Goal: Transaction & Acquisition: Purchase product/service

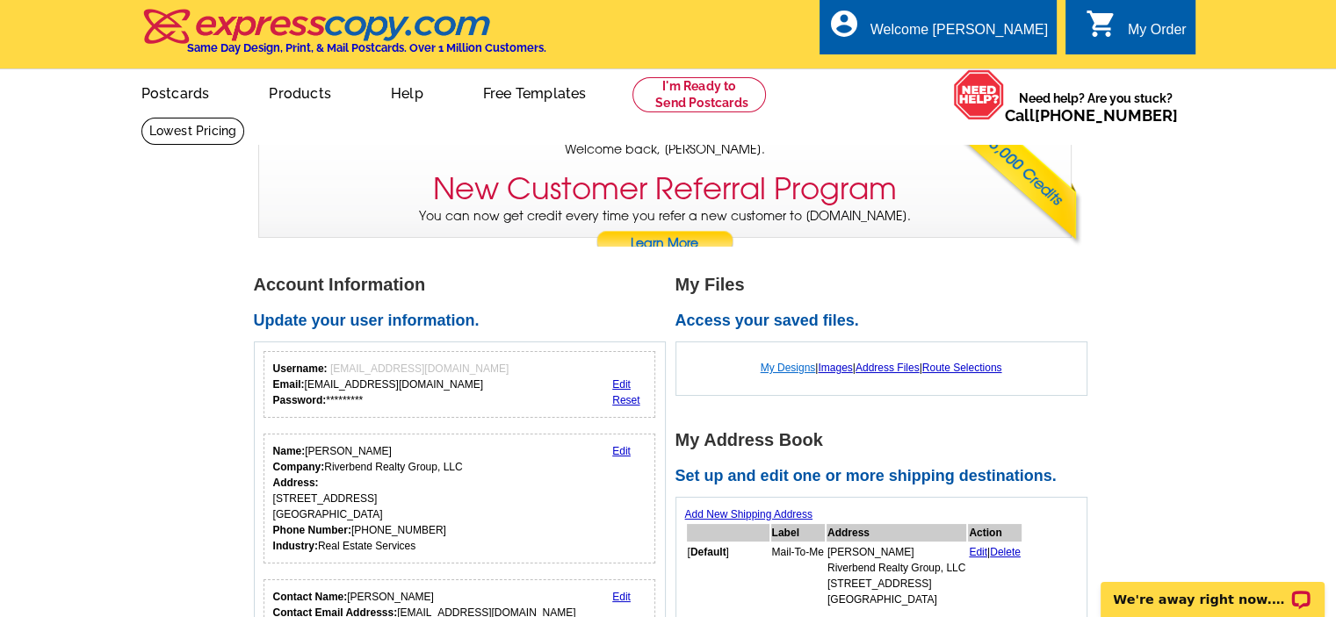
click at [782, 372] on link "My Designs" at bounding box center [788, 368] width 55 height 12
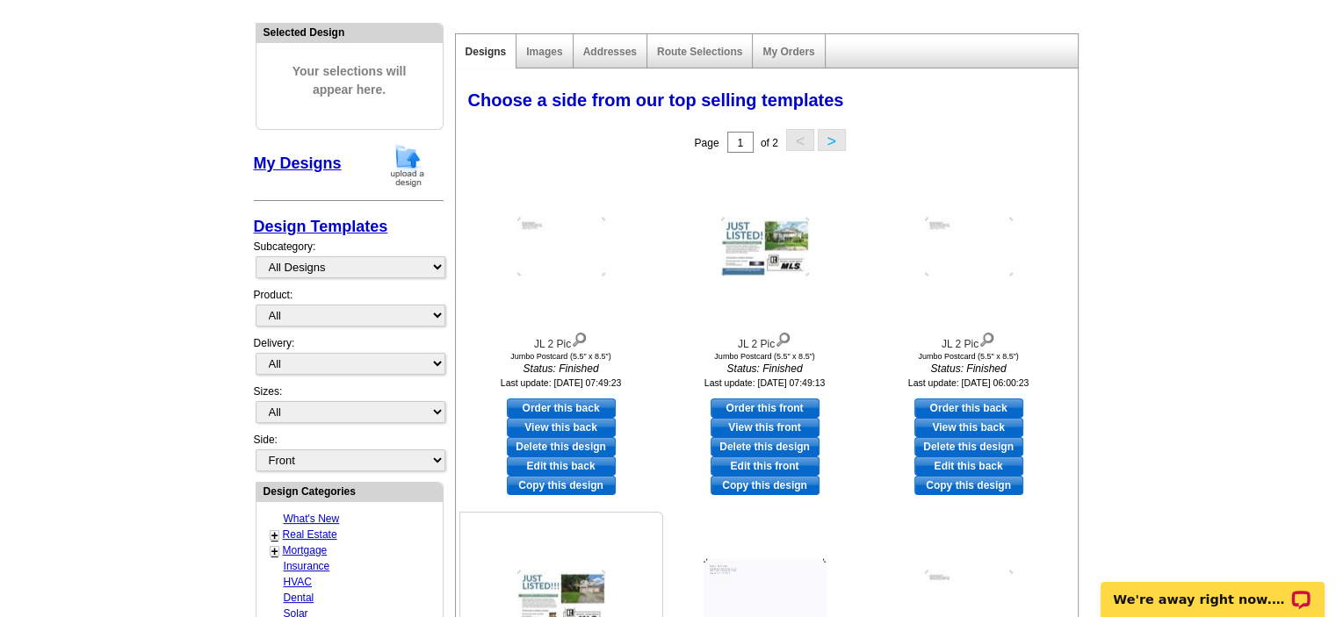
scroll to position [176, 0]
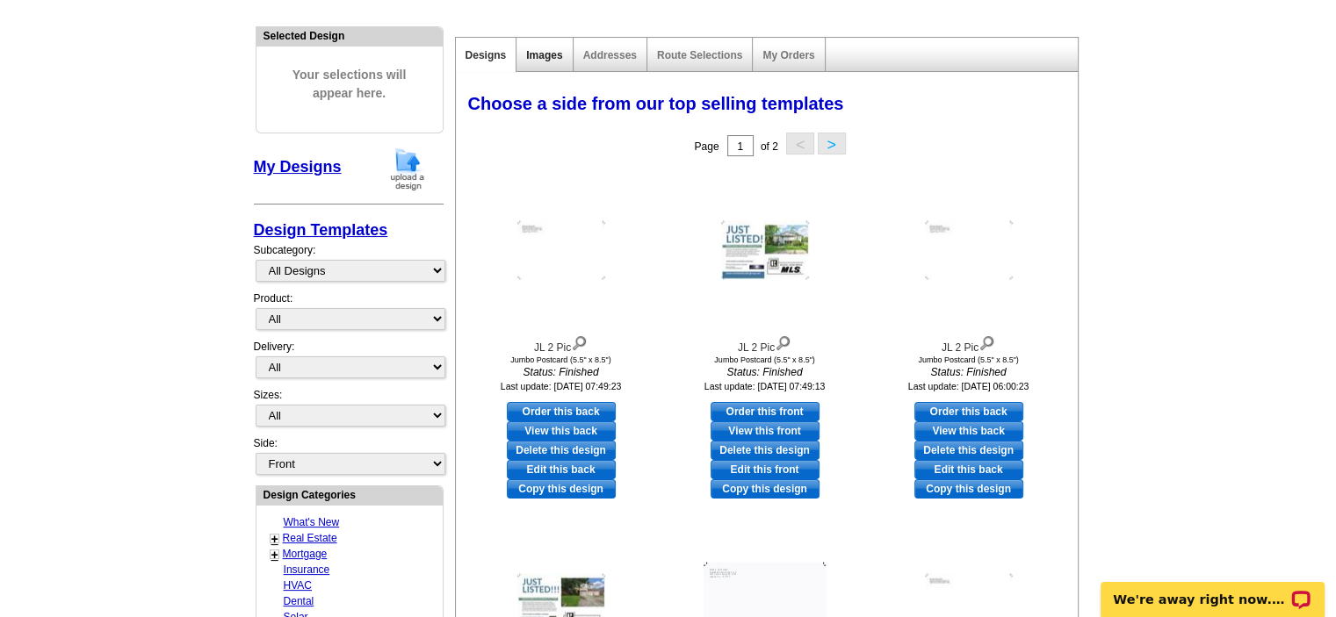
click at [551, 58] on link "Images" at bounding box center [544, 55] width 36 height 12
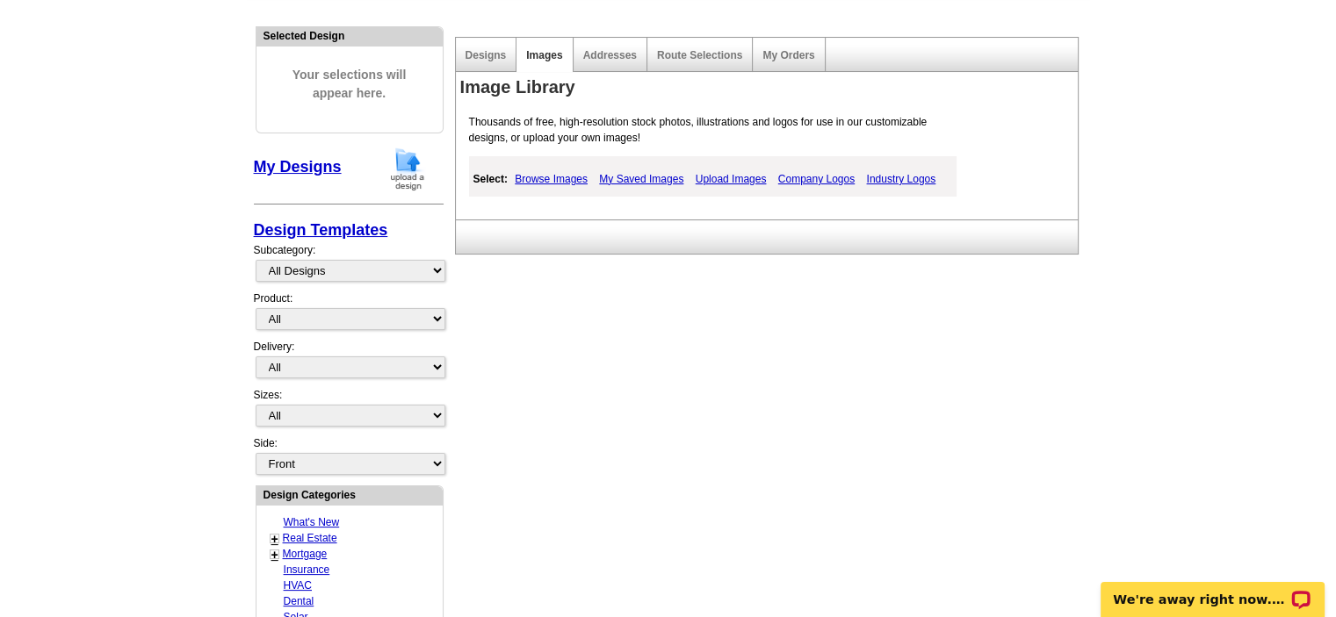
click at [565, 185] on link "Browse Images" at bounding box center [551, 179] width 82 height 21
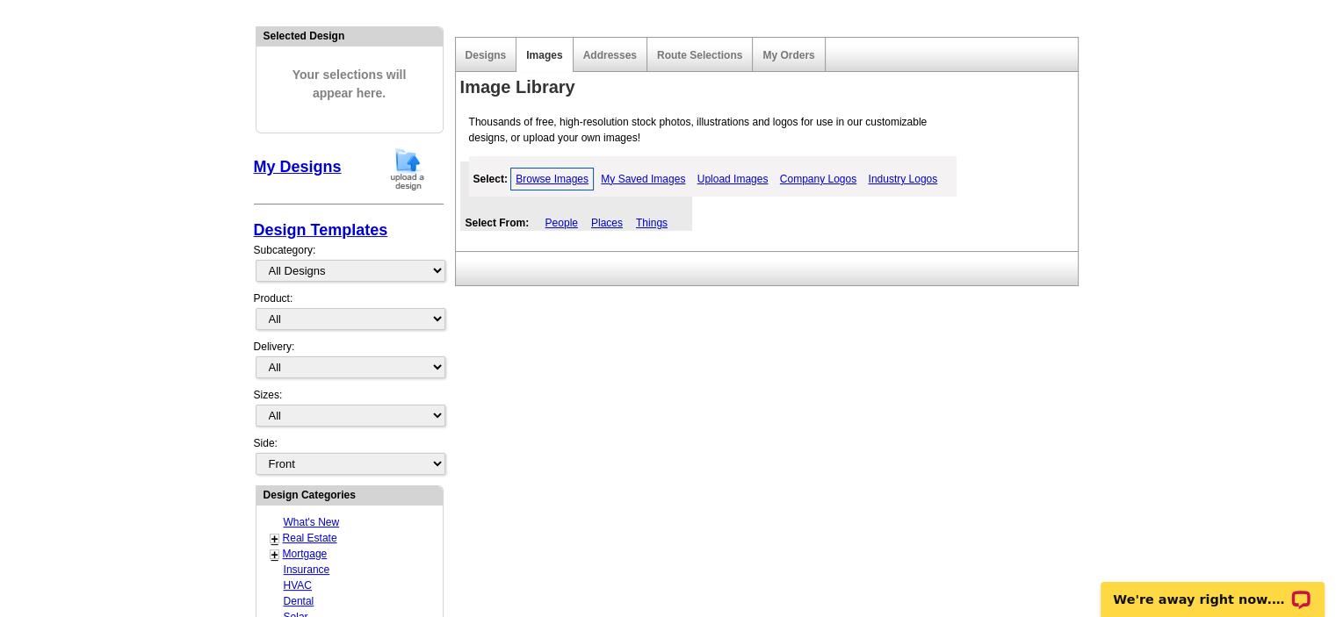
click at [732, 177] on link "Upload Images" at bounding box center [733, 179] width 80 height 21
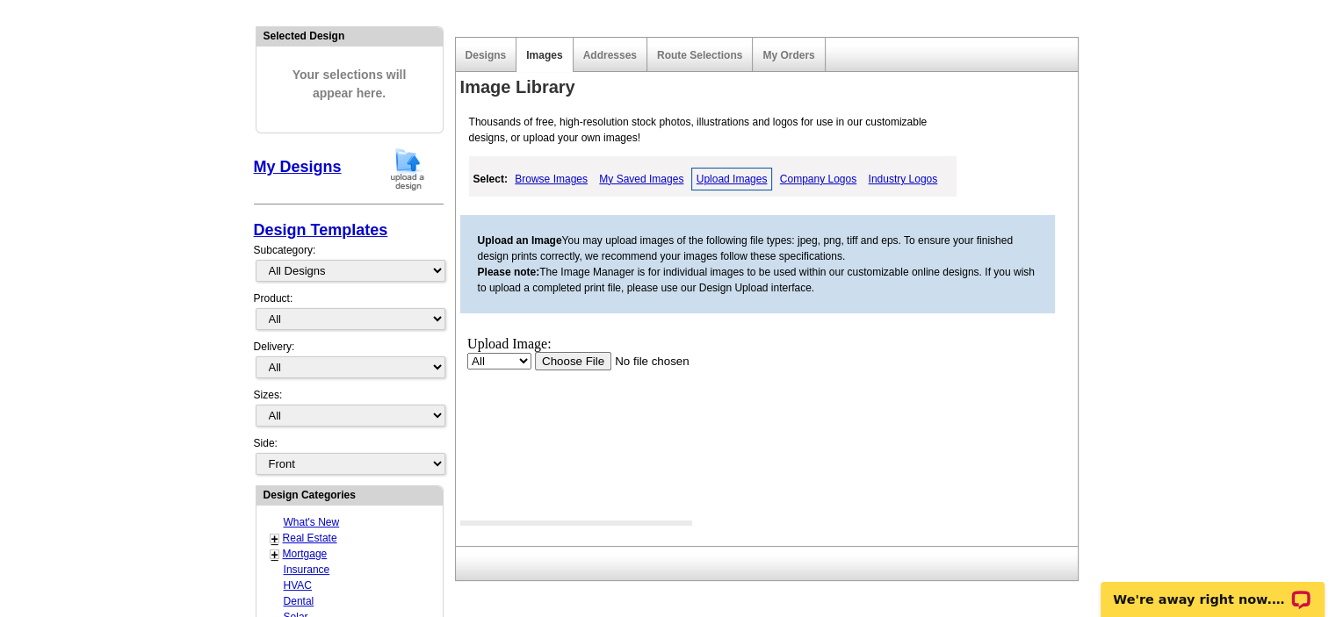
scroll to position [0, 0]
click at [568, 358] on input "file" at bounding box center [645, 360] width 222 height 18
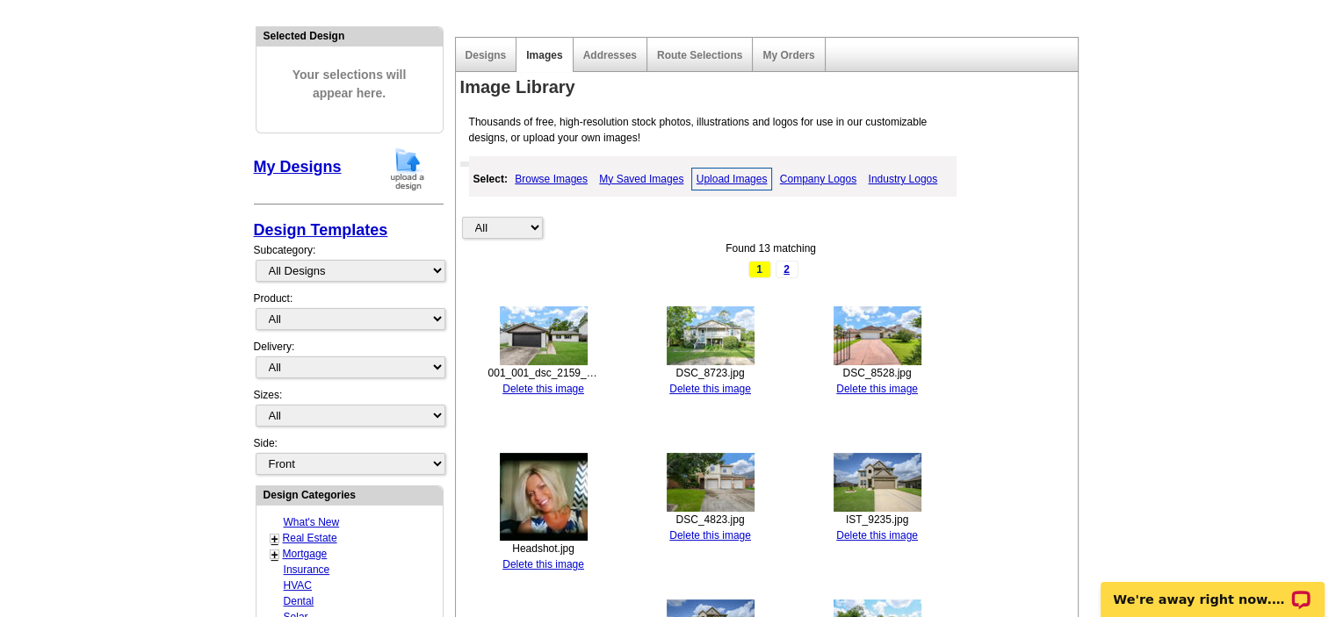
click at [532, 331] on img at bounding box center [544, 335] width 88 height 59
click at [746, 182] on link "Upload Images" at bounding box center [732, 179] width 82 height 23
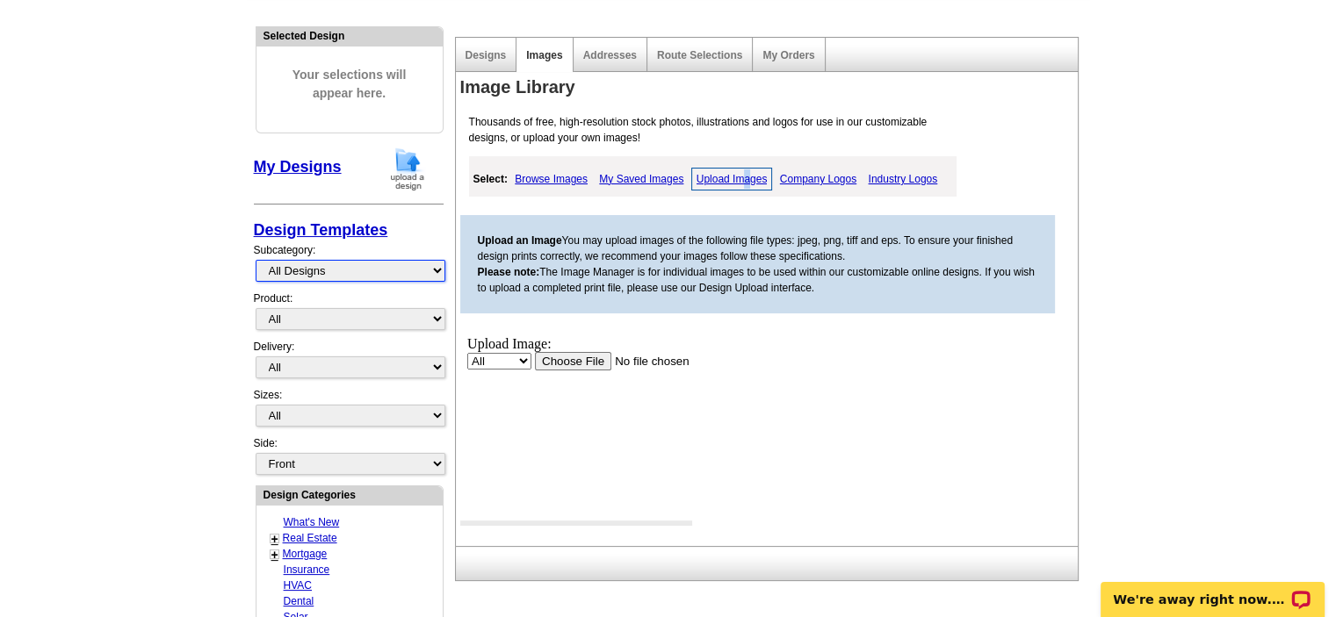
drag, startPoint x: 377, startPoint y: 265, endPoint x: 378, endPoint y: 277, distance: 11.5
click at [378, 266] on select "All Designs Finished Designs Unfinished Designs" at bounding box center [351, 271] width 190 height 22
select select "finished"
click at [256, 260] on select "All Designs Finished Designs Unfinished Designs" at bounding box center [351, 271] width 190 height 22
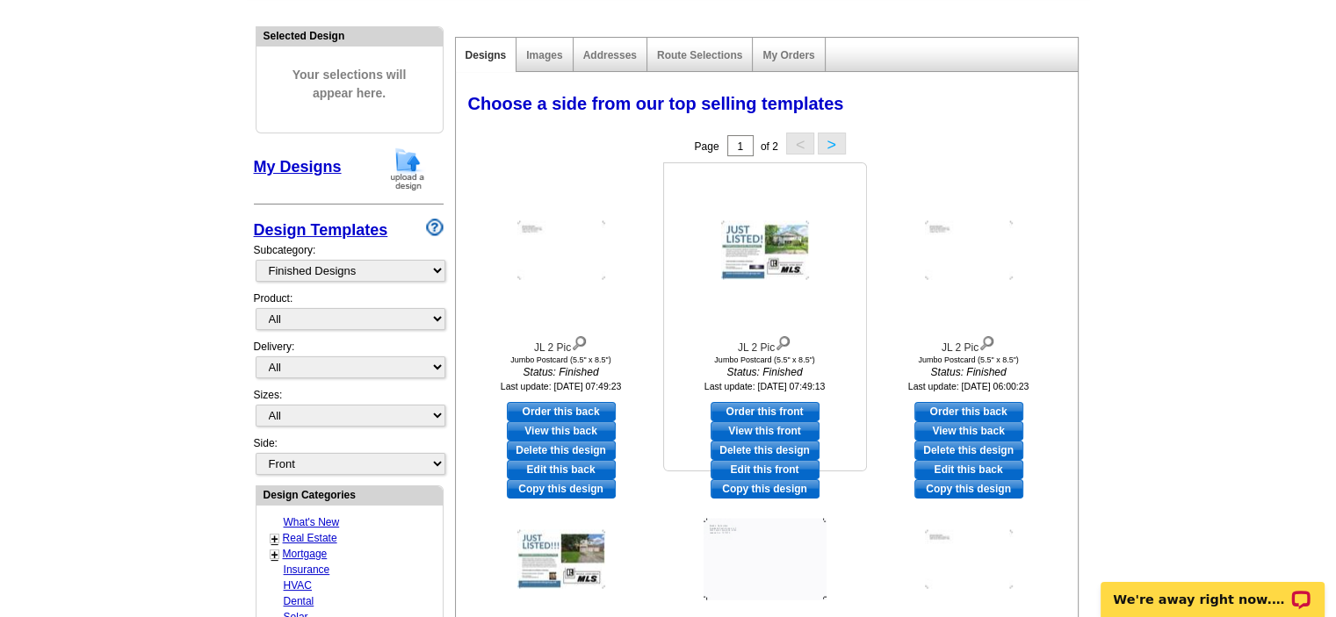
click at [739, 472] on link "Edit this front" at bounding box center [764, 469] width 109 height 19
select select "2"
select select "back"
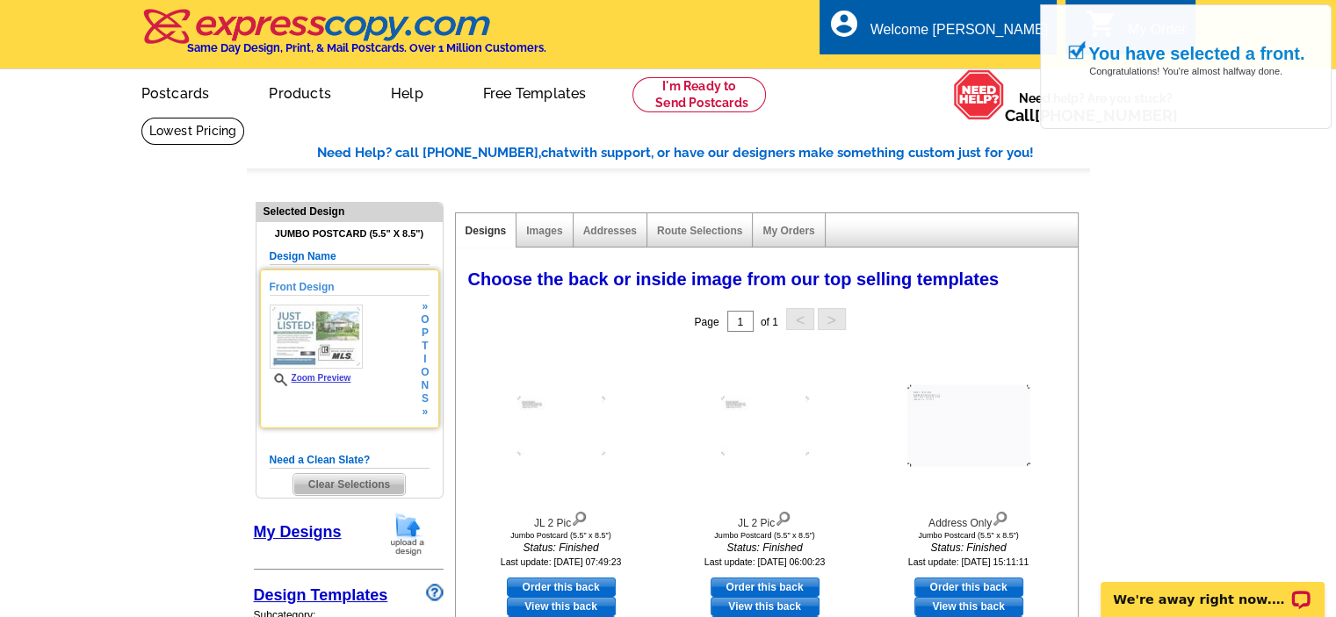
click at [320, 341] on img at bounding box center [316, 337] width 93 height 64
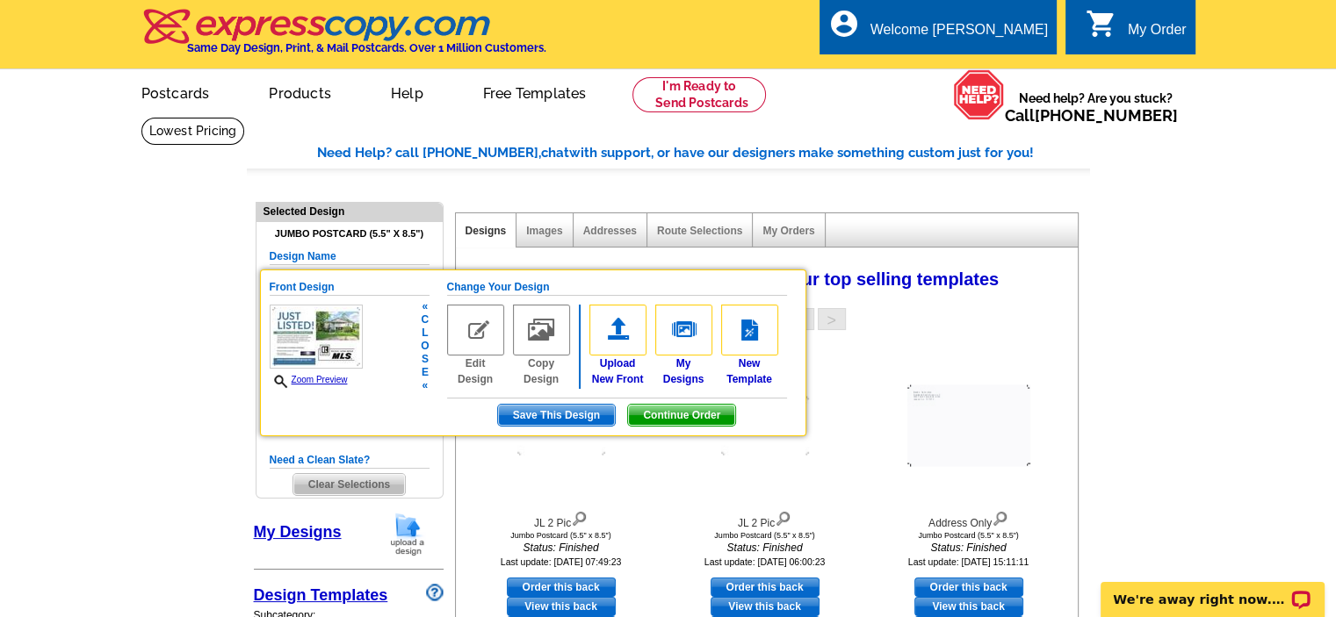
click at [472, 330] on img at bounding box center [475, 330] width 57 height 51
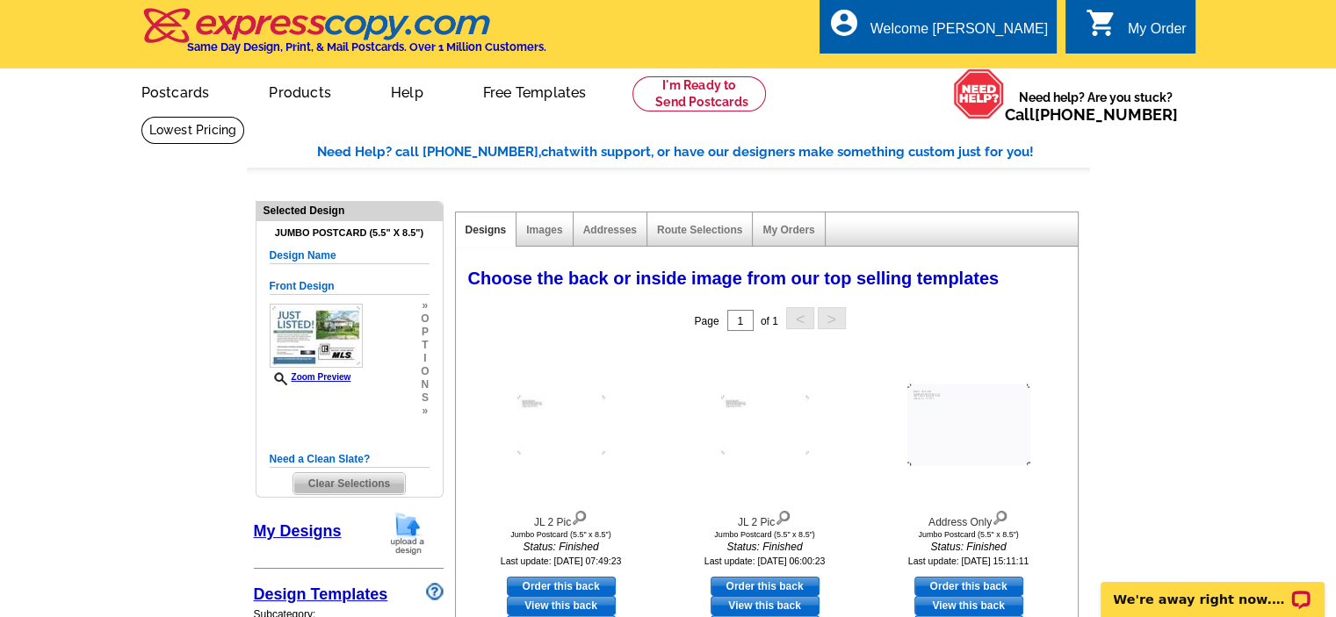
scroll to position [176, 0]
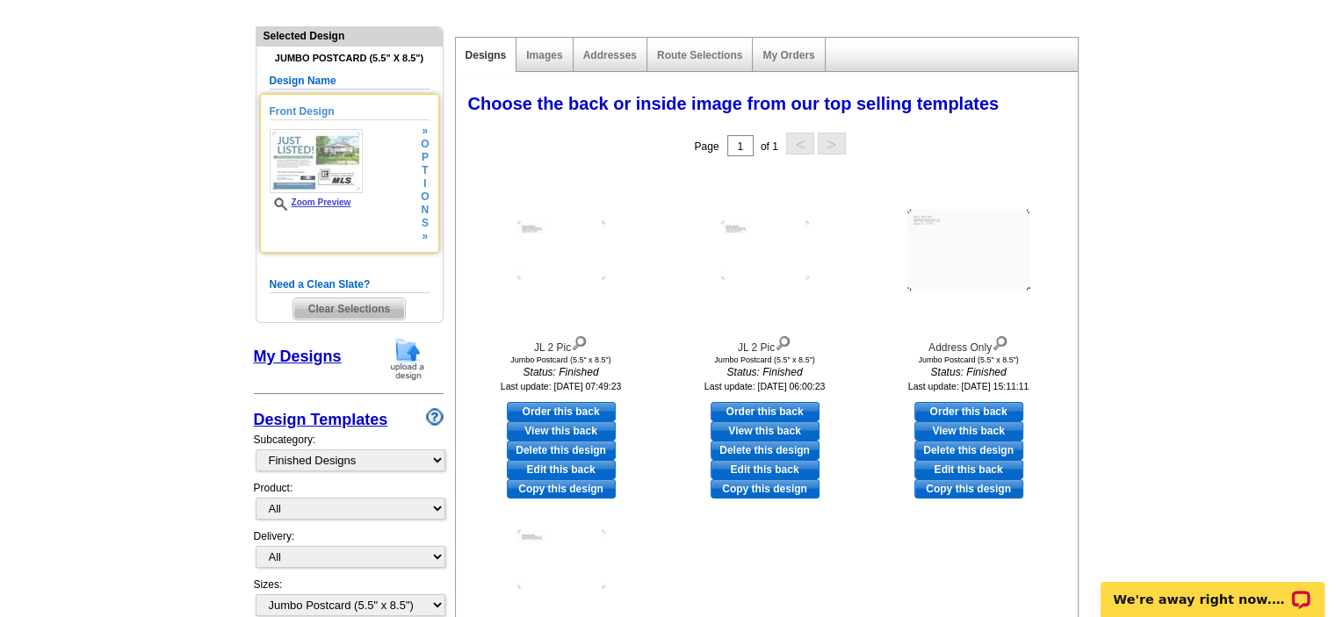
click at [327, 149] on img at bounding box center [316, 161] width 93 height 64
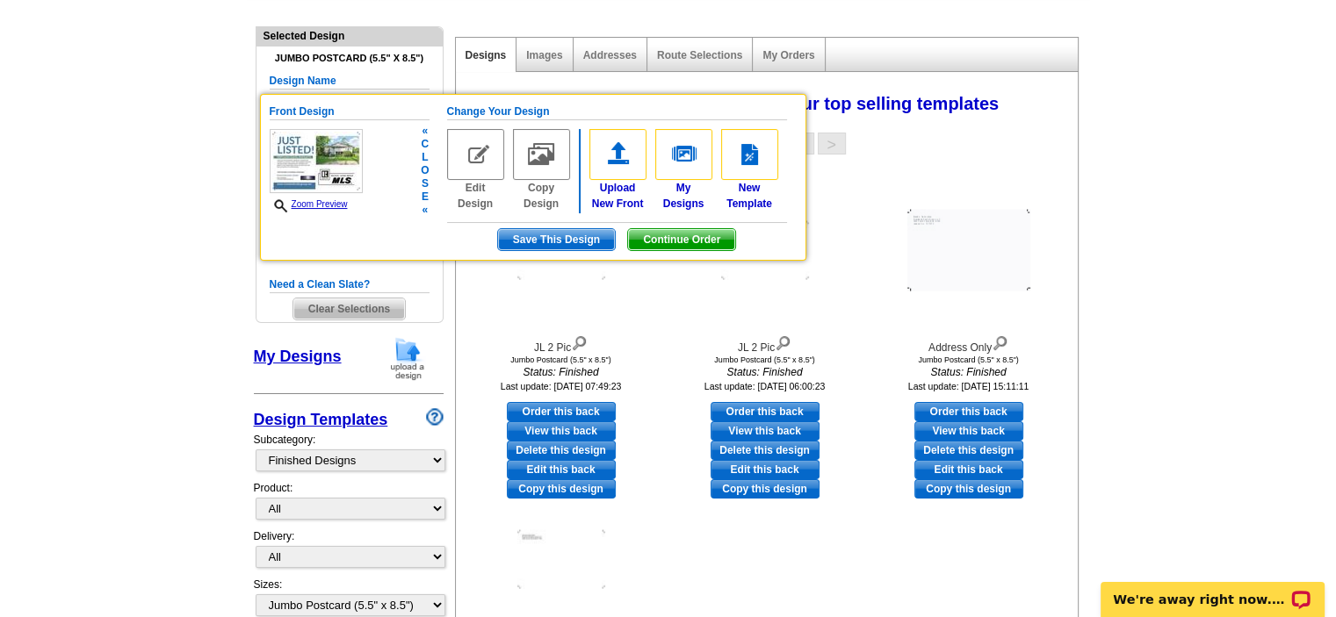
click at [486, 167] on img at bounding box center [475, 154] width 57 height 51
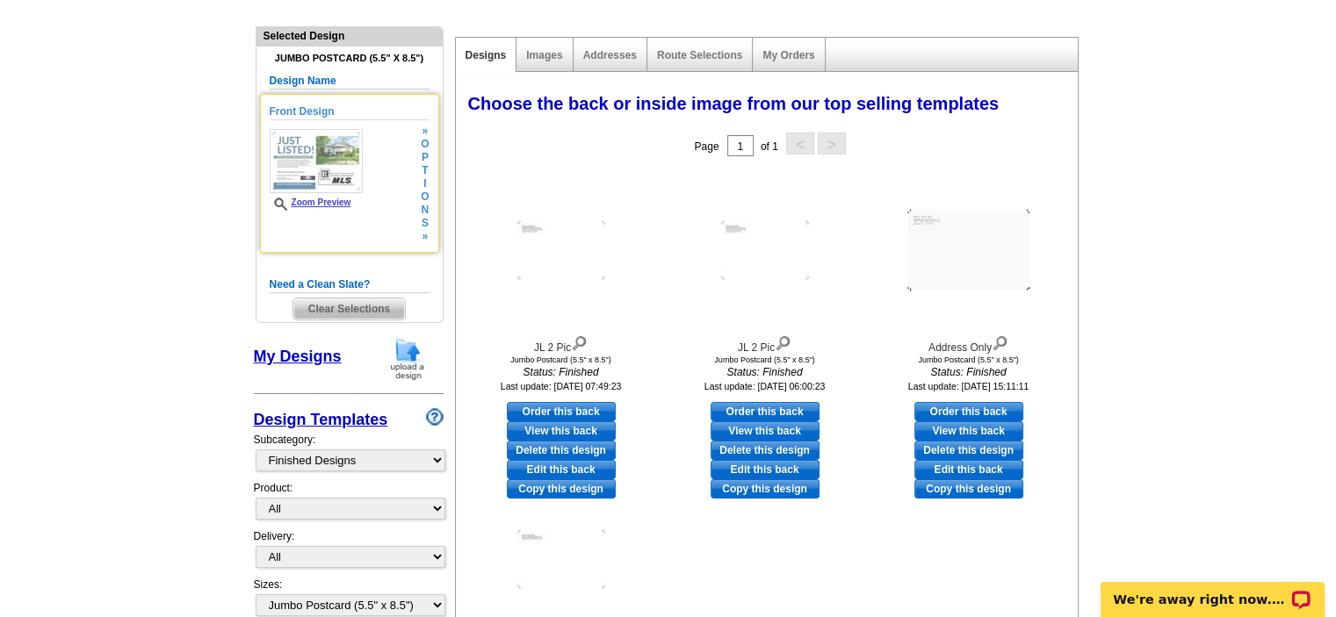
click at [321, 201] on link "Zoom Preview" at bounding box center [311, 203] width 82 height 10
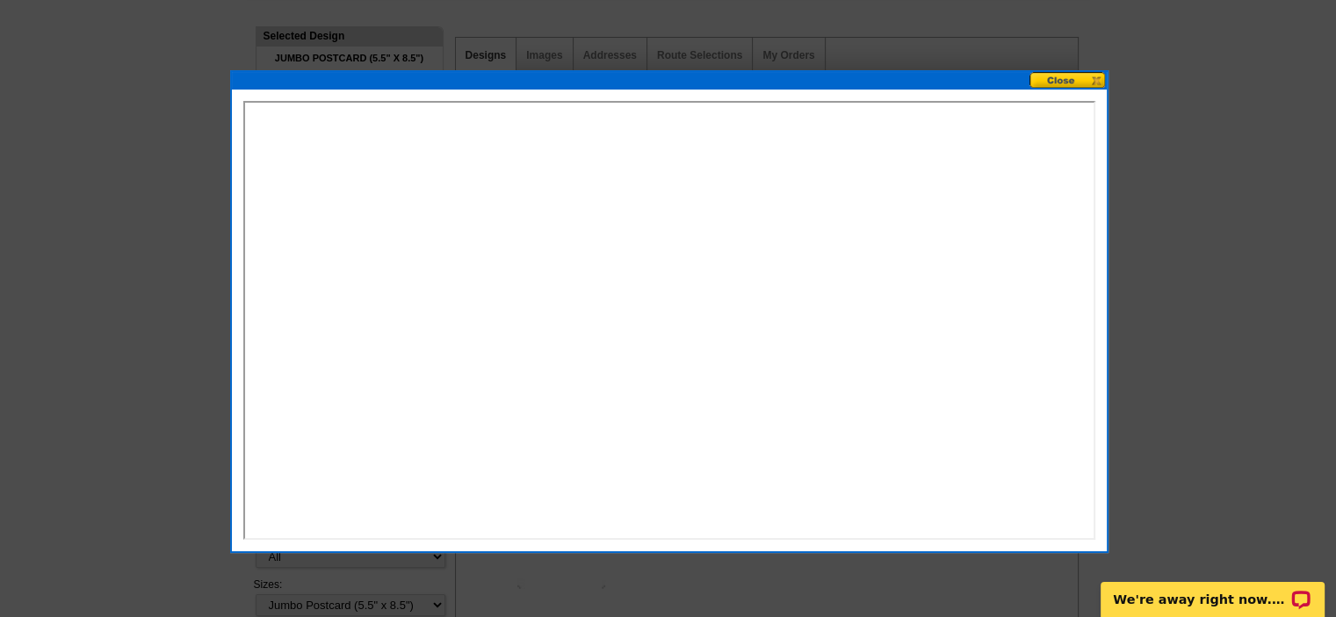
click at [1097, 75] on button at bounding box center [1067, 80] width 77 height 17
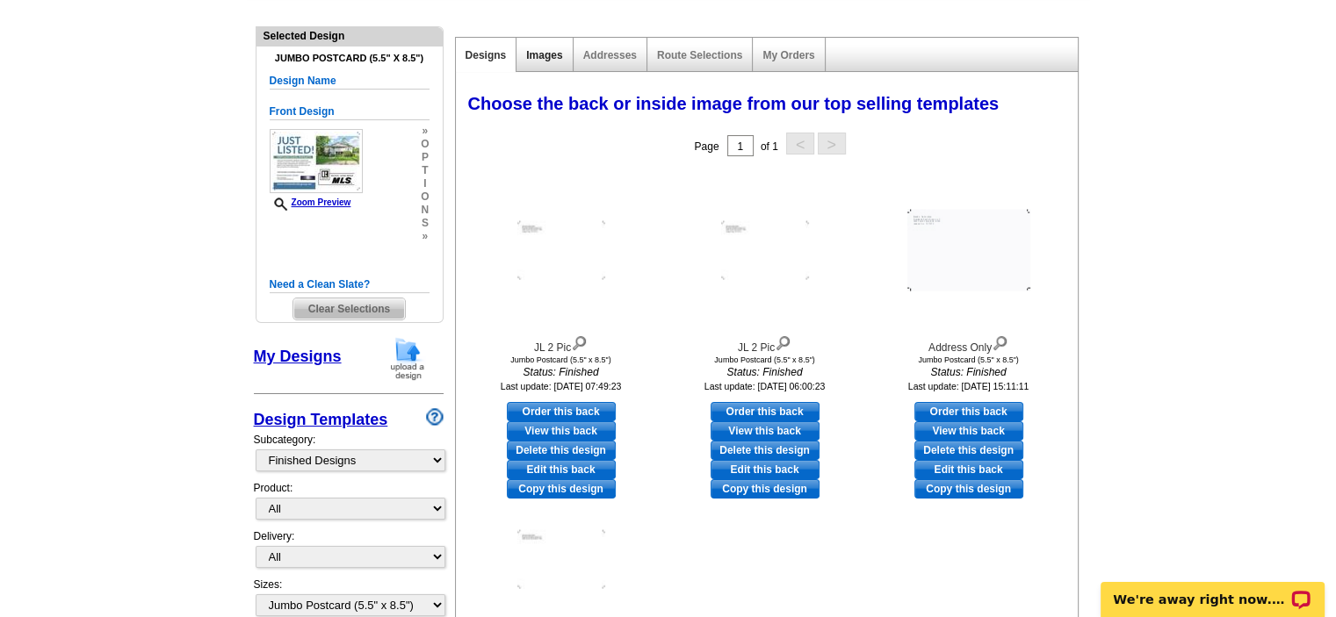
click at [547, 55] on link "Images" at bounding box center [544, 55] width 36 height 12
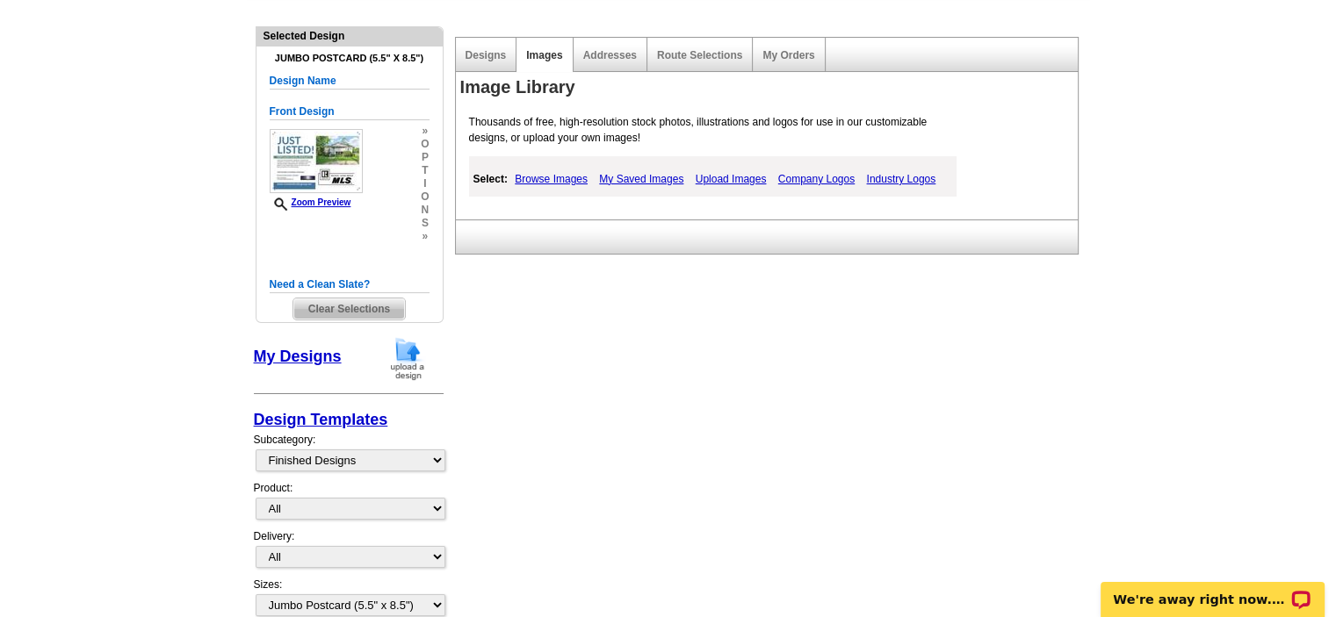
click at [663, 184] on link "My Saved Images" at bounding box center [641, 179] width 93 height 21
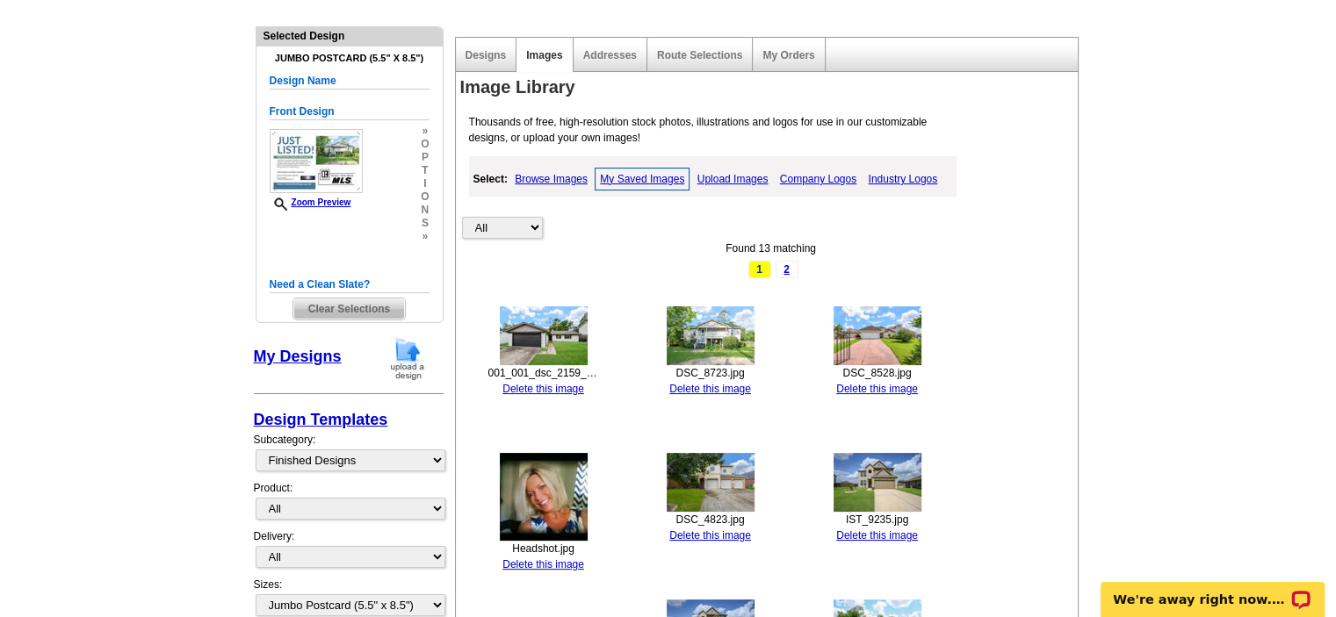
click at [525, 343] on img at bounding box center [544, 335] width 88 height 59
click at [537, 328] on img at bounding box center [544, 335] width 88 height 59
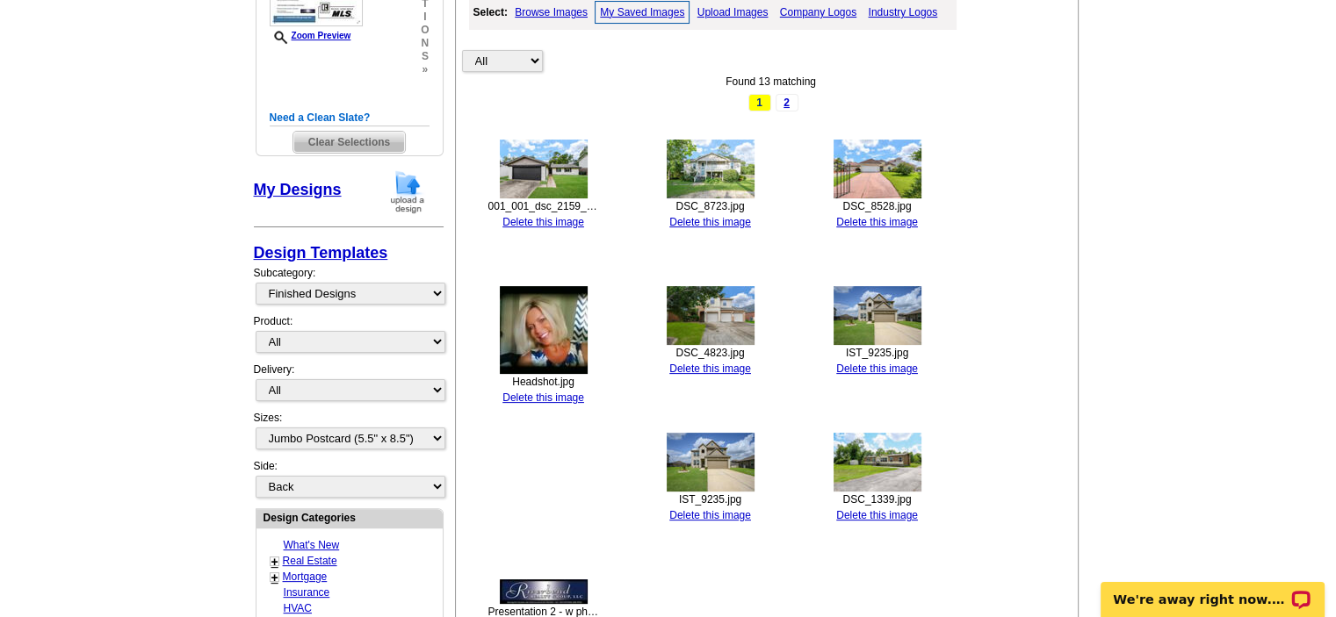
scroll to position [0, 0]
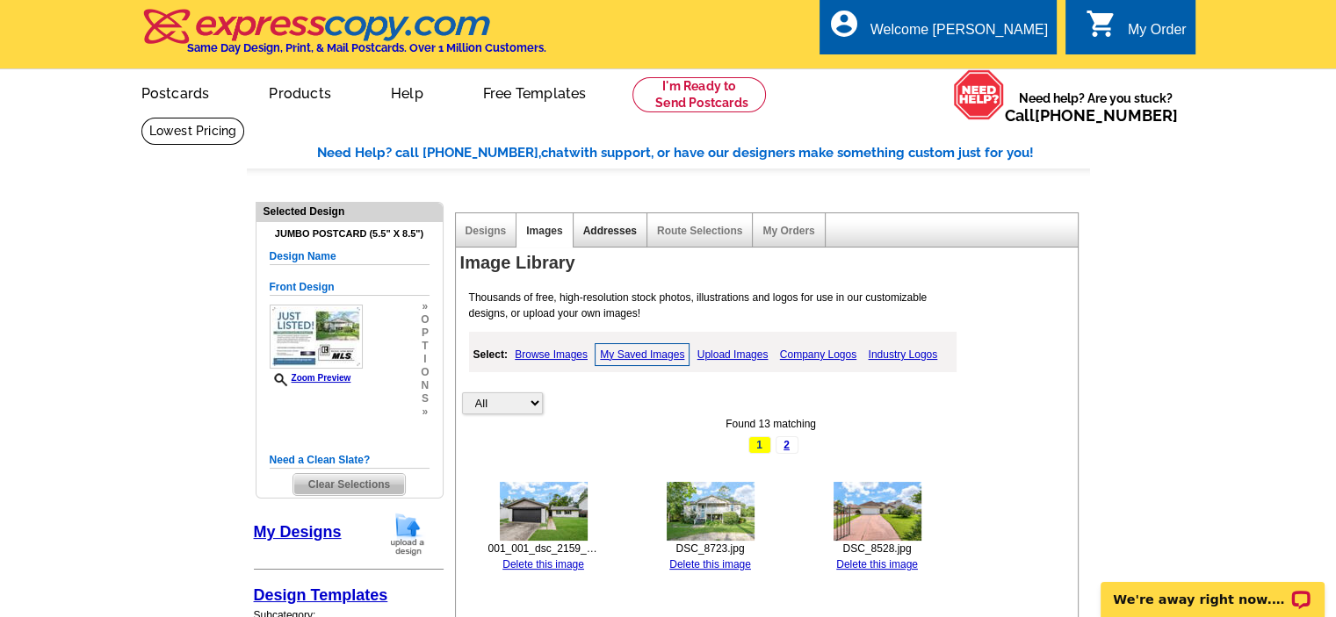
click at [588, 227] on link "Addresses" at bounding box center [610, 231] width 54 height 12
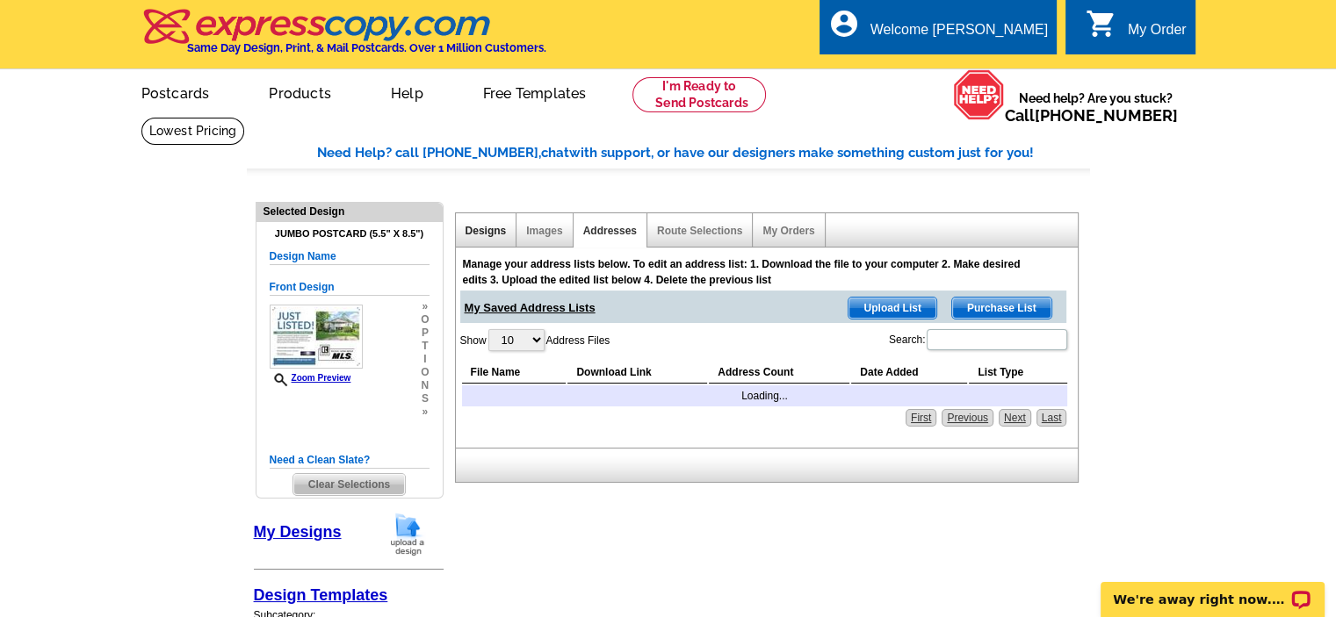
click at [481, 231] on link "Designs" at bounding box center [485, 231] width 41 height 12
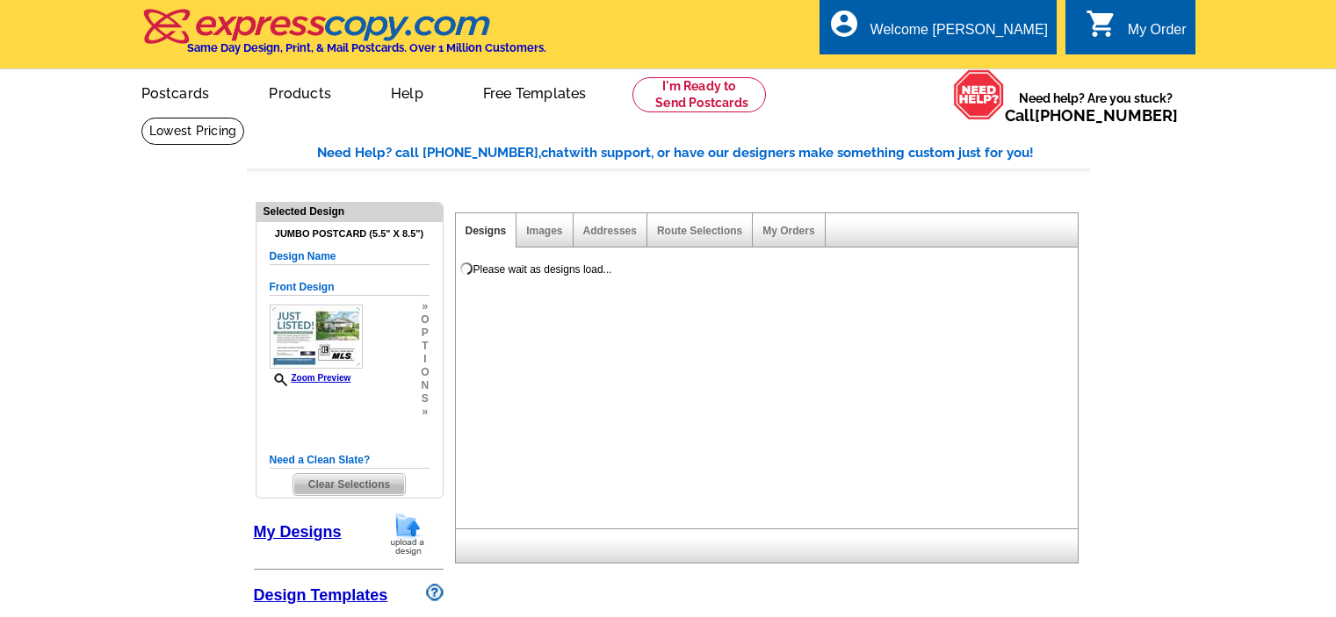
select select "1"
select select "2"
select select "back"
select select "785"
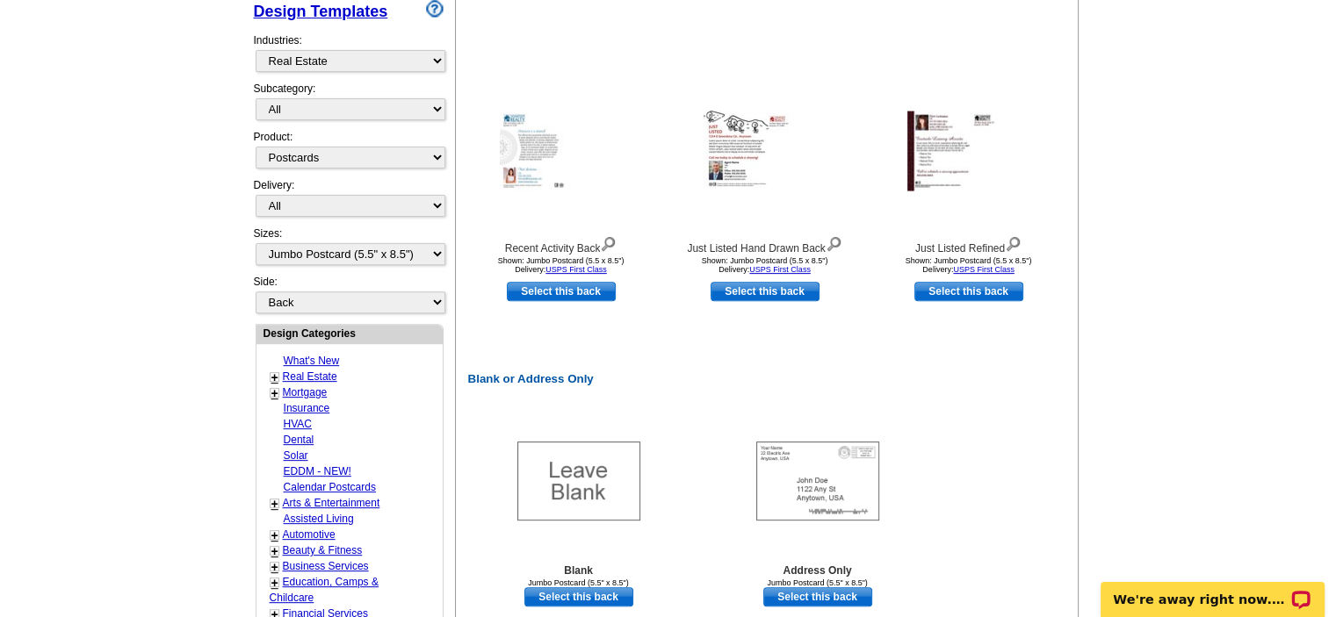
scroll to position [966, 0]
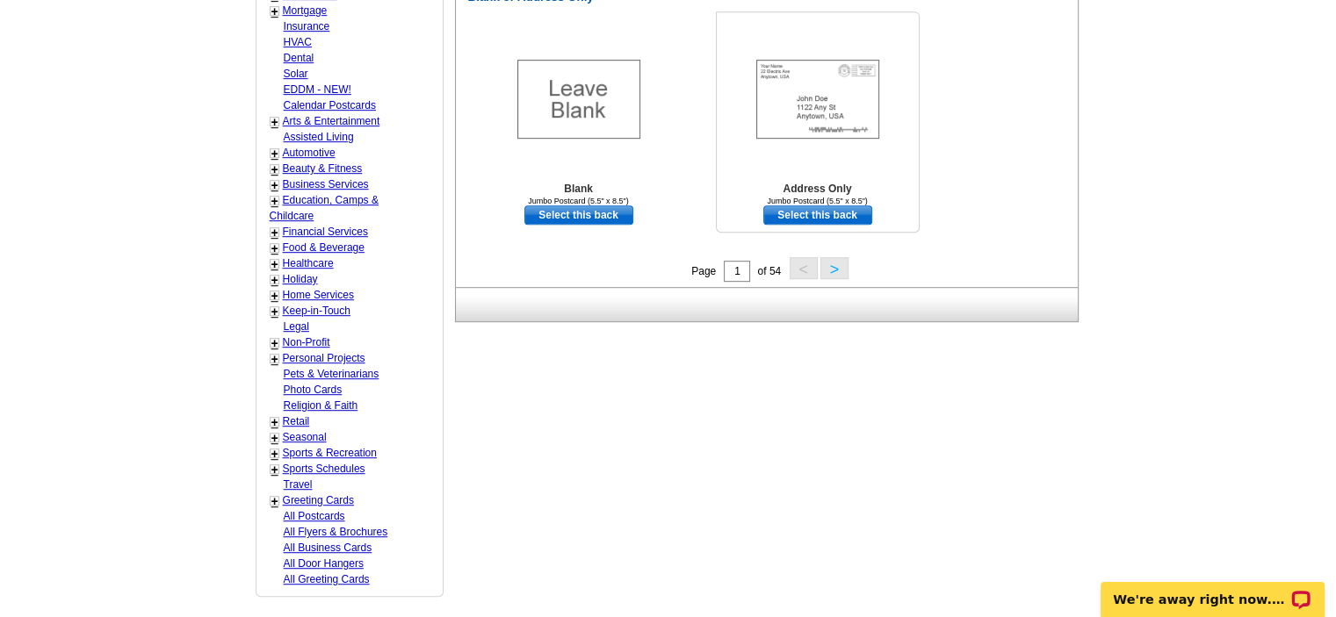
click at [789, 220] on link "Select this back" at bounding box center [817, 214] width 109 height 19
select select "front"
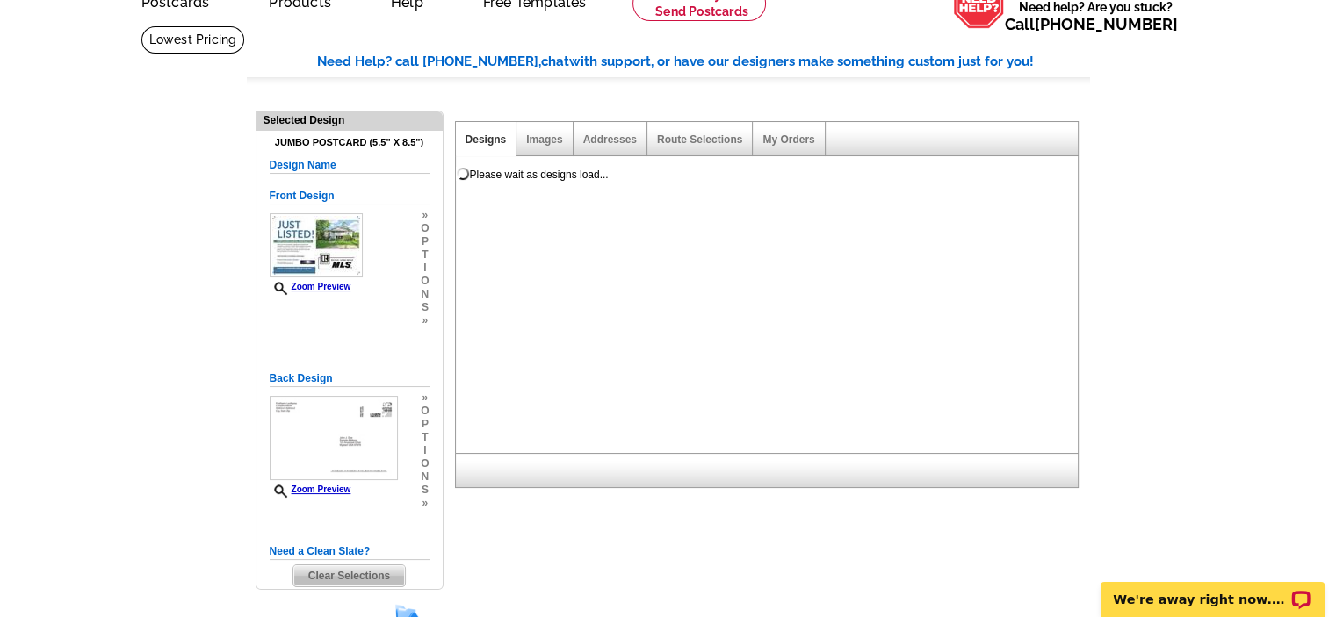
scroll to position [0, 0]
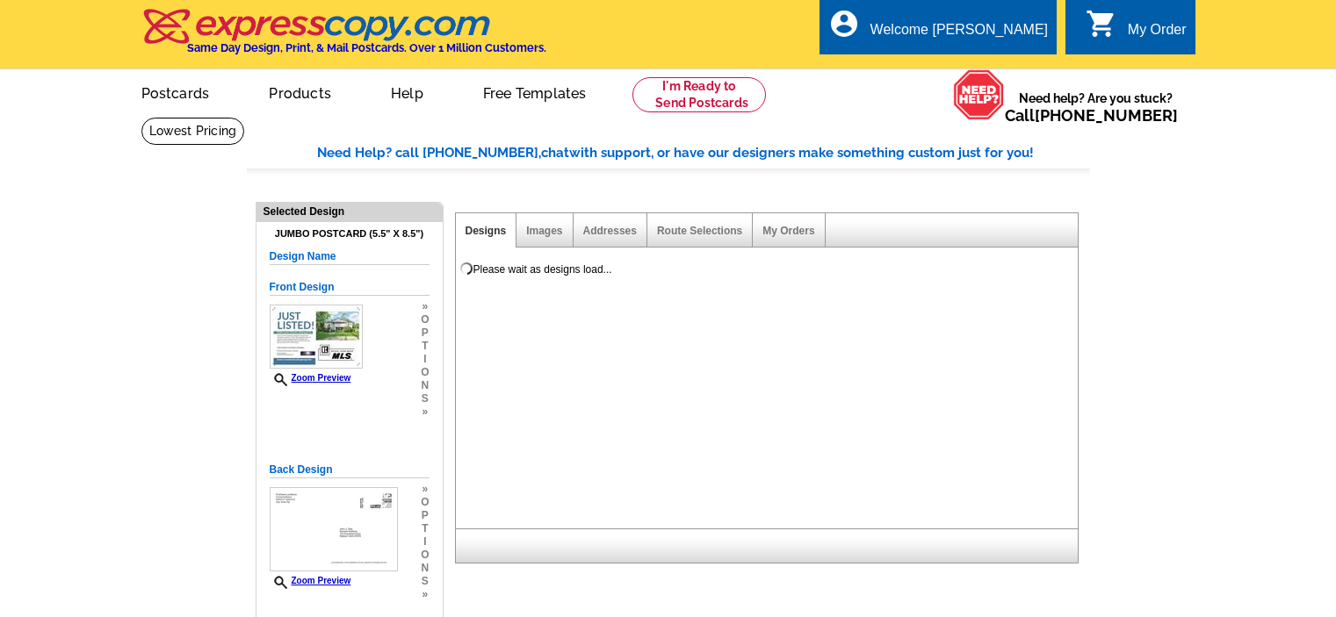
select select "1"
select select "2"
select select "785"
select select "788"
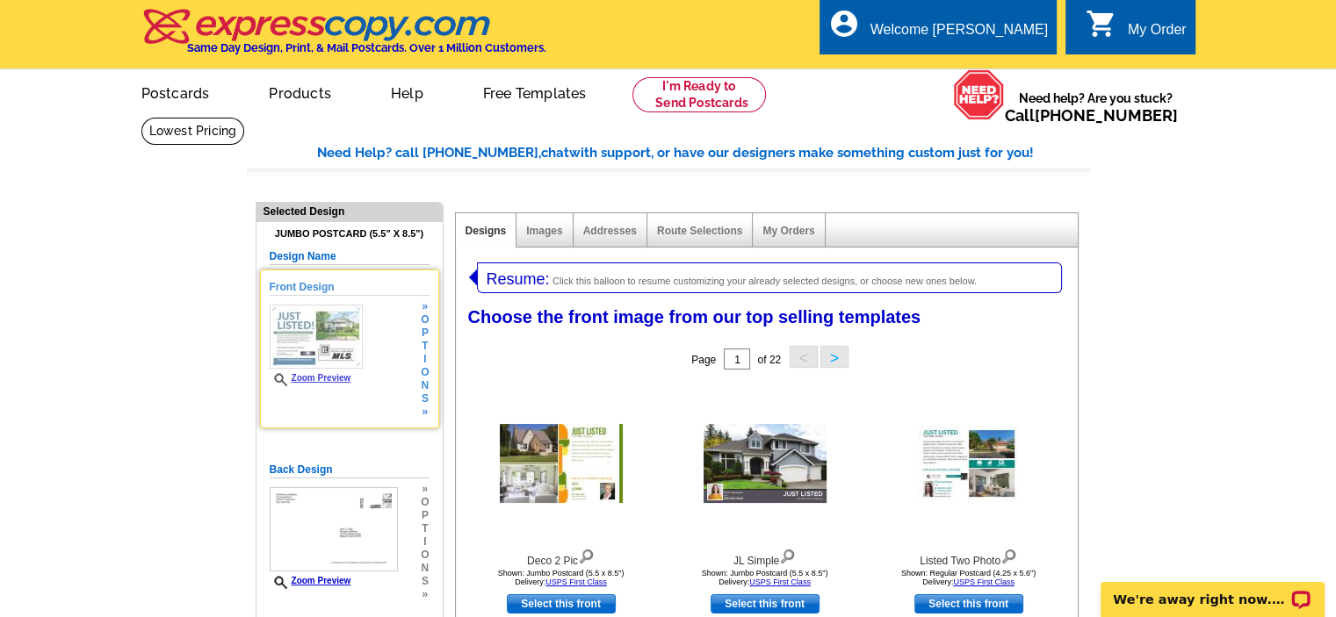
click at [341, 361] on img at bounding box center [316, 337] width 93 height 64
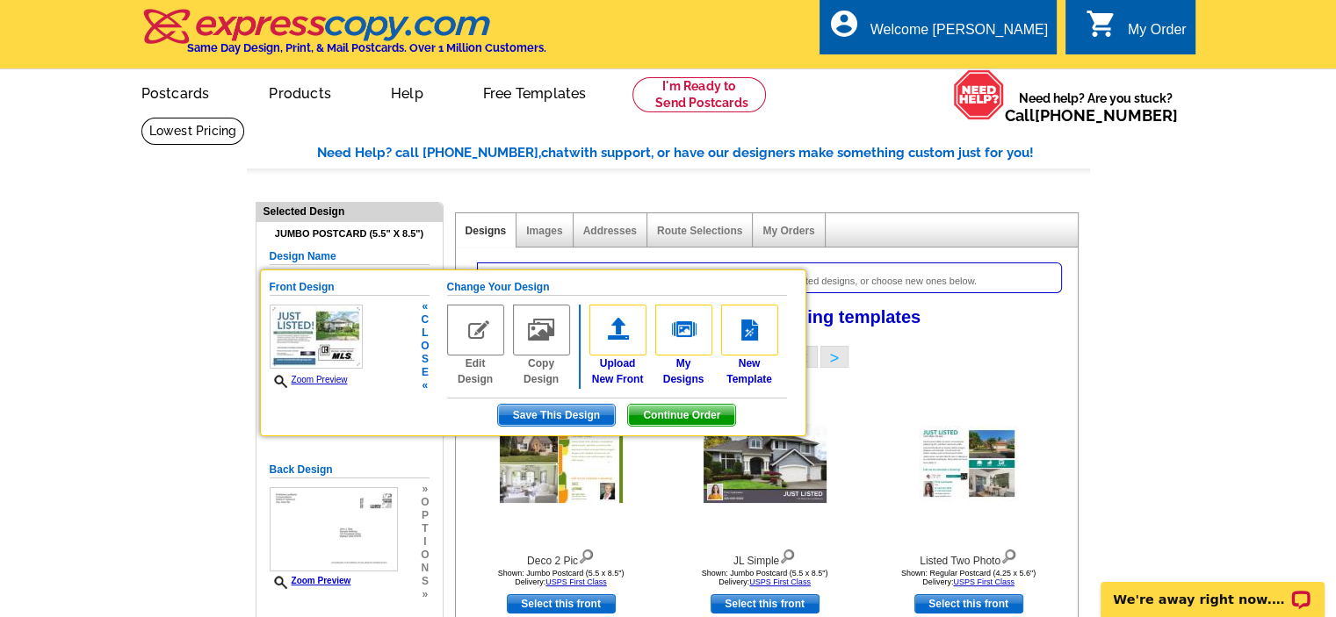
click at [535, 343] on img at bounding box center [541, 330] width 57 height 51
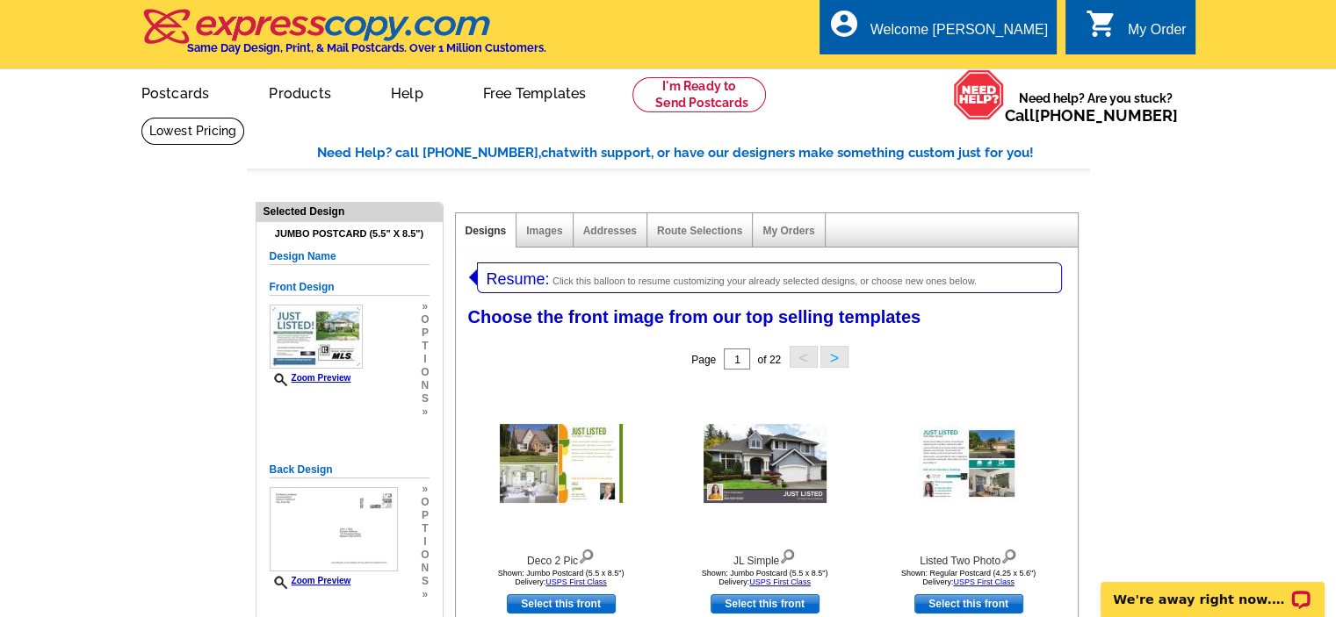
click at [591, 278] on span "Click this balloon to resume customizing your already selected designs, or choo…" at bounding box center [764, 281] width 424 height 11
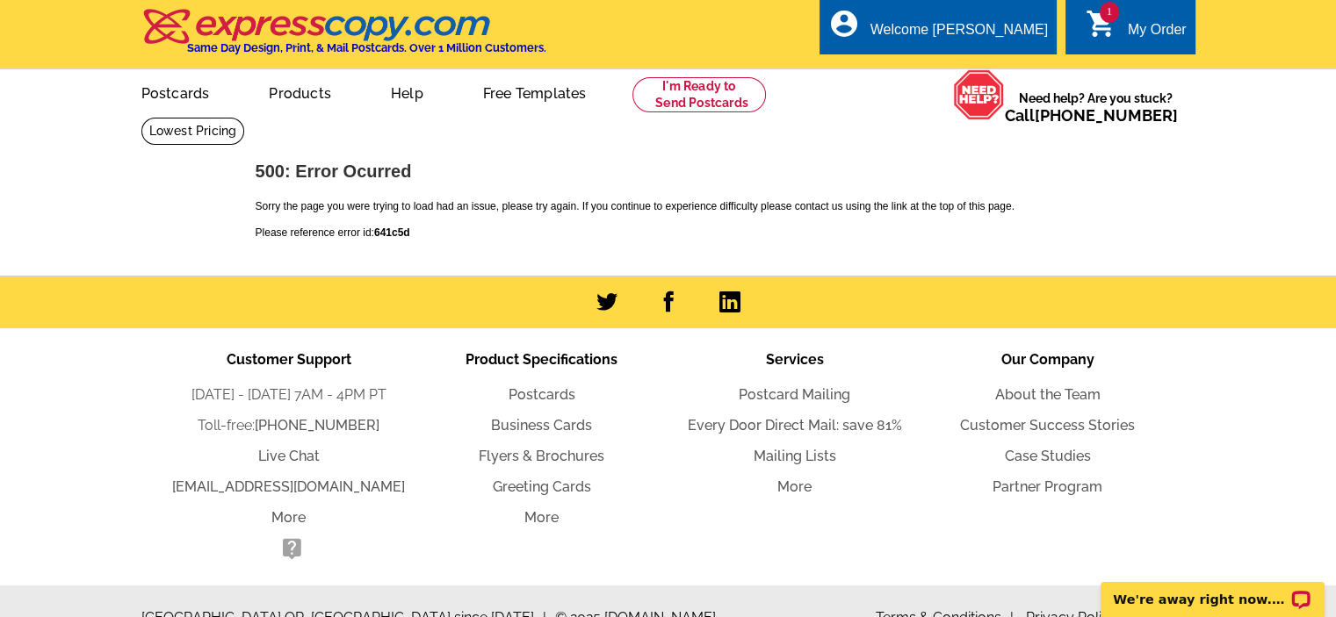
click at [1123, 28] on link "1 shopping_cart My Order" at bounding box center [1135, 30] width 101 height 22
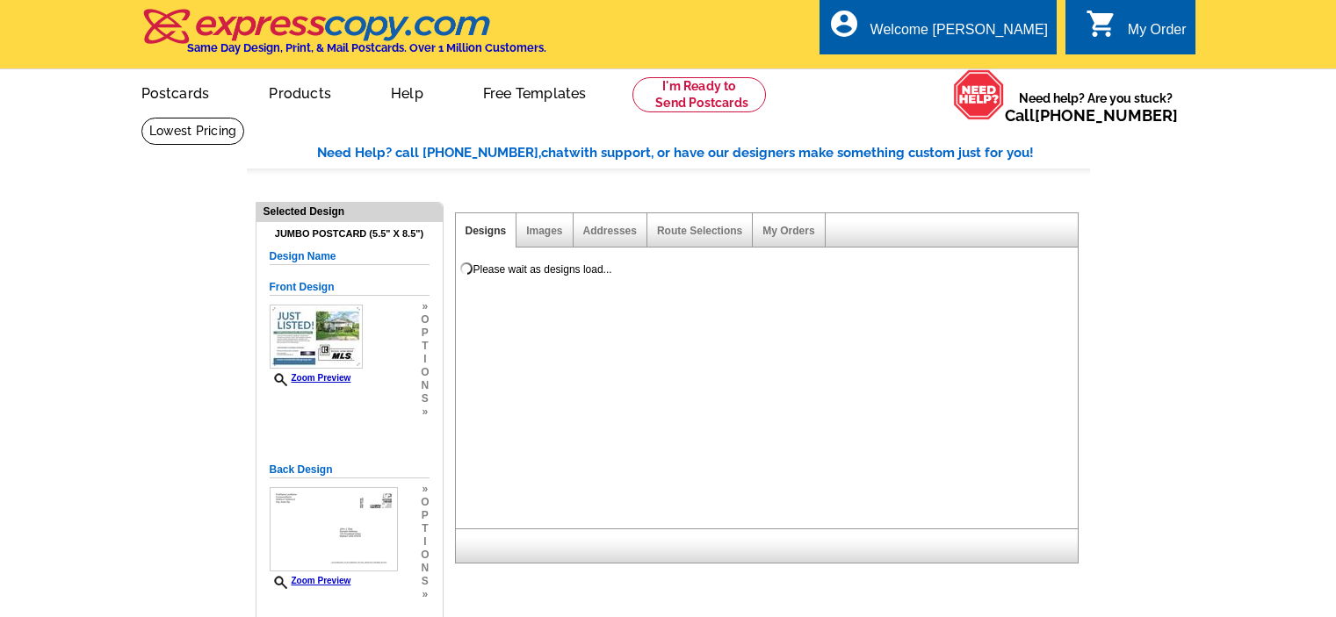
select select "1"
select select "2"
select select "785"
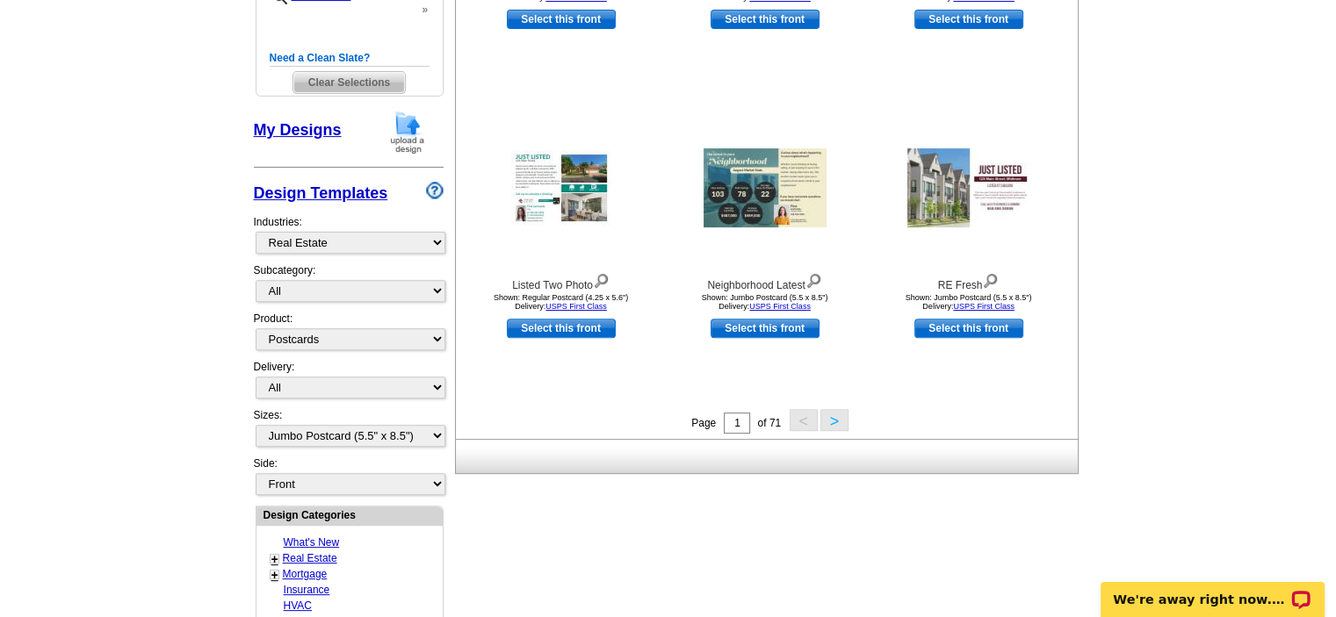
scroll to position [615, 0]
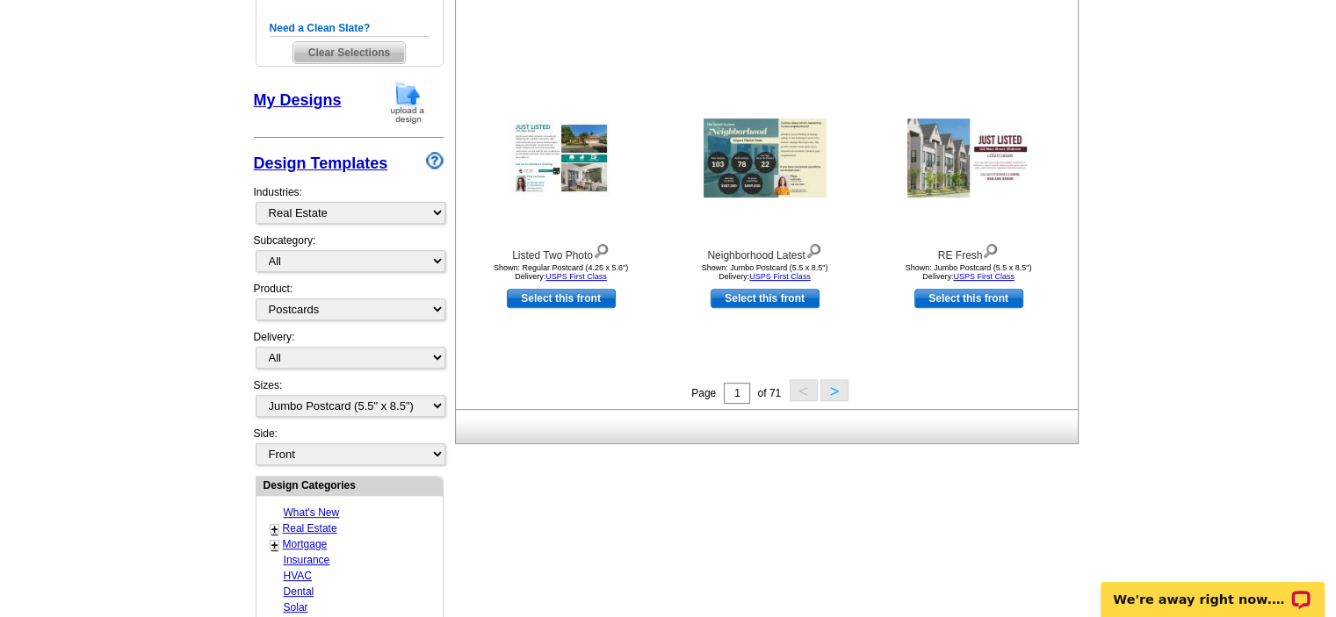
click at [287, 97] on link "My Designs" at bounding box center [298, 100] width 88 height 18
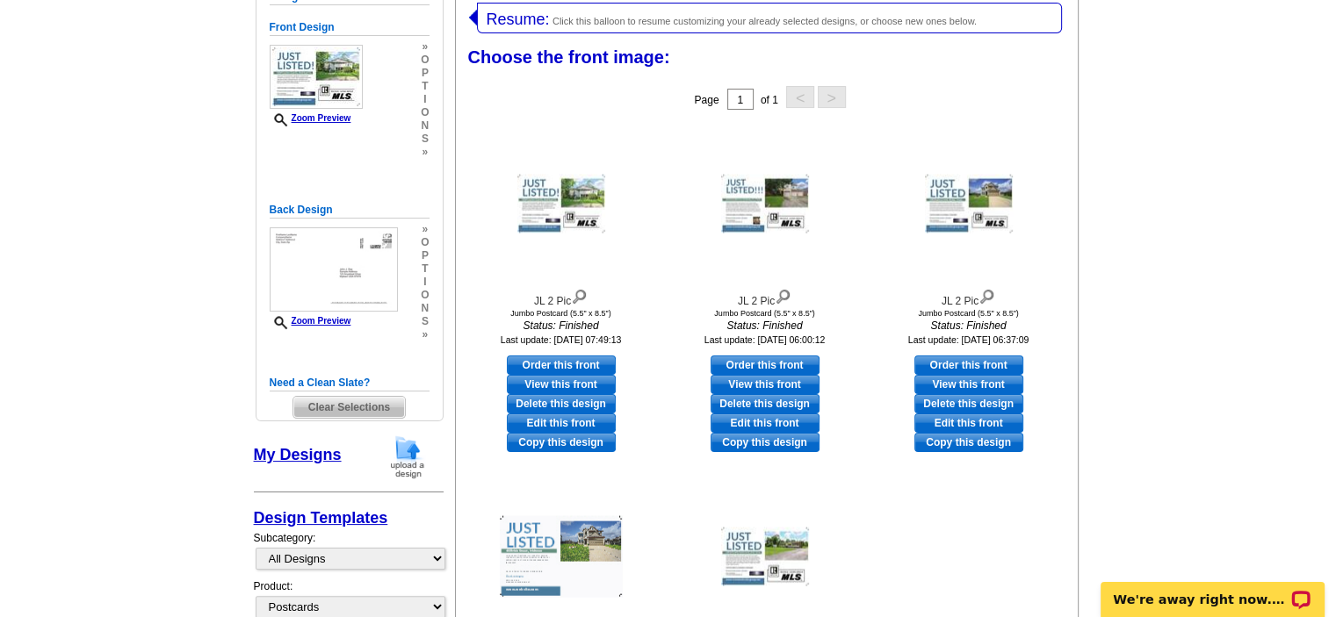
scroll to position [259, 0]
click at [573, 423] on link "Edit this front" at bounding box center [561, 424] width 109 height 19
select select "back"
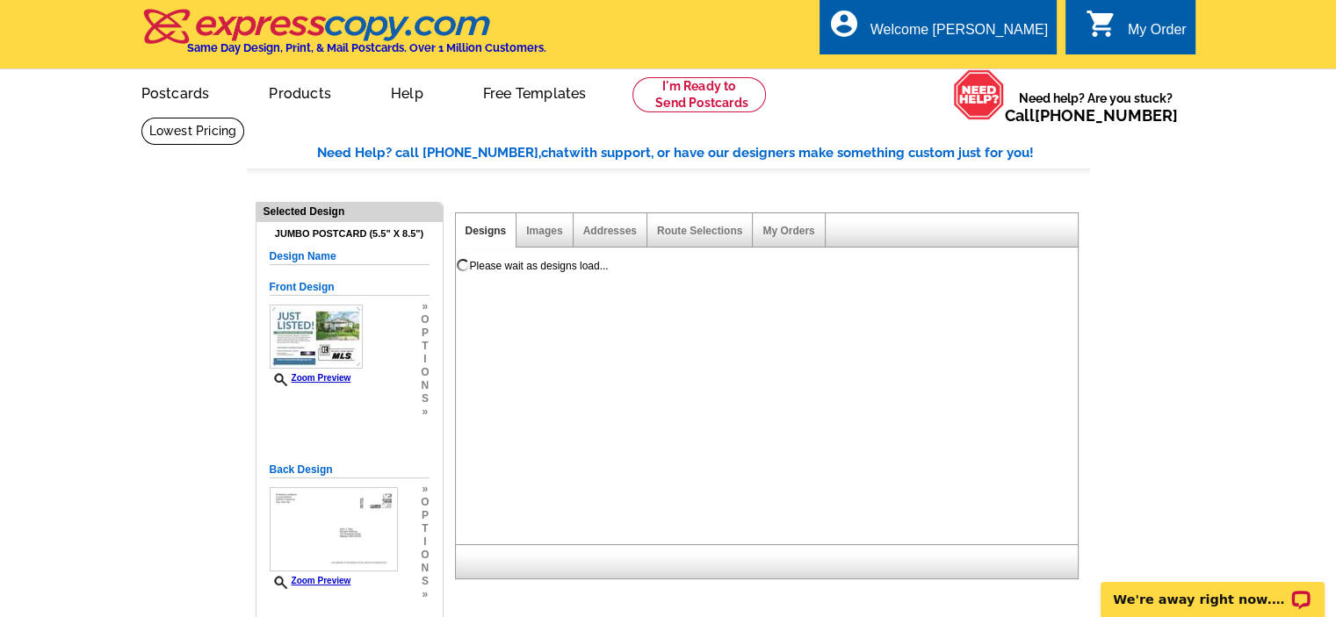
scroll to position [0, 0]
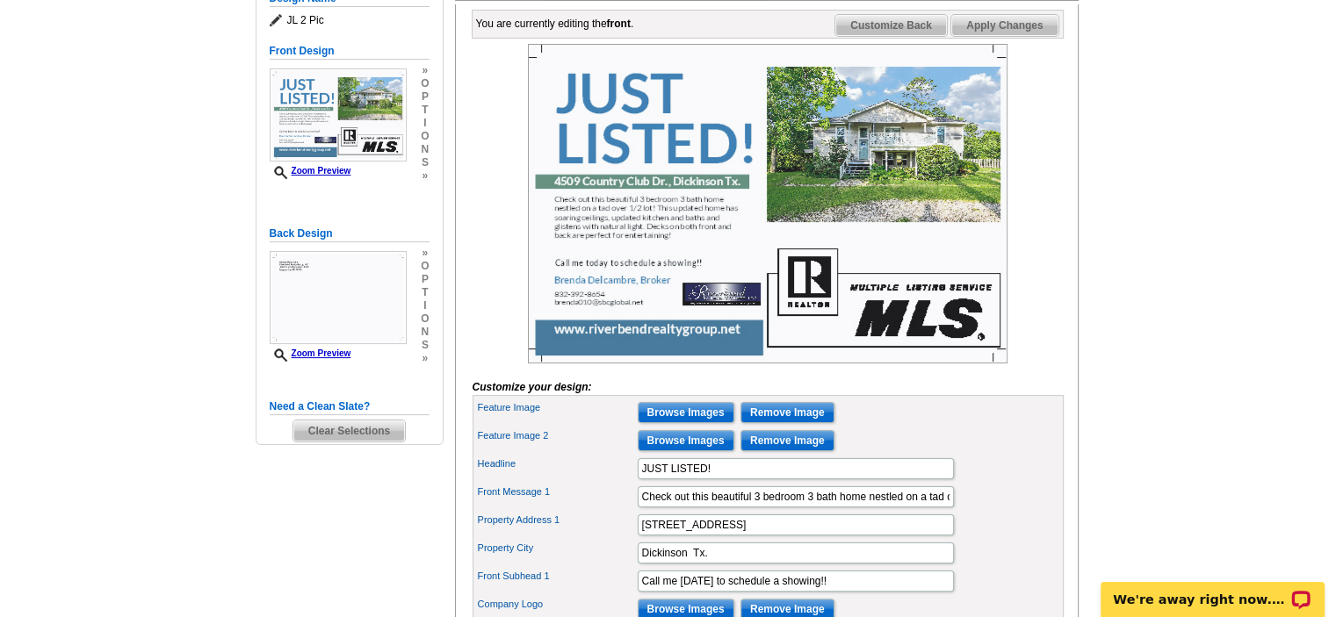
scroll to position [263, 0]
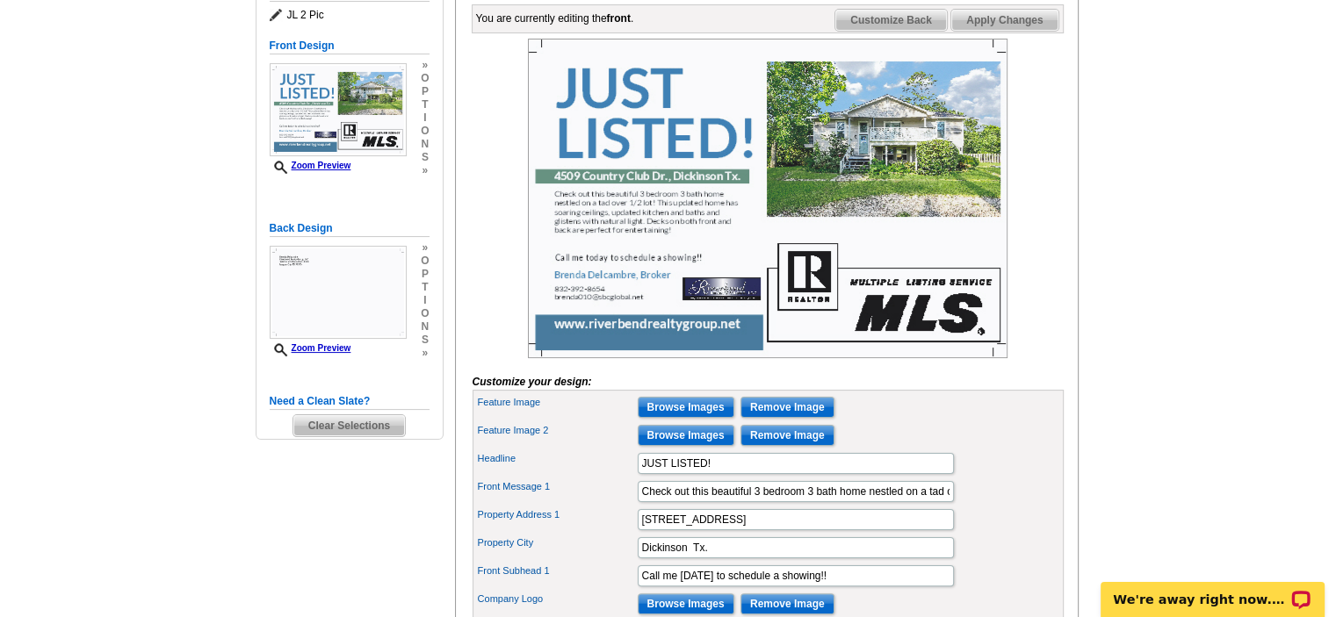
click at [848, 91] on img at bounding box center [767, 199] width 479 height 320
click at [852, 129] on img at bounding box center [767, 199] width 479 height 320
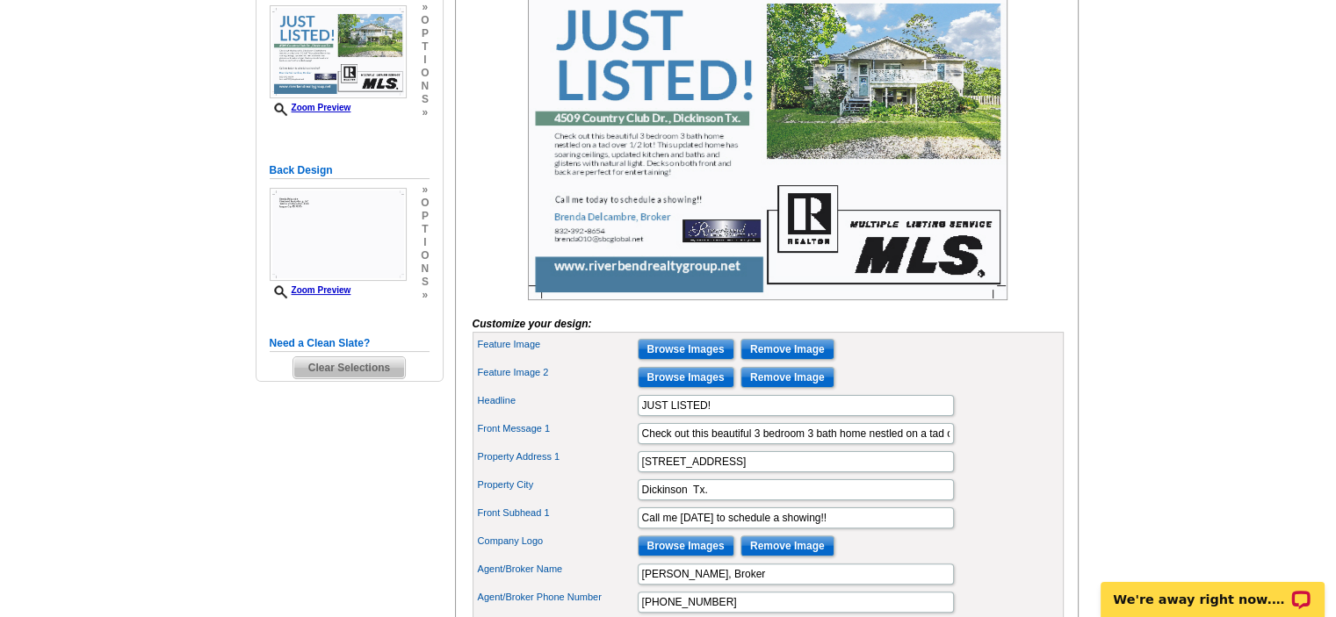
scroll to position [351, 0]
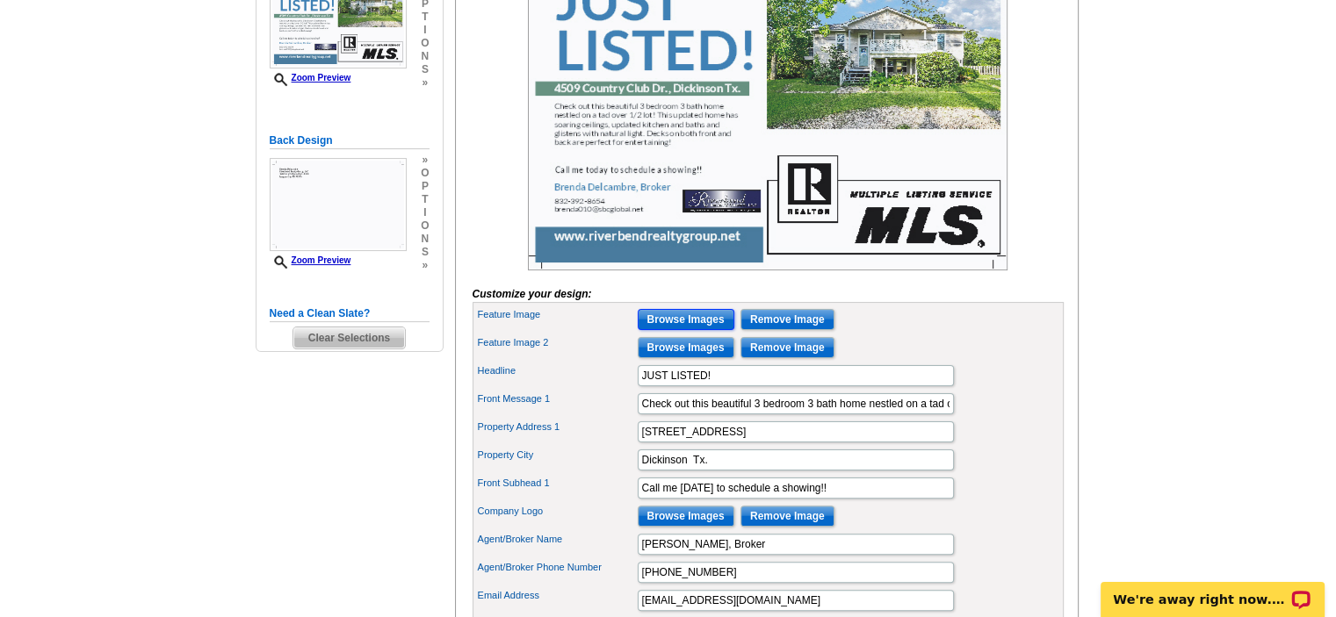
click at [668, 330] on input "Browse Images" at bounding box center [686, 319] width 97 height 21
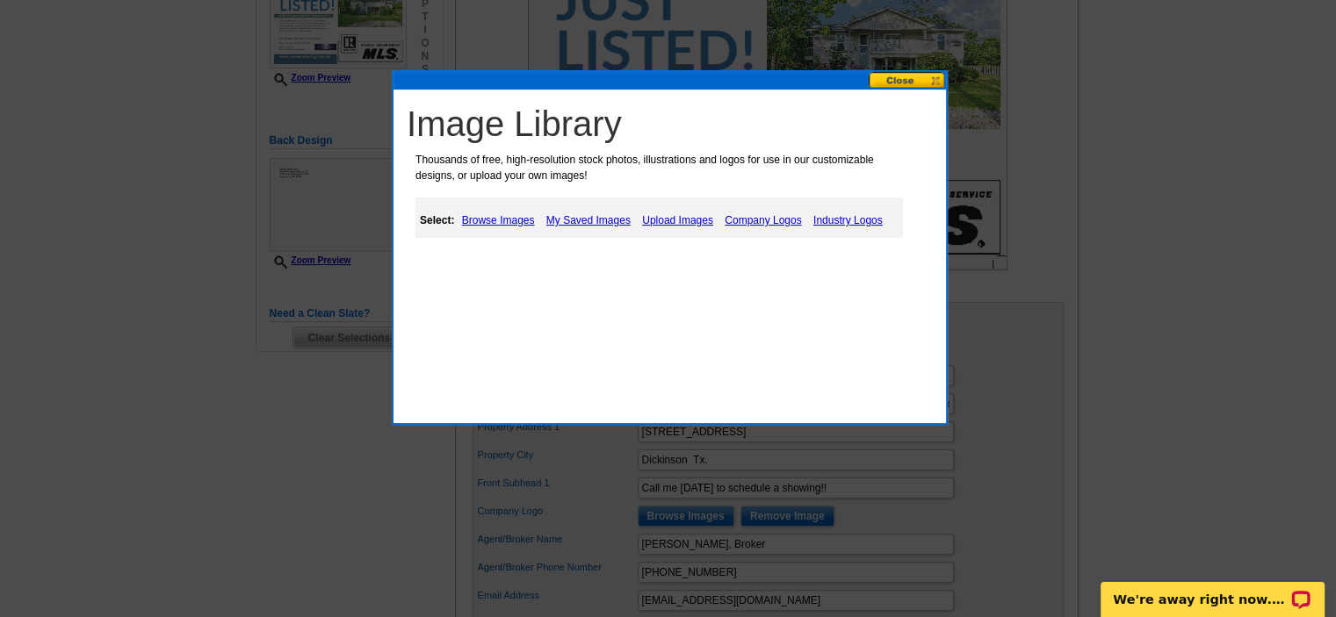
click at [490, 220] on link "Browse Images" at bounding box center [499, 220] width 82 height 21
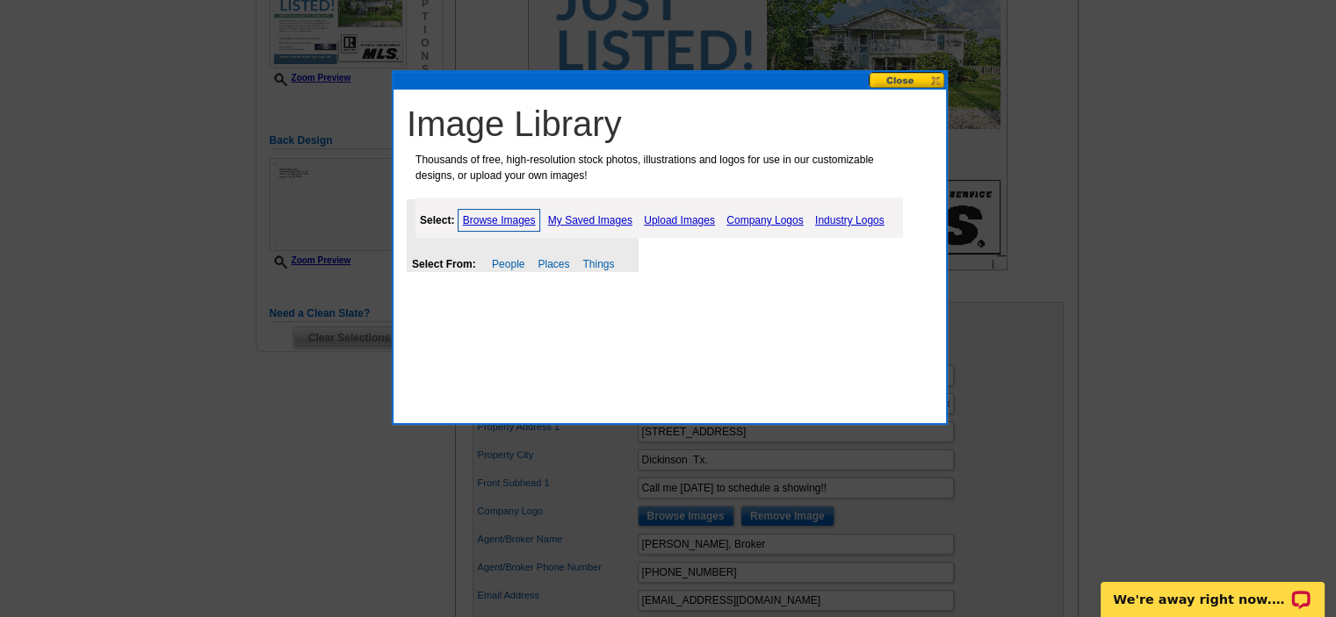
click at [490, 220] on link "Browse Images" at bounding box center [499, 220] width 83 height 23
click at [609, 216] on link "My Saved Images" at bounding box center [590, 220] width 93 height 21
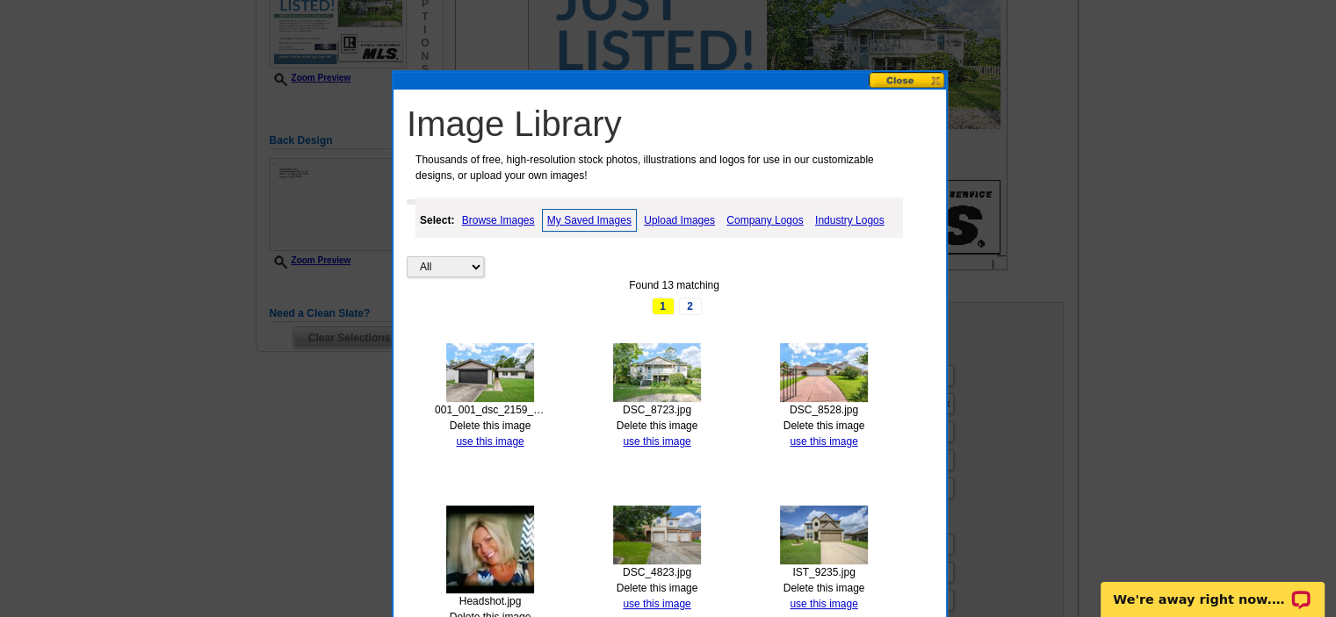
click at [502, 363] on img at bounding box center [490, 372] width 88 height 59
click at [502, 362] on img at bounding box center [490, 372] width 88 height 59
click at [488, 440] on link "use this image" at bounding box center [490, 442] width 68 height 12
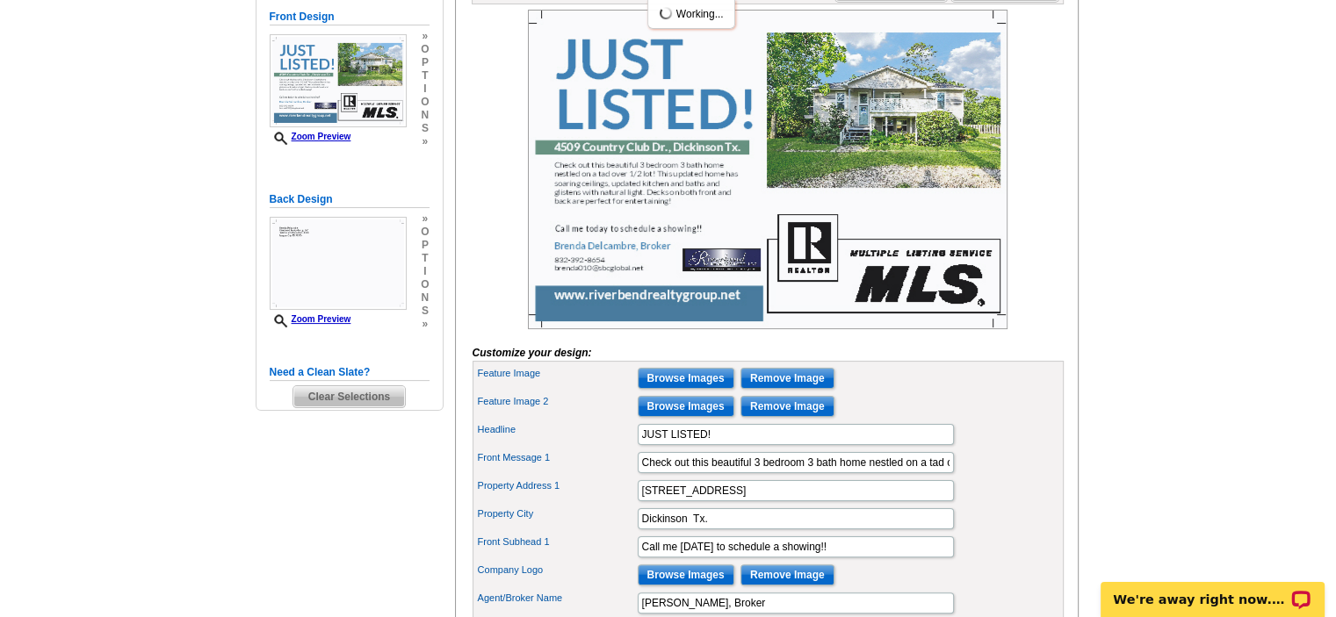
scroll to position [263, 0]
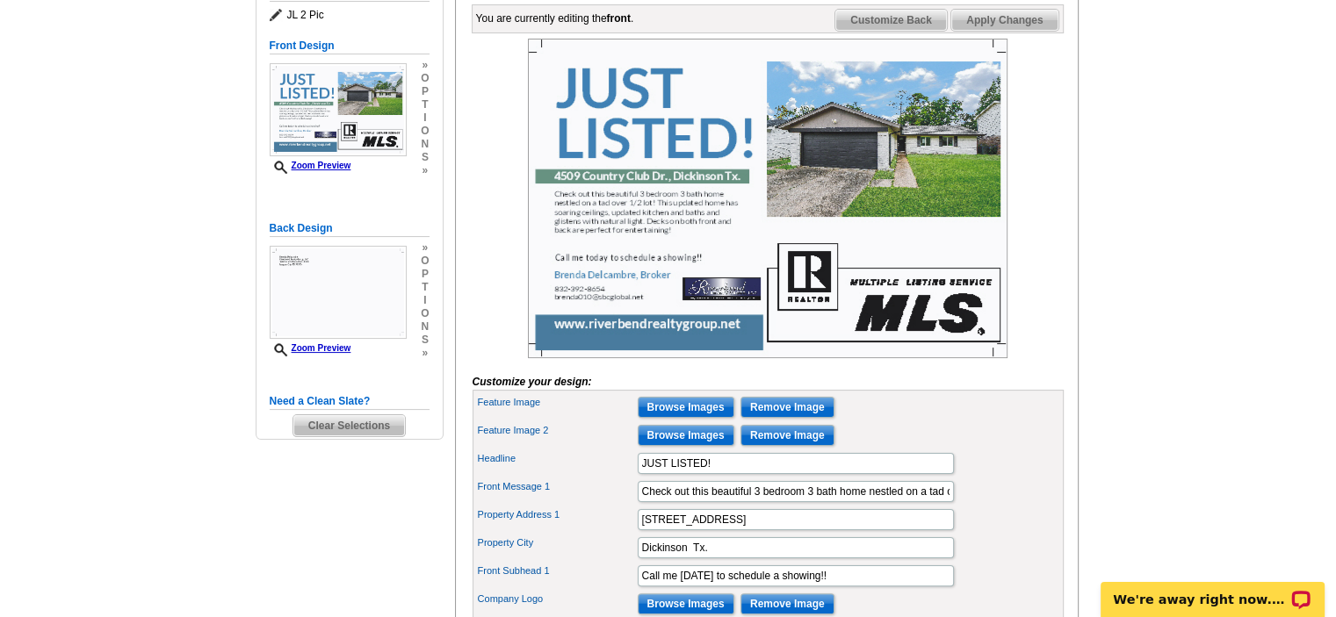
click at [612, 232] on img at bounding box center [767, 199] width 479 height 320
click at [606, 204] on img at bounding box center [767, 199] width 479 height 320
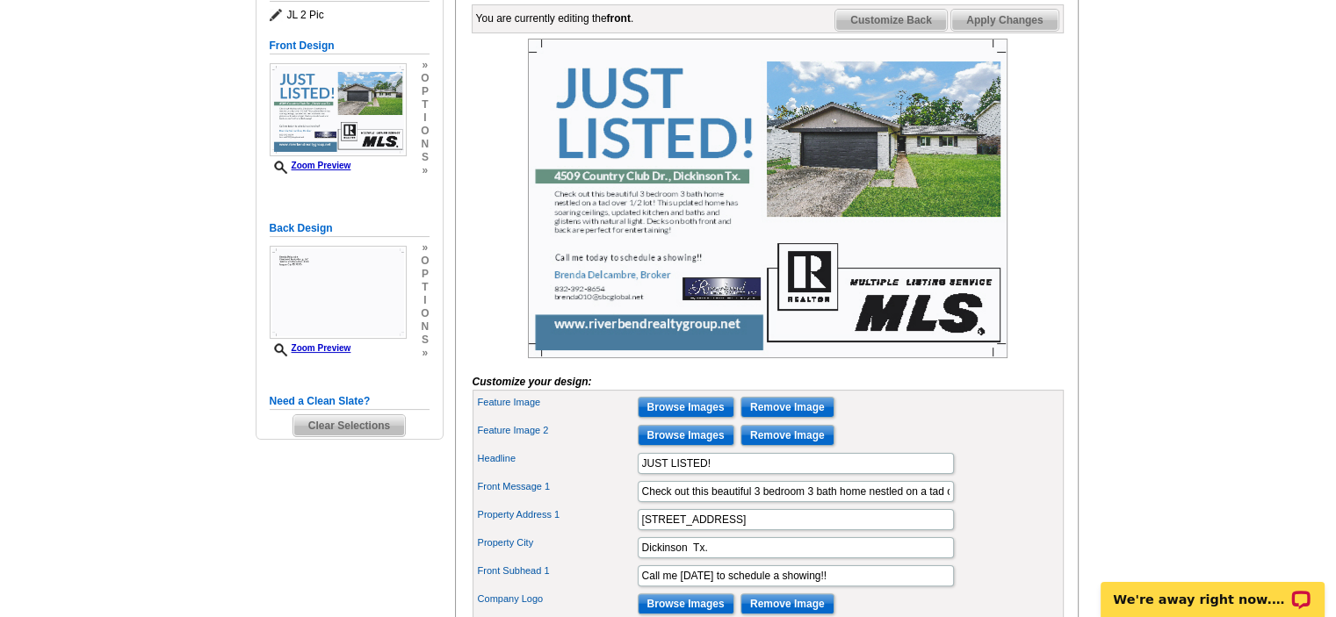
click at [606, 204] on img at bounding box center [767, 199] width 479 height 320
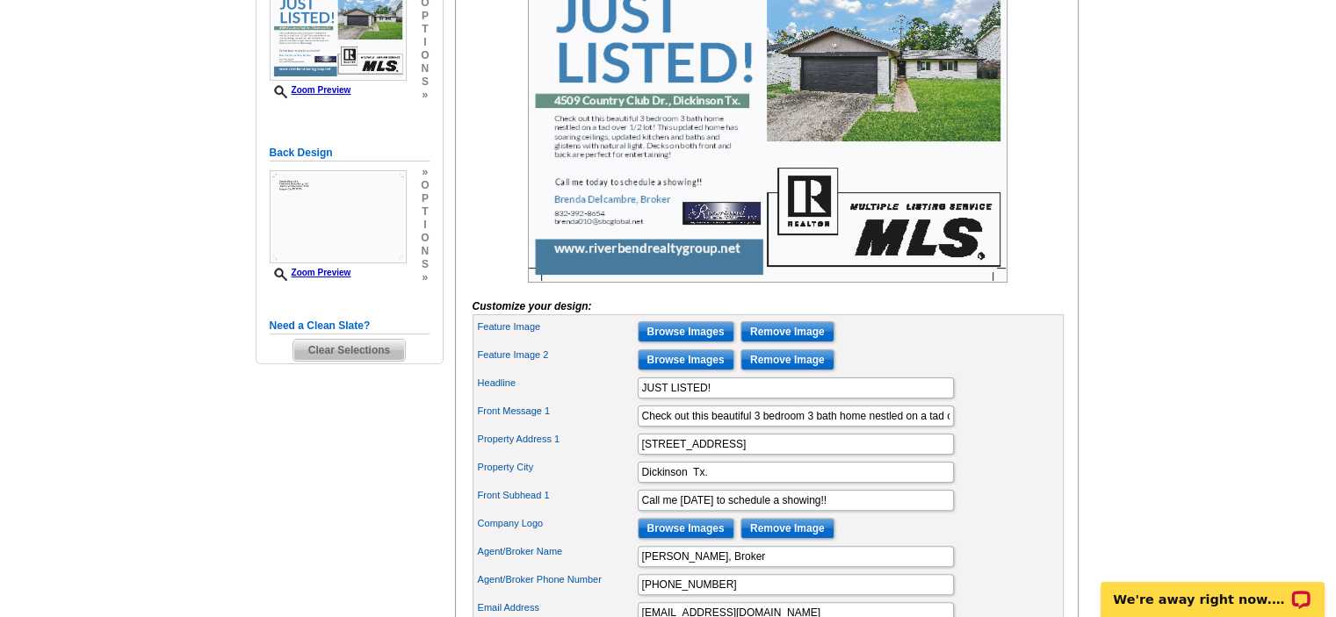
scroll to position [439, 0]
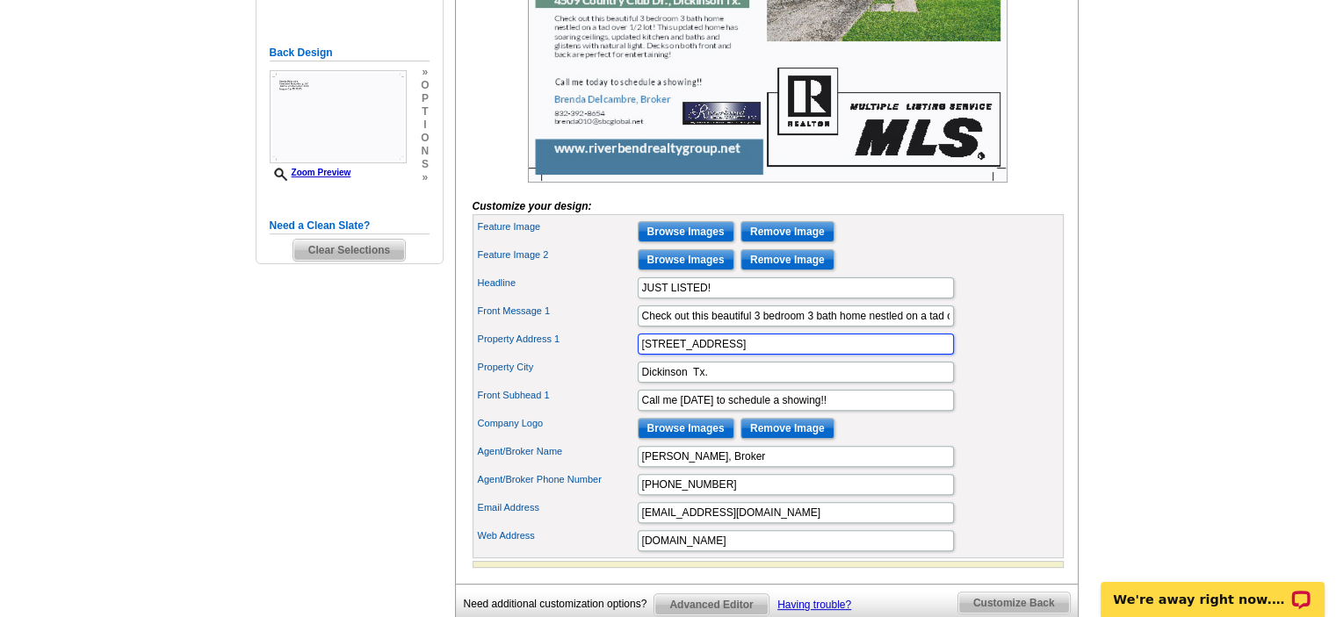
drag, startPoint x: 746, startPoint y: 369, endPoint x: 601, endPoint y: 291, distance: 164.6
click at [602, 322] on div "Feature Image Browse Images Remove Image Feature Image 2 Browse Images Remove I…" at bounding box center [767, 386] width 591 height 344
type input "16510 Blackhawk Blvd."
drag, startPoint x: 690, startPoint y: 398, endPoint x: 481, endPoint y: 364, distance: 211.7
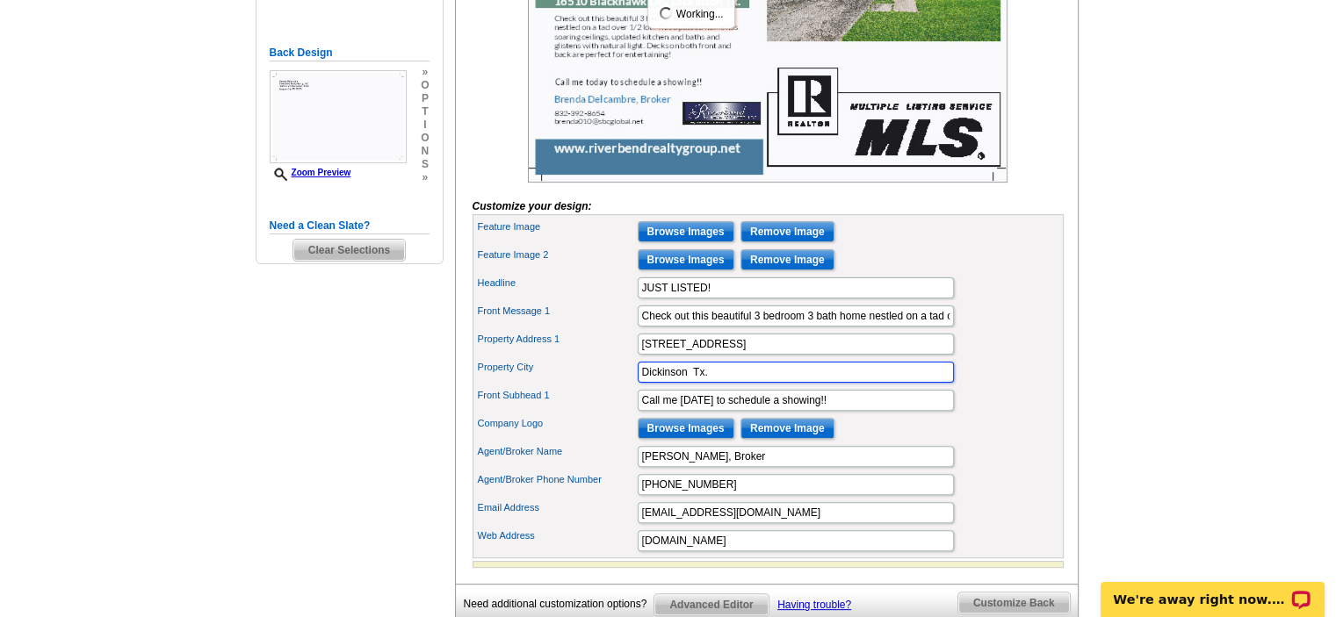
click at [567, 386] on div "Property City Dickinson Tx." at bounding box center [768, 372] width 584 height 28
type input "Friendswood Tx."
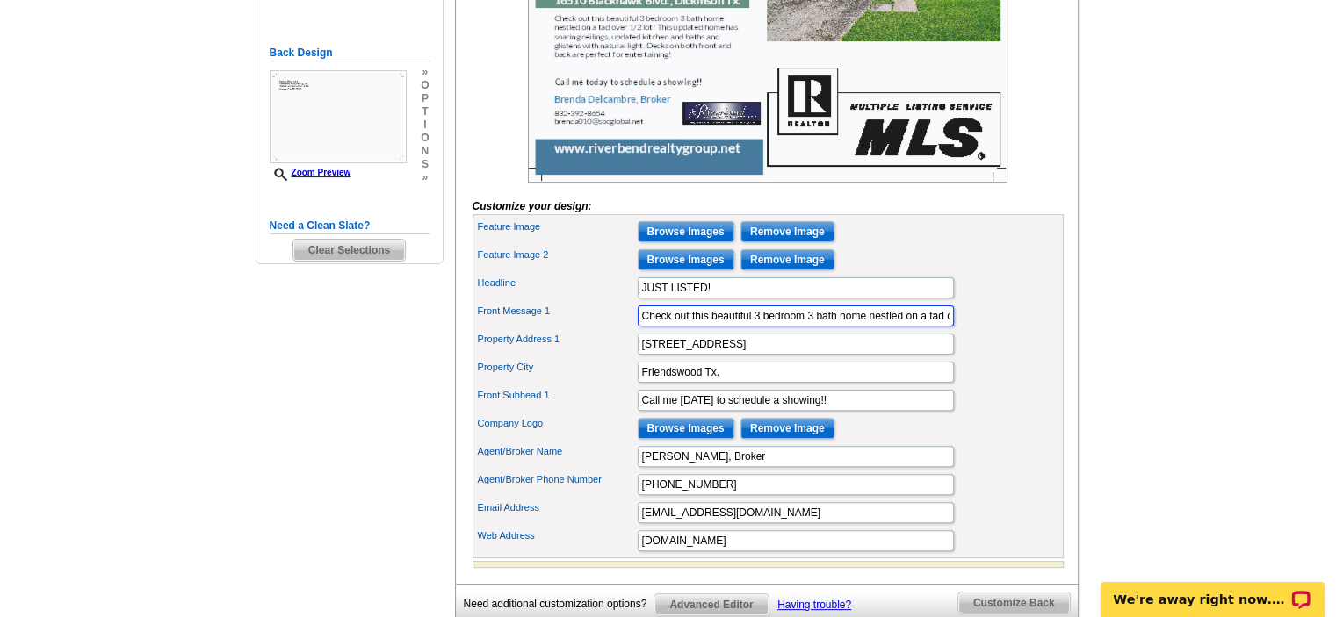
click at [731, 327] on input "Check out this beautiful 3 bedroom 3 bath home nestled on a tad over 1/2 lot! T…" at bounding box center [796, 316] width 316 height 21
paste input "Great location in Friendswood, TX! This recently updated home features the late…"
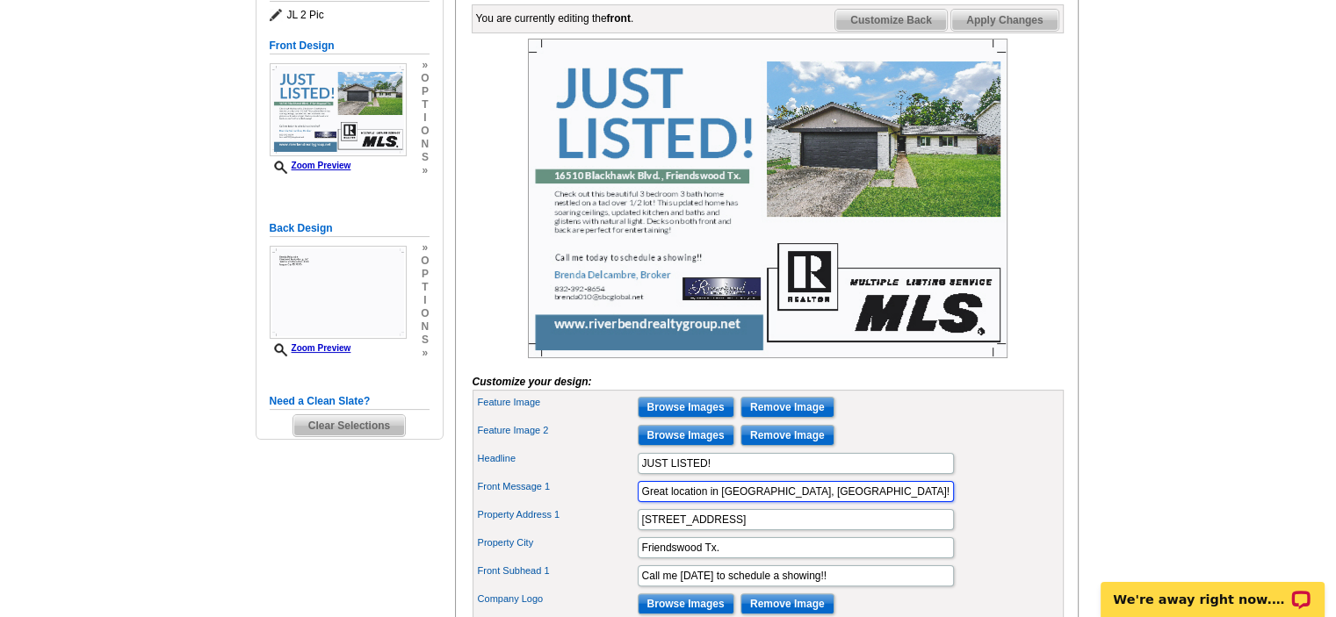
drag, startPoint x: 749, startPoint y: 521, endPoint x: 397, endPoint y: 515, distance: 352.2
click at [400, 537] on div "Need Help? call 800-260-5887, chat with support, or have our designers make som…" at bounding box center [668, 375] width 843 height 991
click at [857, 502] on input "Great location in Friendswood, TX! This recently updated home features the late…" at bounding box center [796, 491] width 316 height 21
click at [871, 502] on input "Great location in Friendswood, TX! This recently updated home features the late…" at bounding box center [796, 491] width 316 height 21
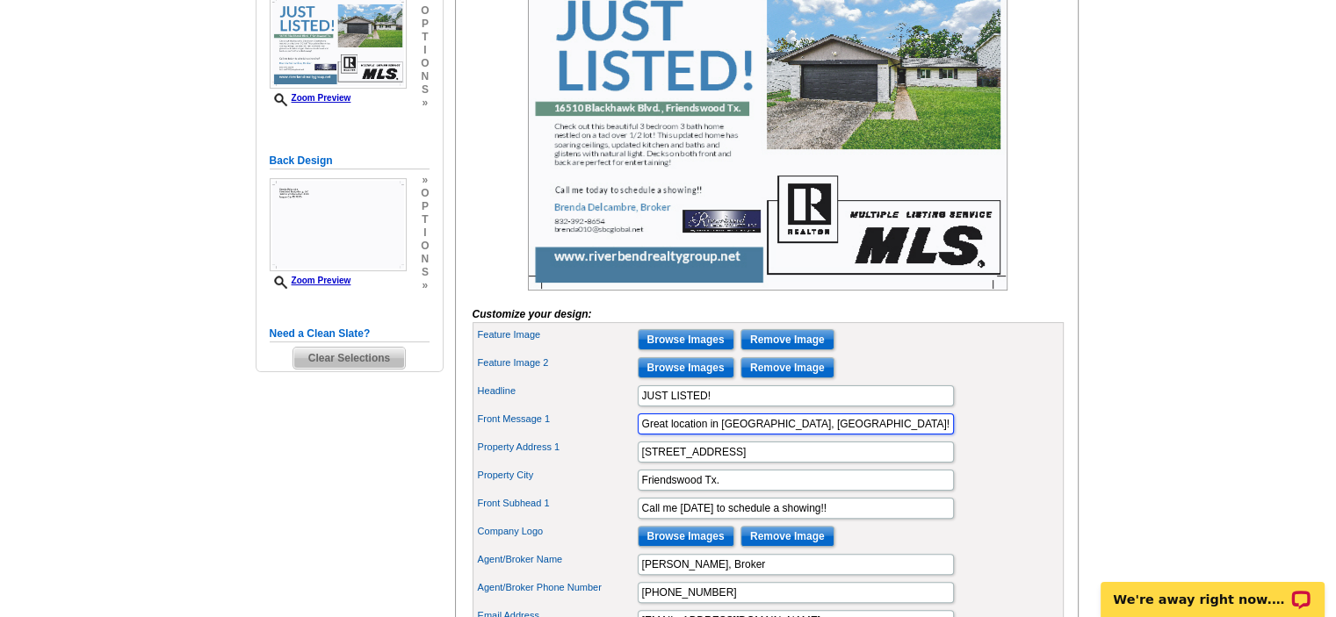
scroll to position [263, 0]
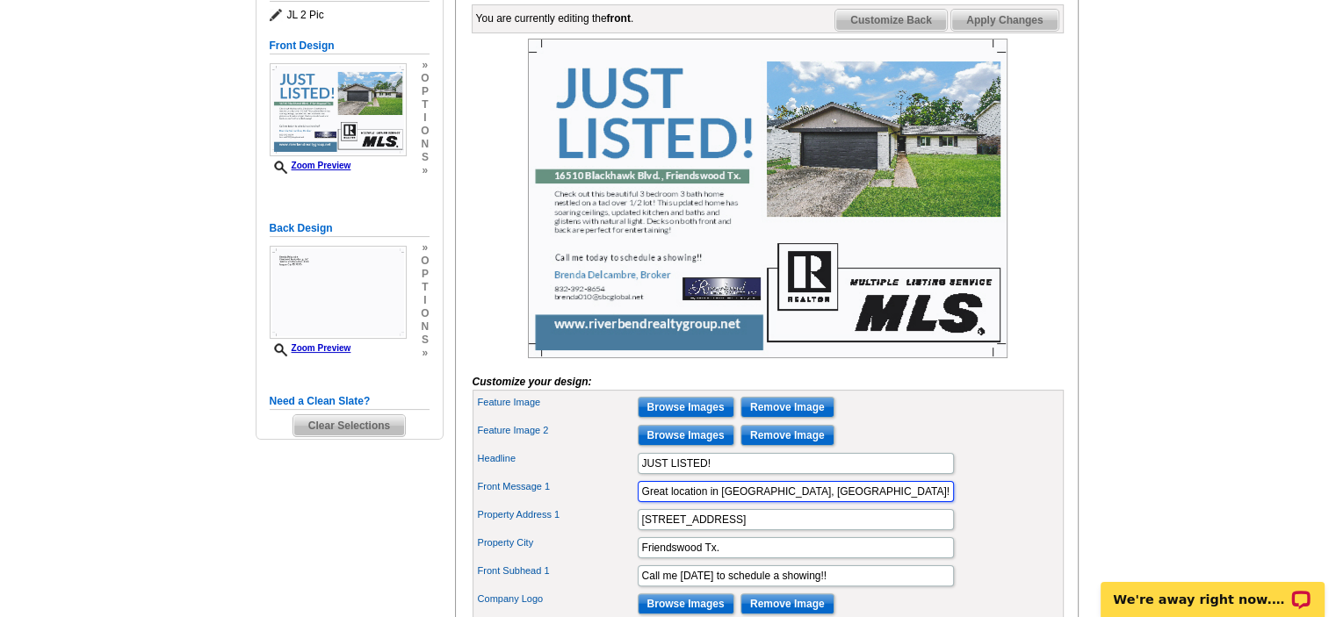
type input "Great location in Friendswood, TX! This recently updated home features the late…"
click at [913, 422] on div "Feature Image Browse Images Remove Image" at bounding box center [768, 407] width 584 height 28
click at [834, 502] on input "Great location in Friendswood, TX! This recently updated home features the late…" at bounding box center [796, 491] width 316 height 21
click at [840, 502] on input "Great location in Friendswood, TX! This recently updated home features the late…" at bounding box center [796, 491] width 316 height 21
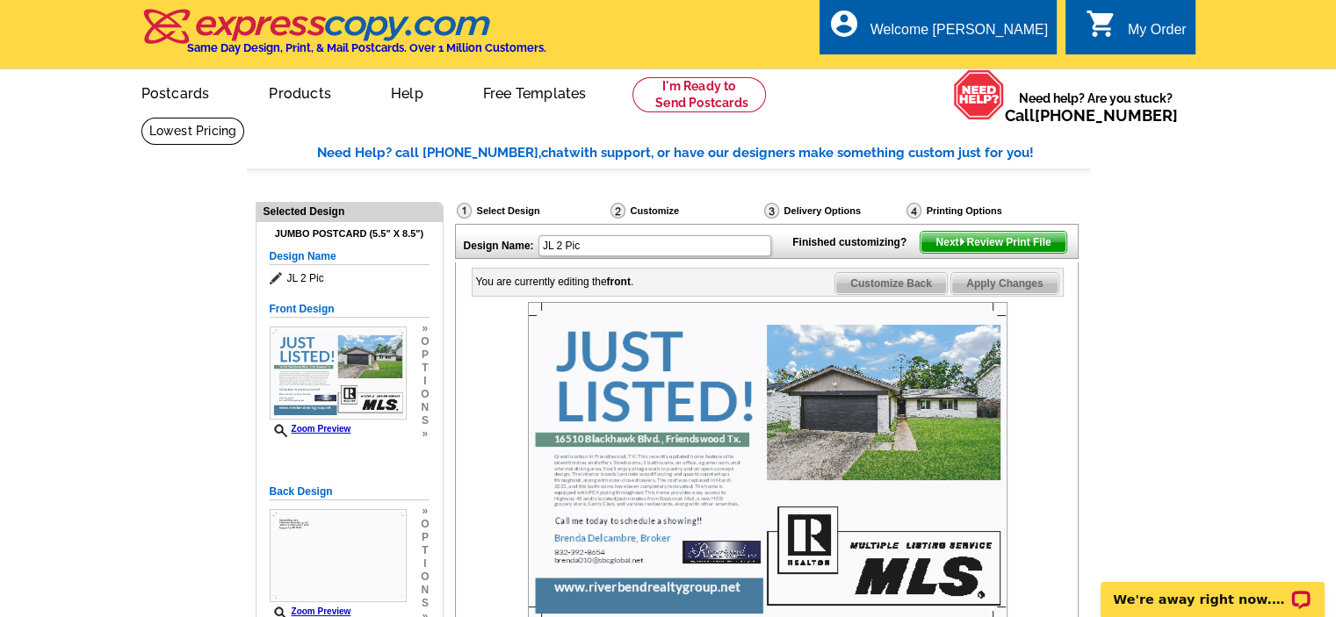
scroll to position [0, 0]
click at [1252, 32] on header "local_phone Same Day Design, Print, & Mail Postcards. Over 1 Million Customers.…" at bounding box center [668, 34] width 1336 height 68
click at [639, 35] on div "local_phone Same Day Design, Print, & Mail Postcards. Over 1 Million Customers.…" at bounding box center [668, 36] width 1054 height 66
click at [1289, 24] on header "local_phone Same Day Design, Print, & Mail Postcards. Over 1 Million Customers.…" at bounding box center [668, 34] width 1336 height 68
click at [973, 253] on span "Next Review Print File" at bounding box center [992, 242] width 145 height 21
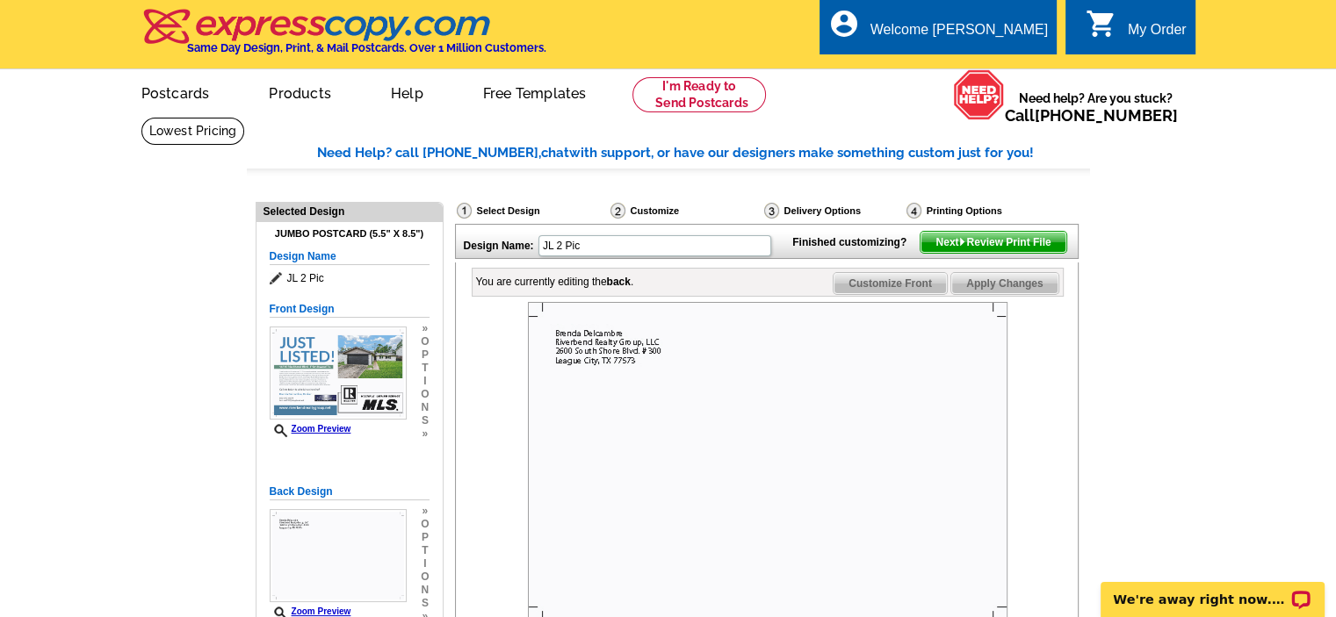
click at [940, 253] on span "Next Review Print File" at bounding box center [992, 242] width 145 height 21
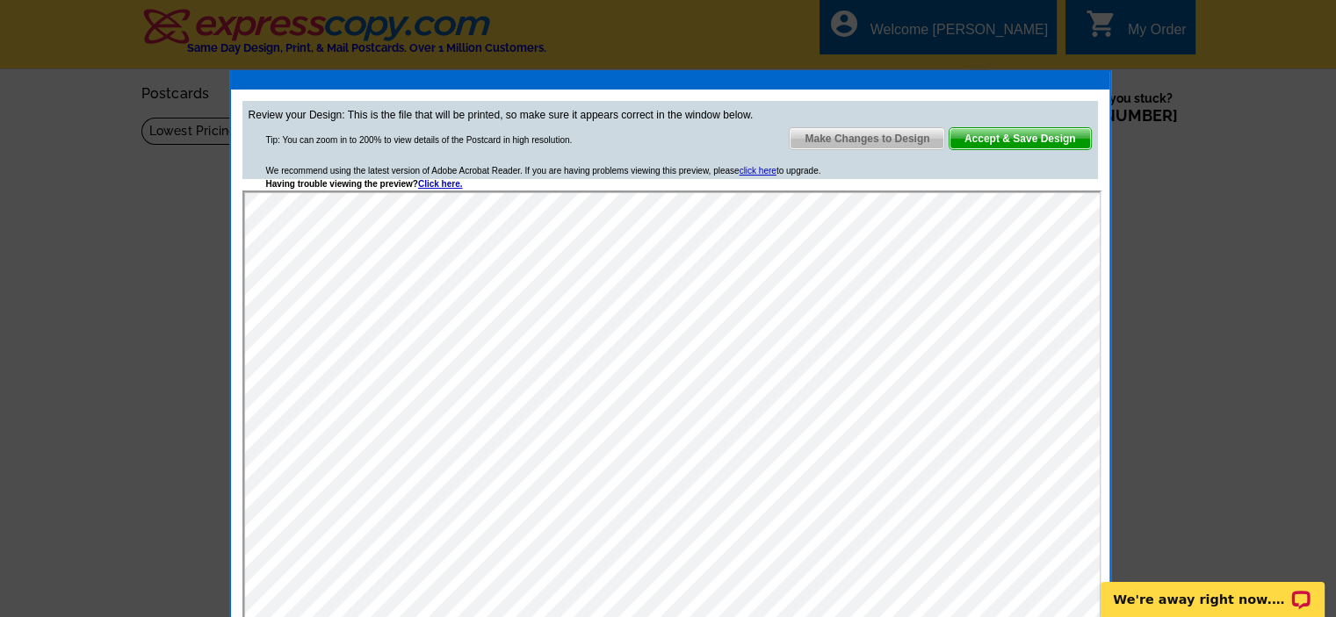
click at [1001, 139] on span "Accept & Save Design" at bounding box center [1019, 138] width 141 height 21
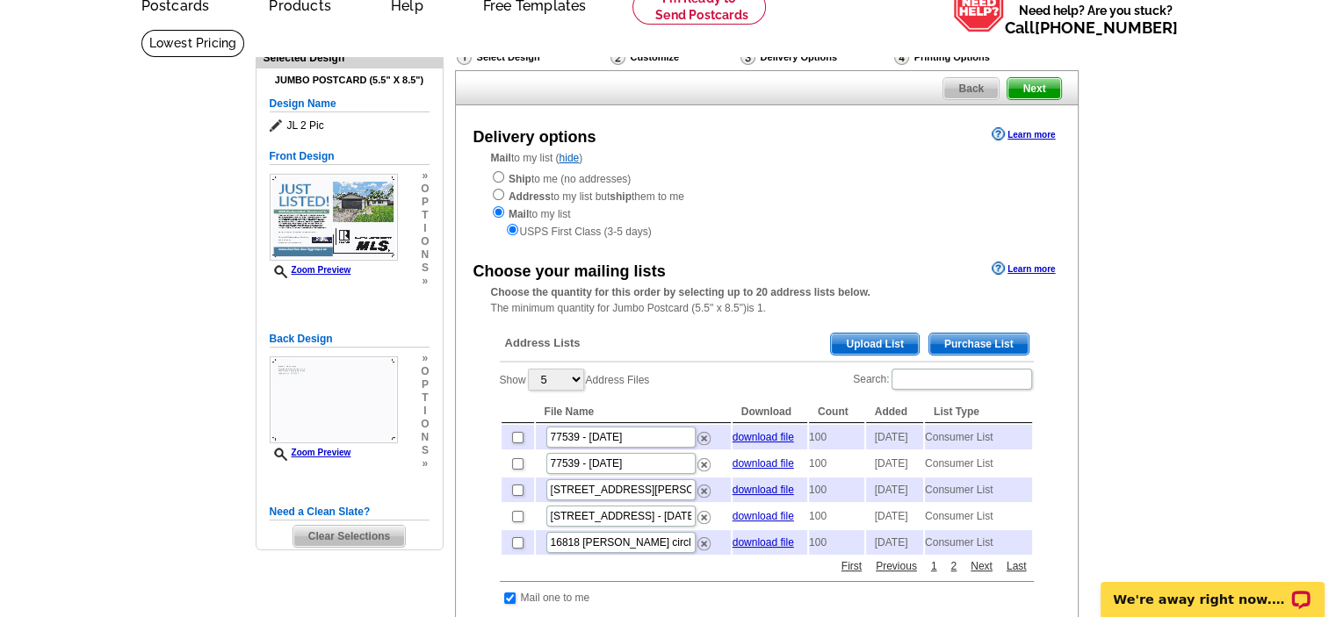
click at [1036, 90] on span "Next" at bounding box center [1033, 88] width 53 height 21
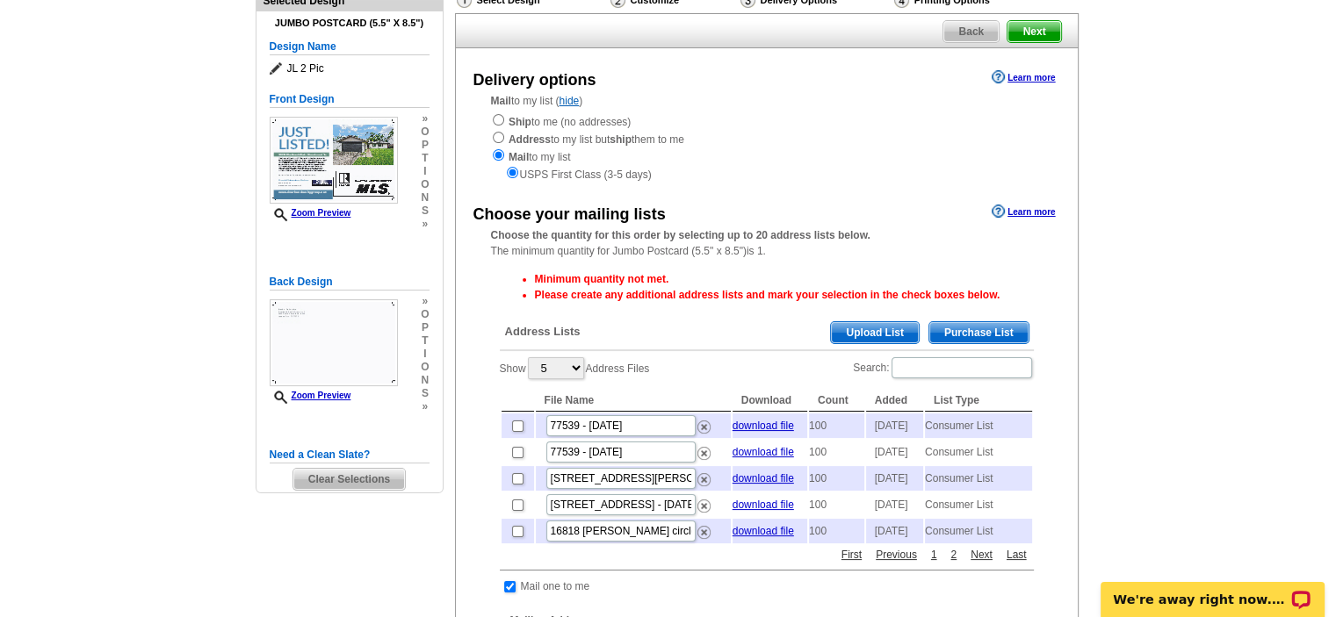
scroll to position [176, 0]
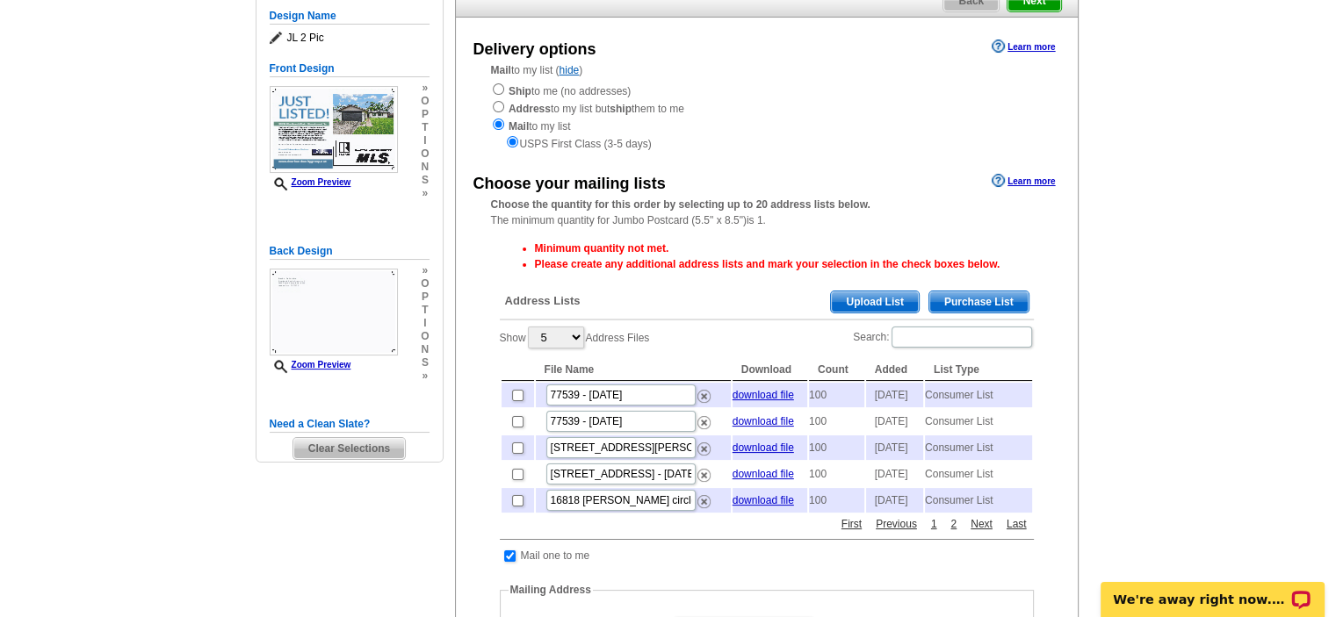
click at [981, 300] on span "Purchase List" at bounding box center [978, 302] width 99 height 21
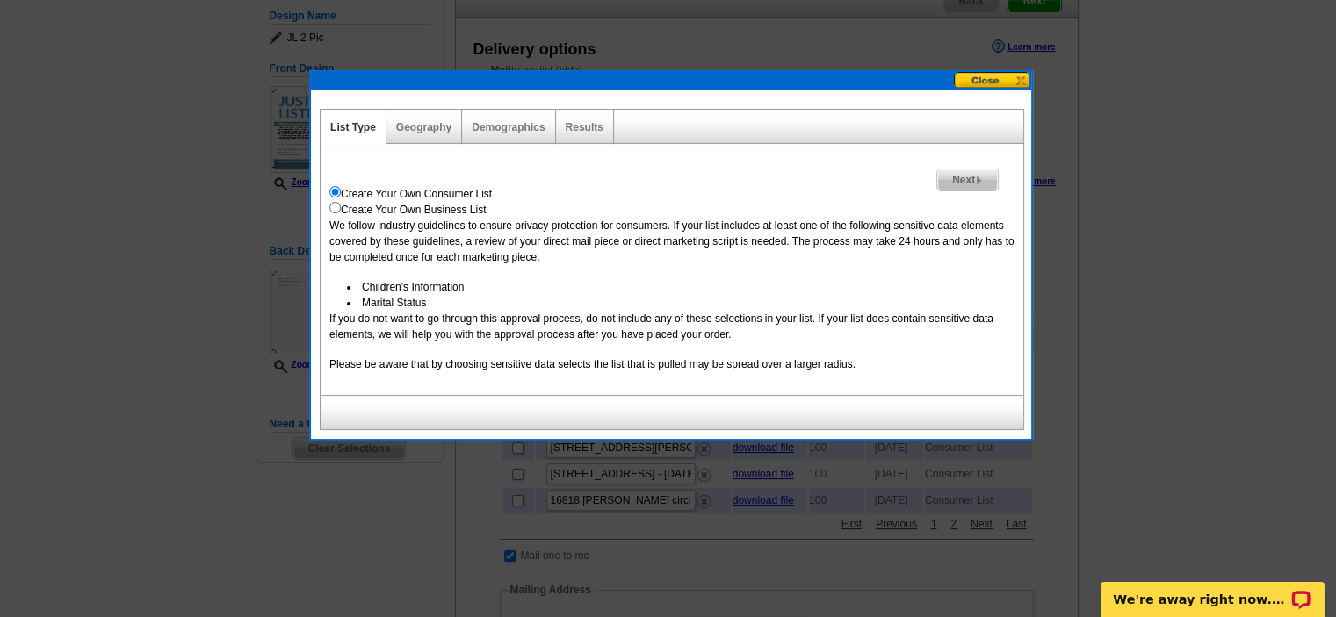
click at [1015, 77] on button at bounding box center [992, 80] width 77 height 17
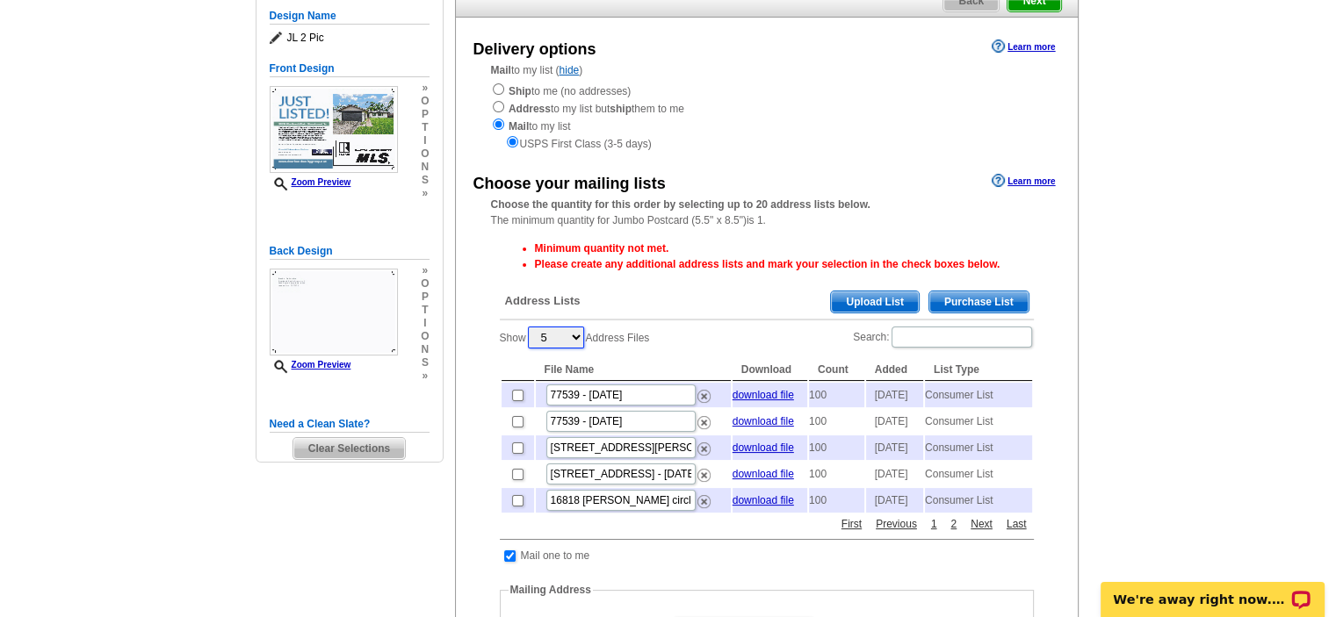
click at [583, 337] on select "5 10 25 50 100" at bounding box center [556, 338] width 56 height 22
select select "10"
click at [530, 328] on select "5 10 25 50 100" at bounding box center [556, 338] width 56 height 22
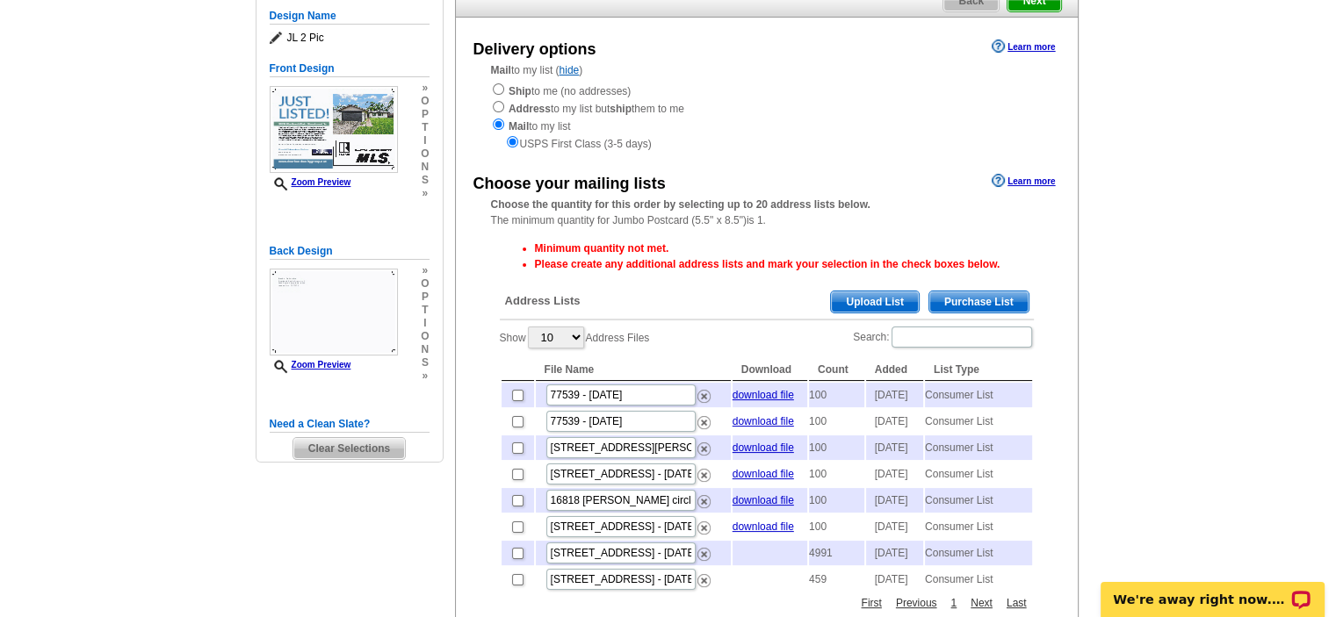
click at [974, 300] on span "Purchase List" at bounding box center [978, 302] width 99 height 21
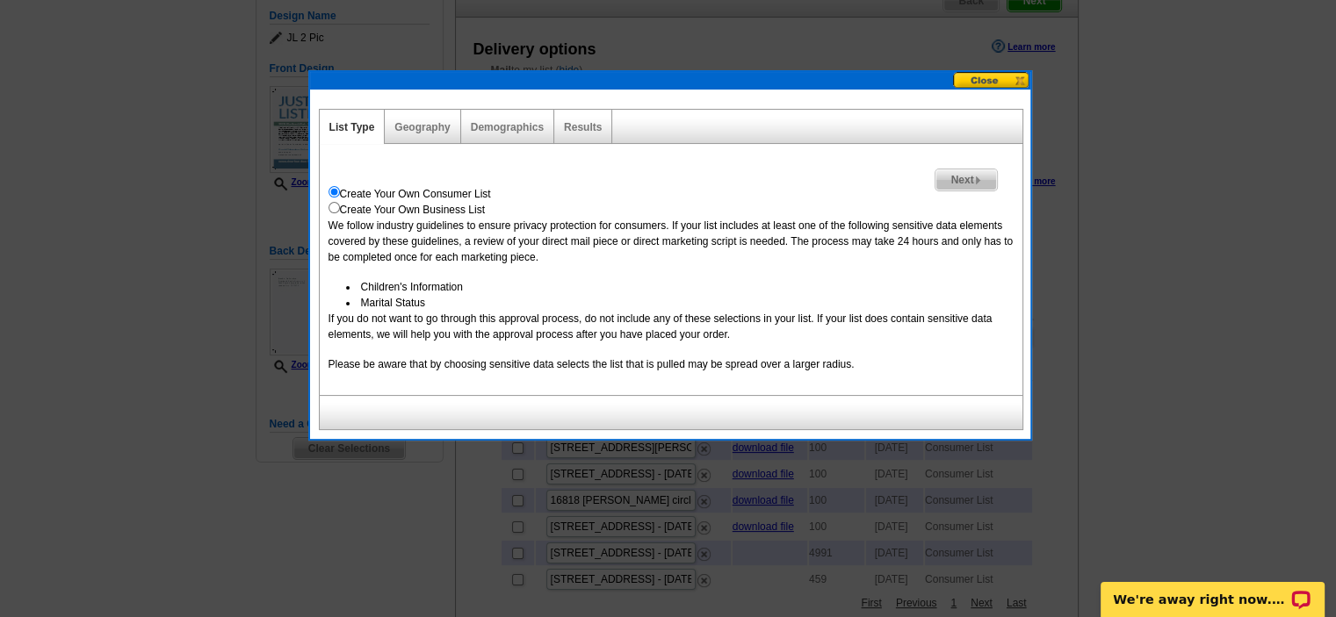
click at [966, 179] on span "Next" at bounding box center [965, 179] width 61 height 21
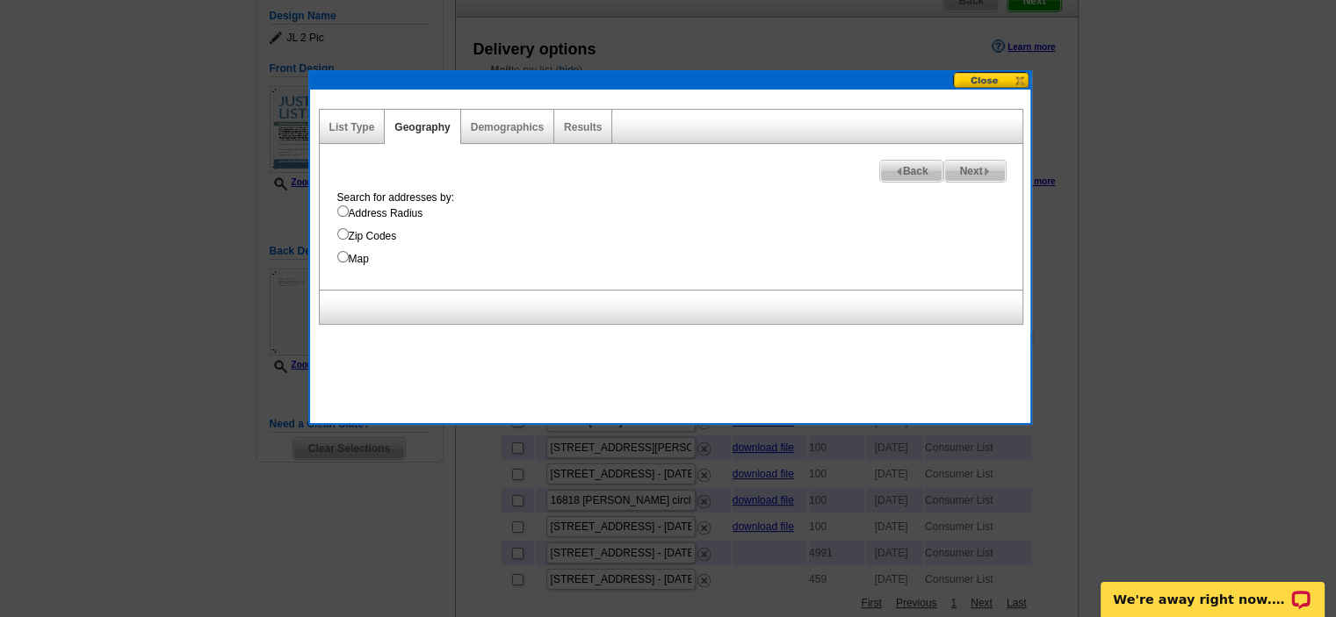
click at [345, 213] on input "Address Radius" at bounding box center [342, 210] width 11 height 11
radio input "true"
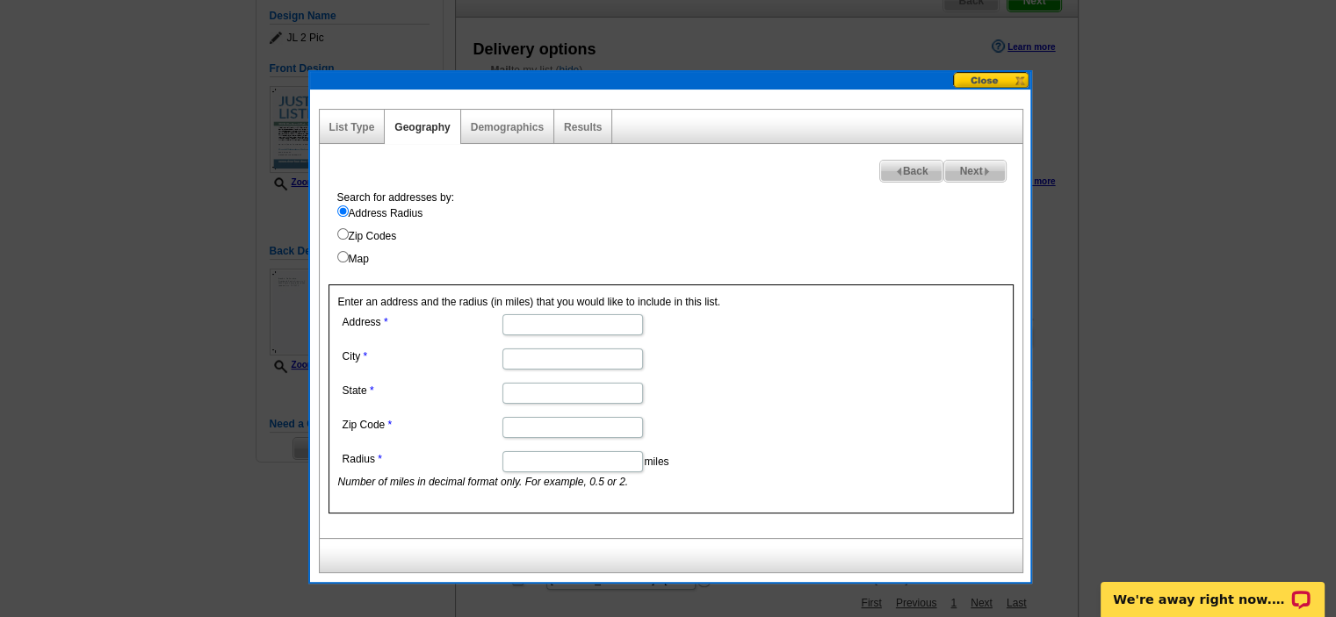
click at [541, 323] on input "Address" at bounding box center [572, 324] width 141 height 21
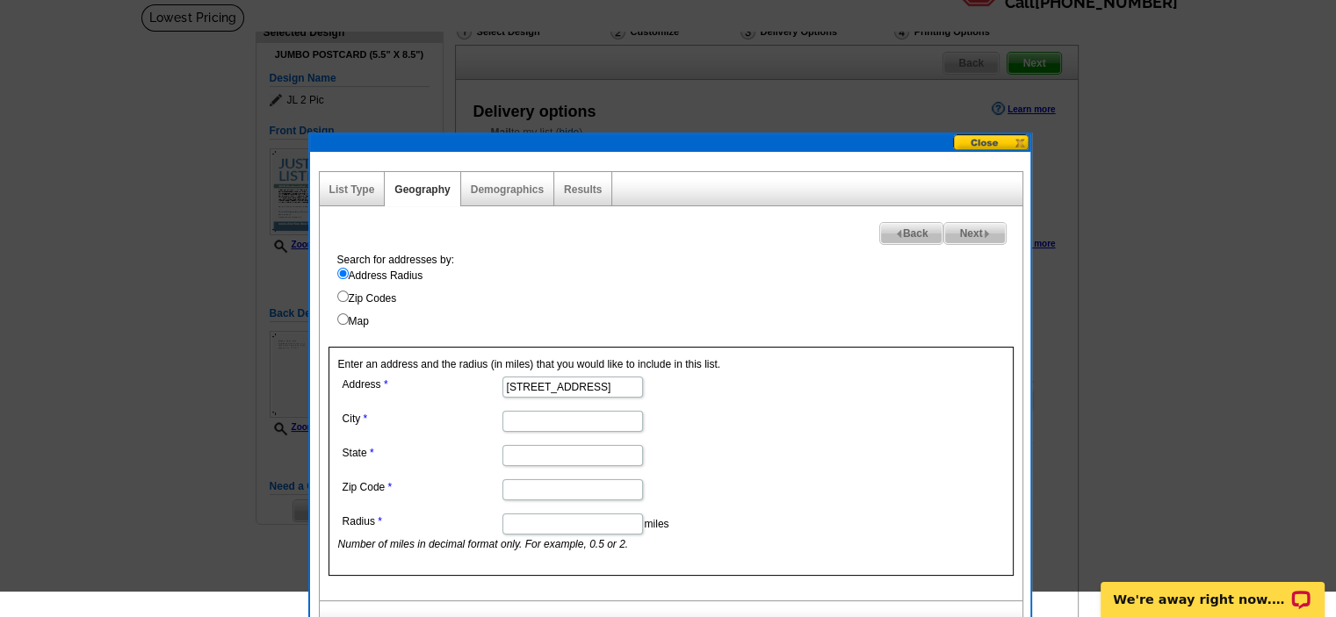
scroll to position [88, 0]
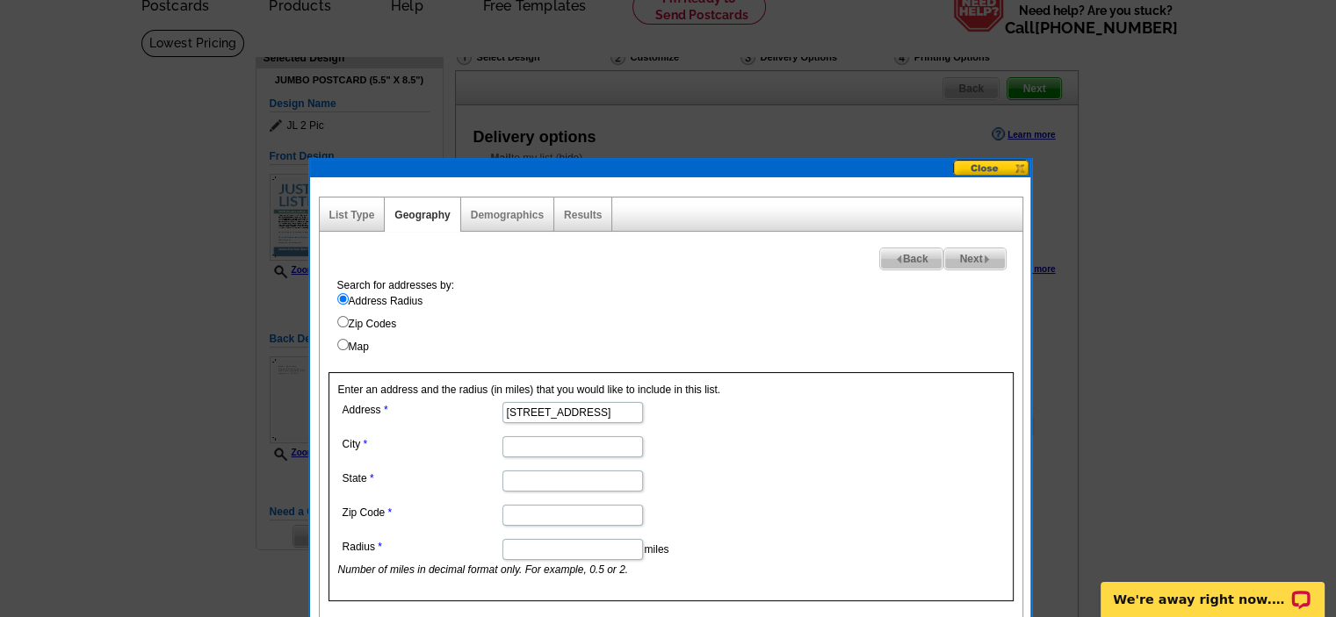
type input "16510 Blackhawd Blvd."
click at [559, 454] on input "City" at bounding box center [572, 446] width 141 height 21
type input "Houston"
click at [527, 485] on input "State" at bounding box center [572, 481] width 141 height 21
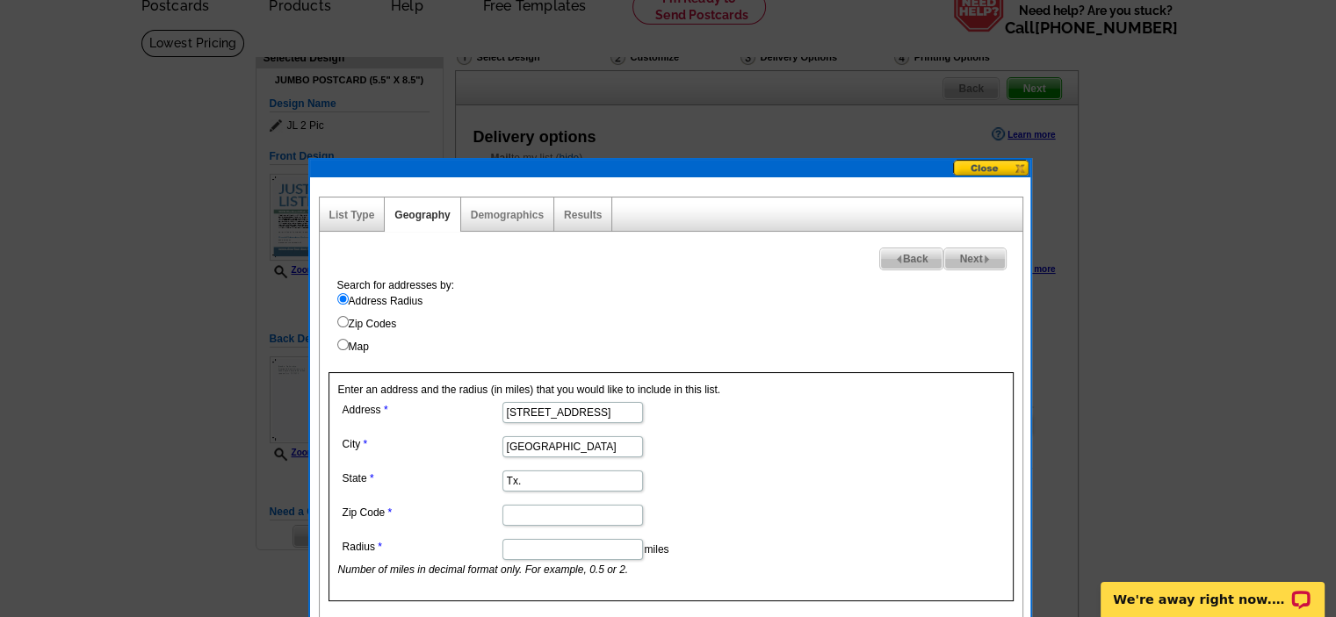
type input "Tx."
click at [535, 515] on input "Zip Code" at bounding box center [572, 515] width 141 height 21
drag, startPoint x: 548, startPoint y: 442, endPoint x: 488, endPoint y: 377, distance: 88.3
click at [492, 398] on dl "Address 16510 Blackhawd Blvd. City Houston State Tx. Zip Code Radius miles Numb…" at bounding box center [571, 488] width 467 height 180
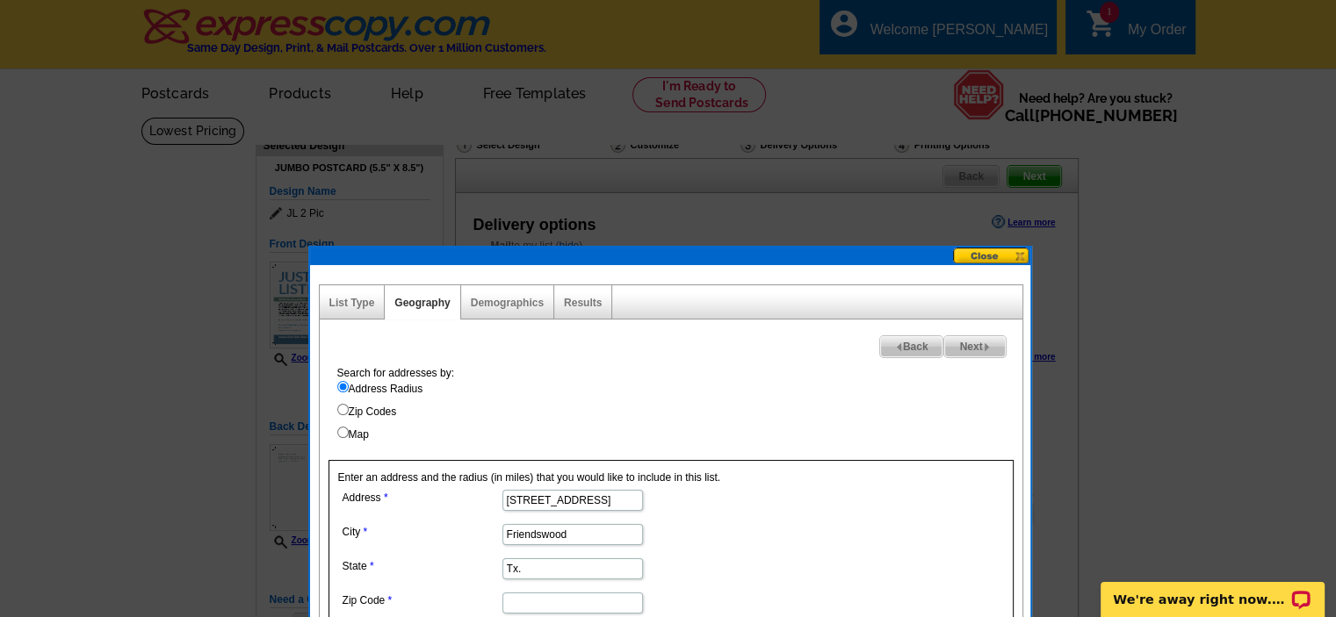
type input "Friendswood"
drag, startPoint x: 537, startPoint y: 601, endPoint x: 548, endPoint y: 551, distance: 51.3
click at [537, 601] on input "Zip Code" at bounding box center [572, 603] width 141 height 21
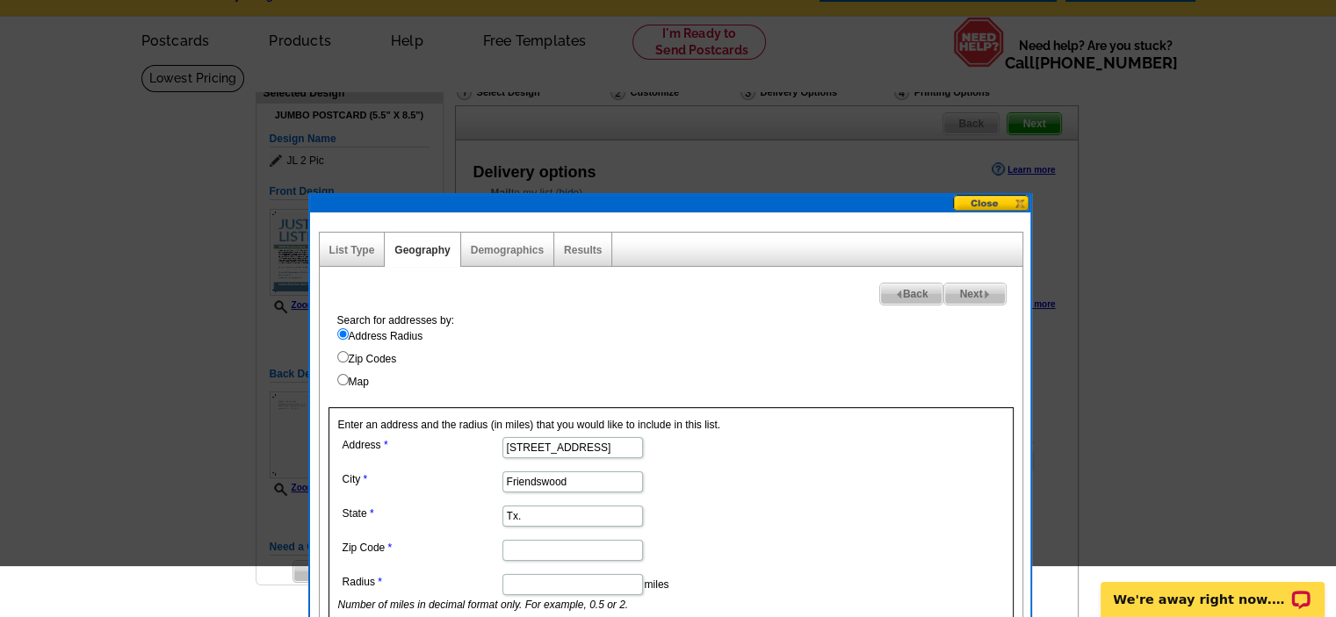
scroll to position [263, 0]
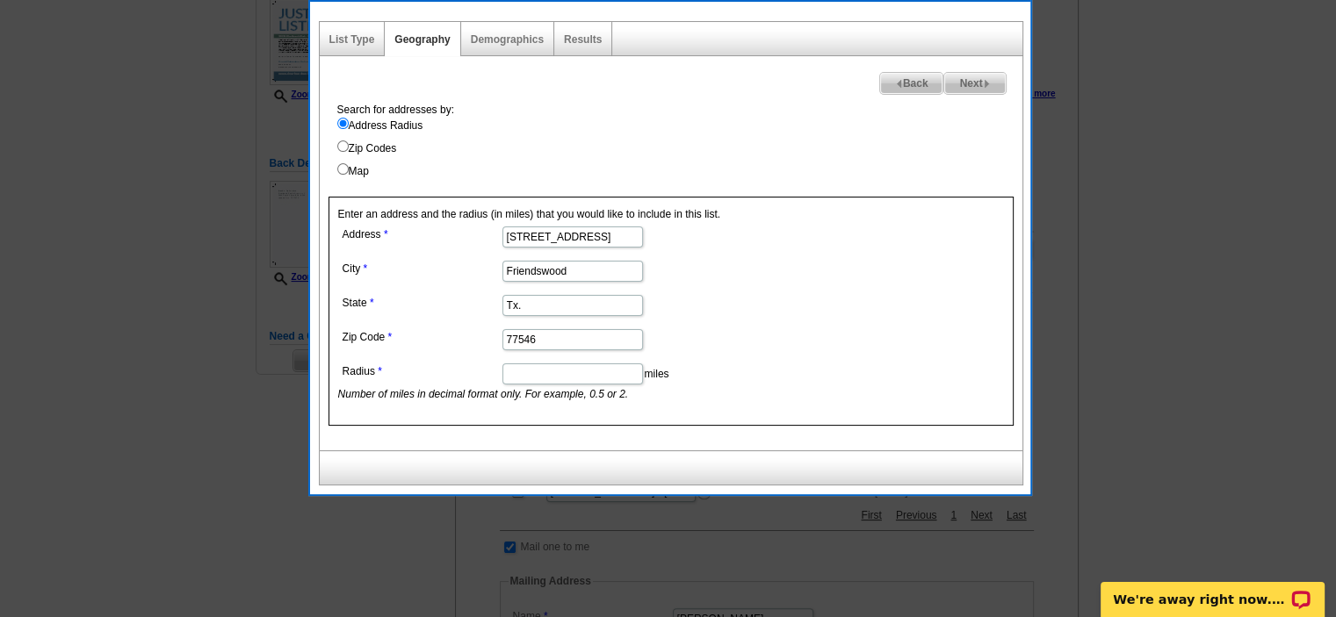
type input "77546"
click at [553, 375] on input "Radius" at bounding box center [572, 374] width 141 height 21
type input "10"
click at [976, 84] on span "Next" at bounding box center [974, 83] width 61 height 21
select select
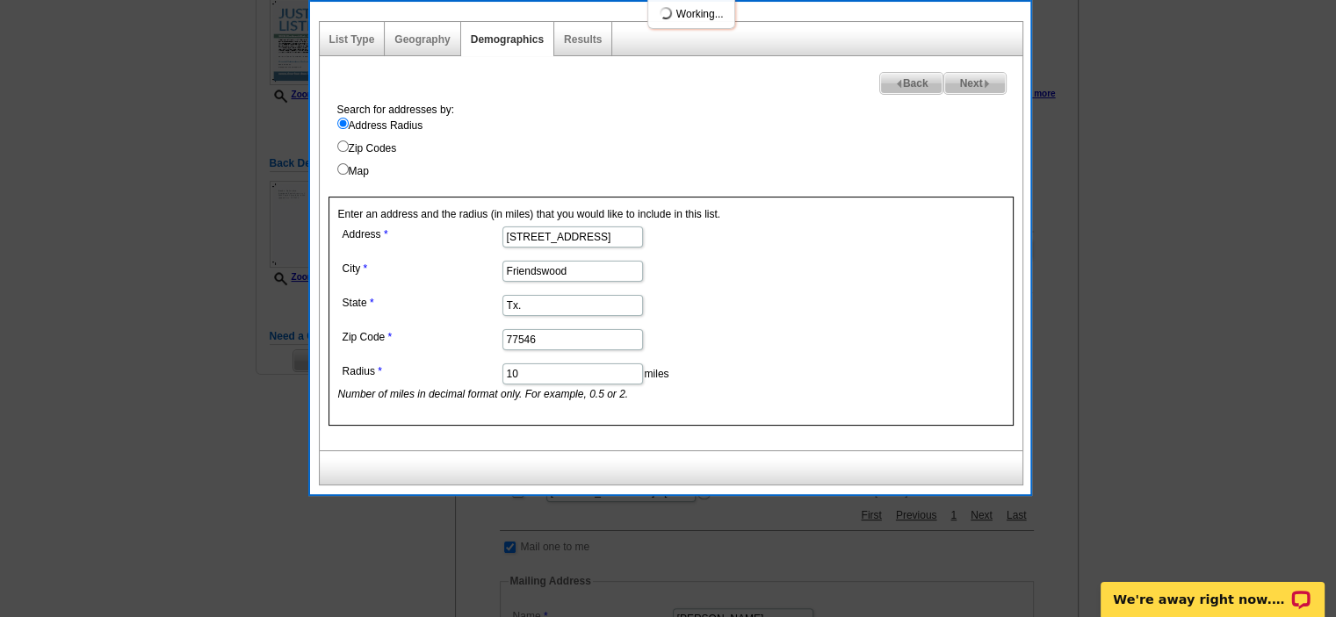
select select
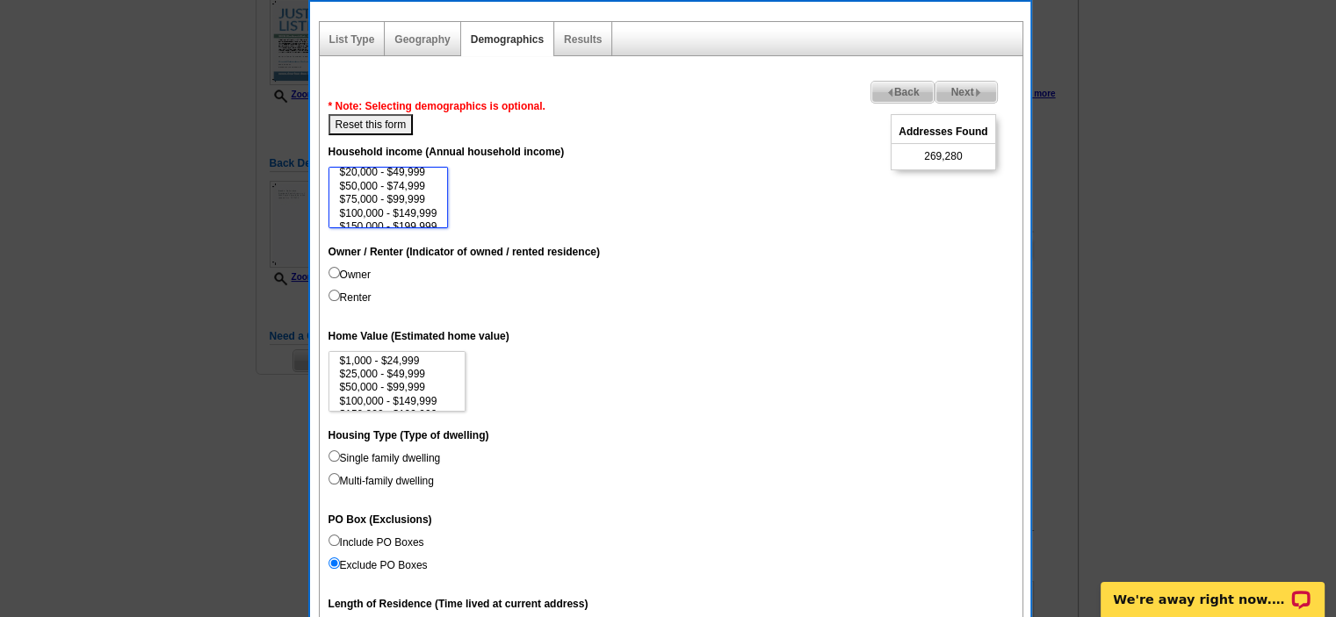
scroll to position [35, 0]
select select "150000-199999"
click at [358, 203] on option "$150,000 - $199,999" at bounding box center [388, 209] width 101 height 13
click at [332, 291] on input "Renter" at bounding box center [333, 295] width 11 height 11
radio input "true"
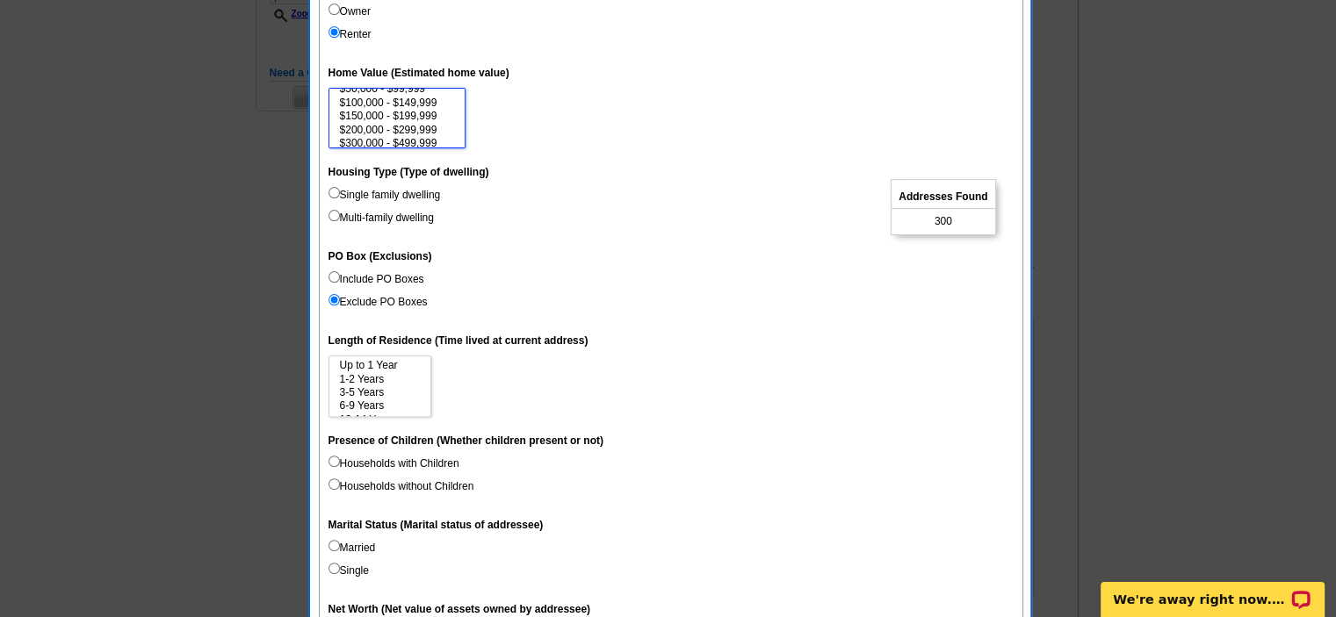
select select "200000-299999"
click at [378, 126] on option "$200,000 - $299,999" at bounding box center [397, 130] width 119 height 13
click at [336, 194] on input "Single family dwelling" at bounding box center [333, 192] width 11 height 11
radio input "true"
click at [335, 216] on input "Multi-family dwelling" at bounding box center [333, 215] width 11 height 11
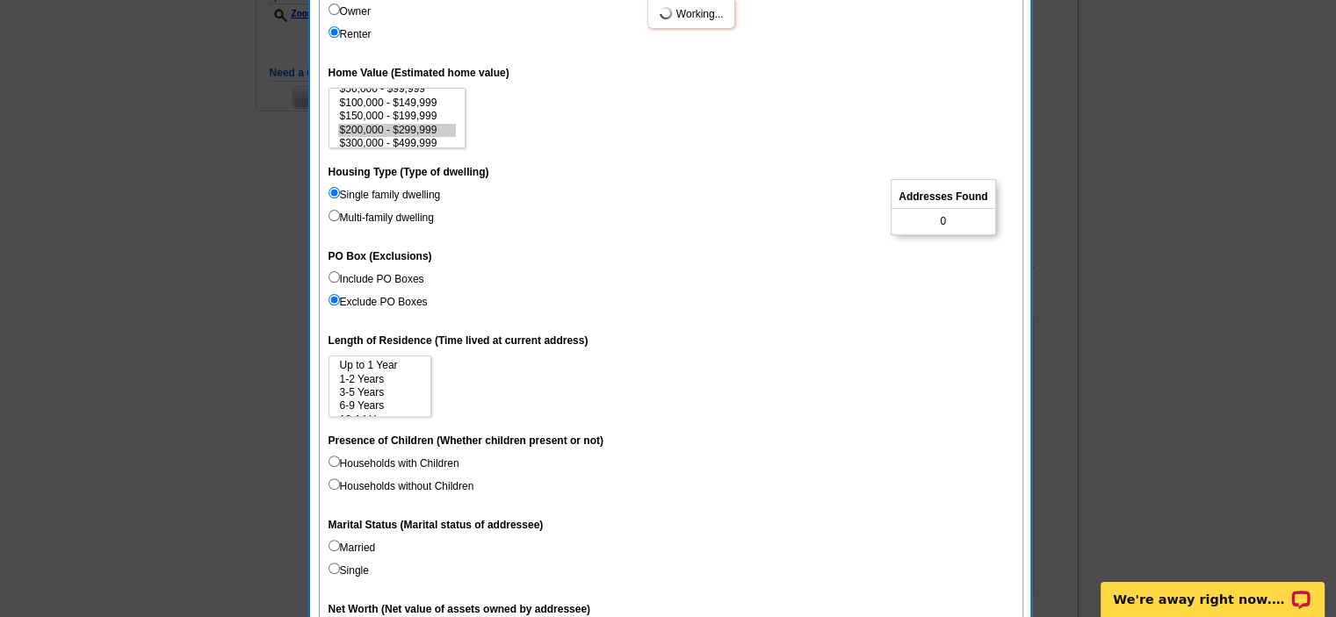
radio input "true"
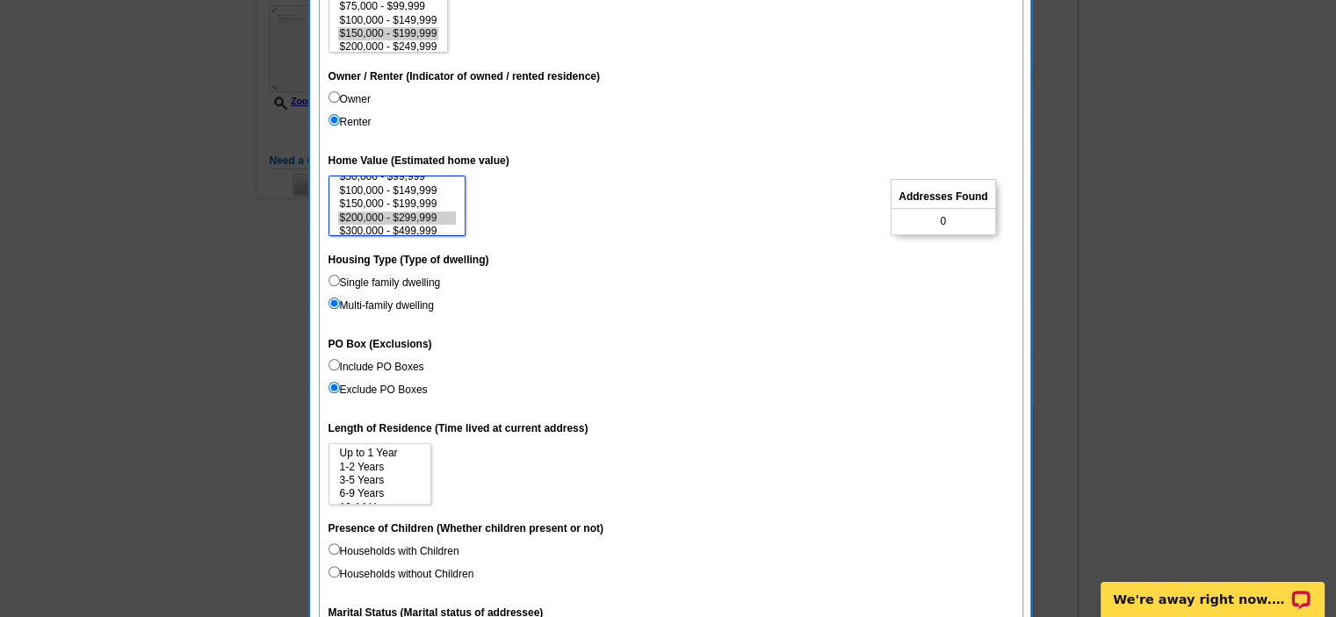
scroll to position [0, 0]
select select "1000-24999"
click at [347, 185] on option "$1,000 - $24,999" at bounding box center [397, 185] width 119 height 13
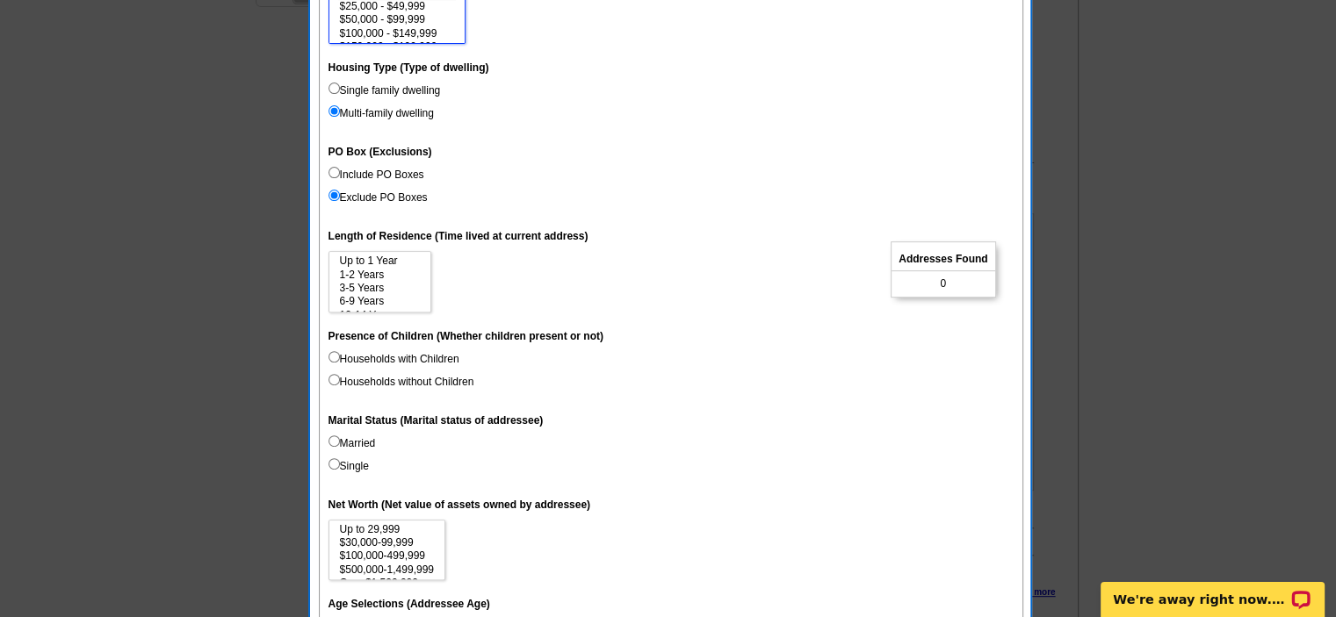
scroll to position [703, 0]
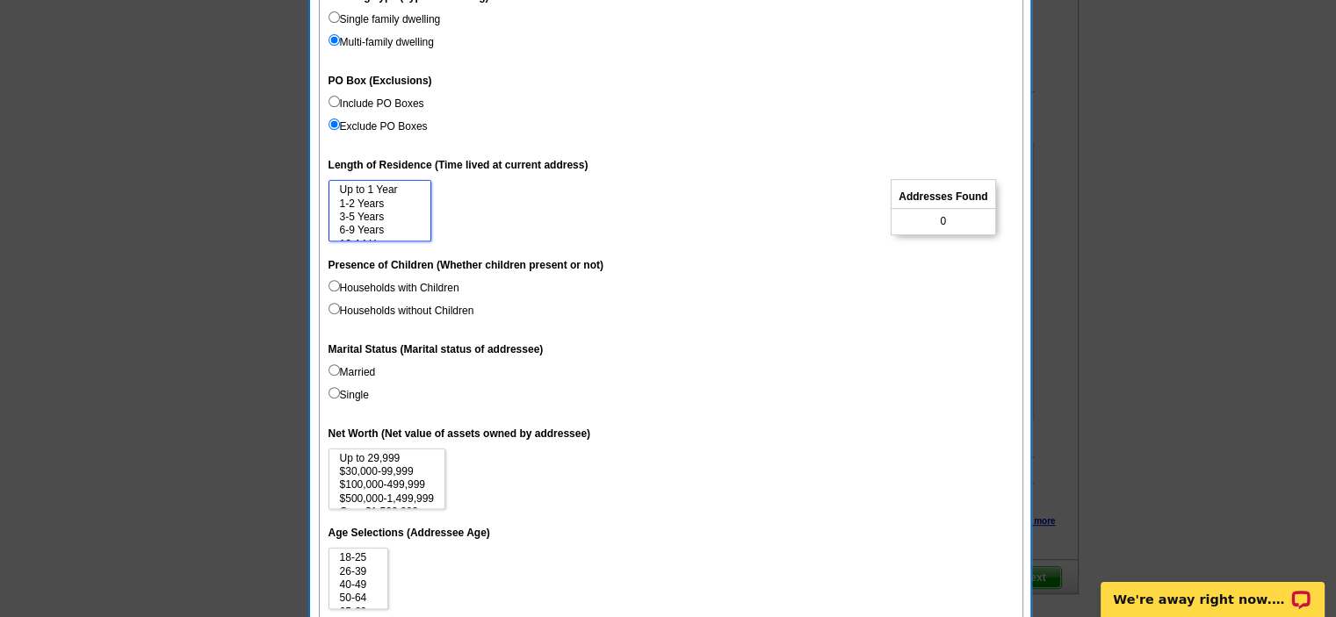
select select "3-5"
click at [353, 213] on option "3-5 Years" at bounding box center [379, 217] width 83 height 13
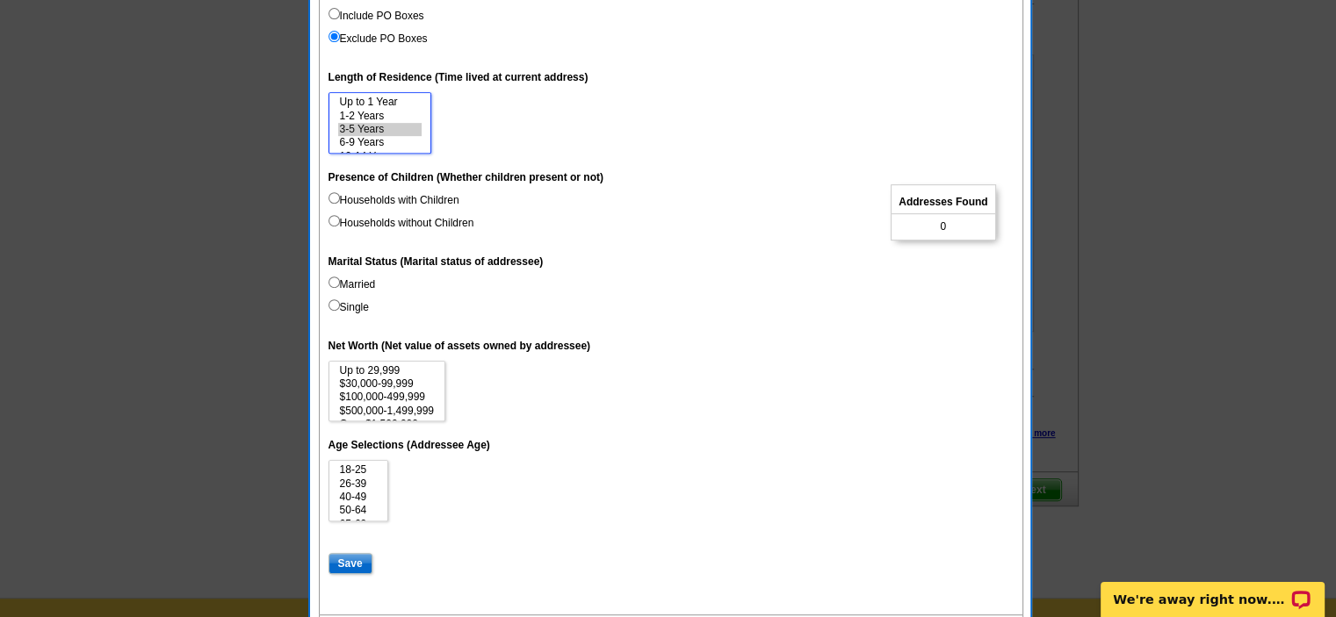
scroll to position [878, 0]
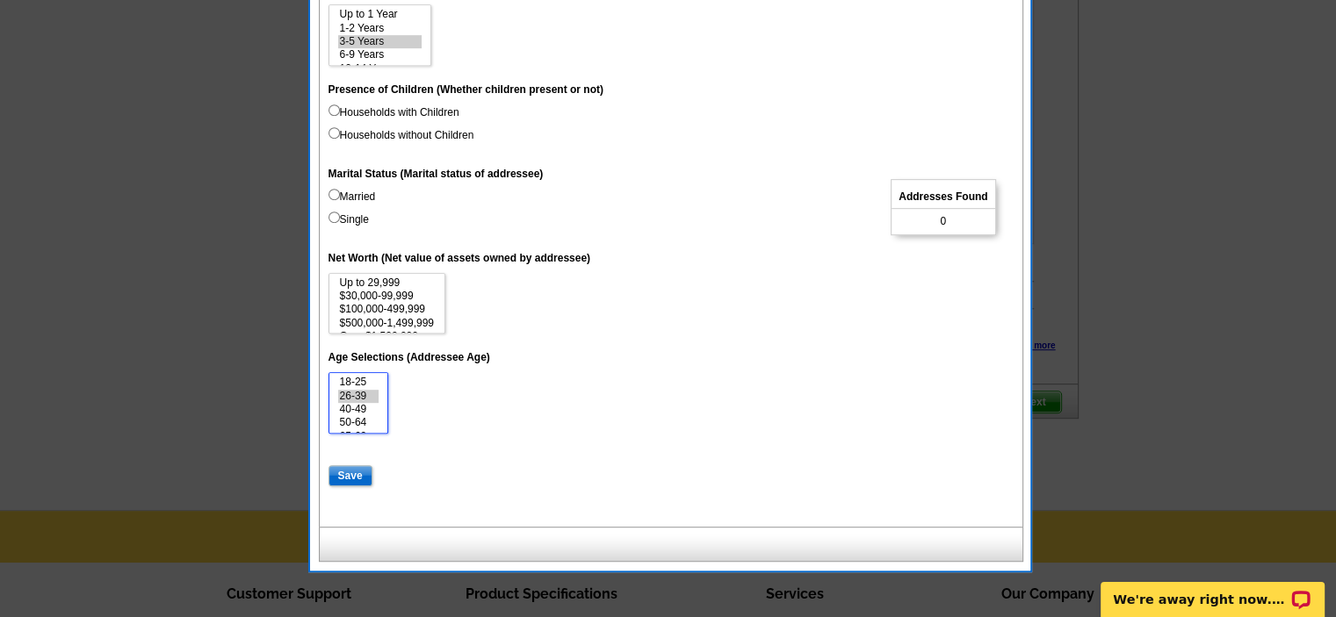
click at [365, 396] on option "26-39" at bounding box center [358, 396] width 41 height 13
click at [358, 403] on option "40-49" at bounding box center [358, 409] width 41 height 13
click at [357, 400] on option "26-39" at bounding box center [358, 396] width 41 height 13
click at [346, 378] on option "18-25" at bounding box center [358, 382] width 41 height 13
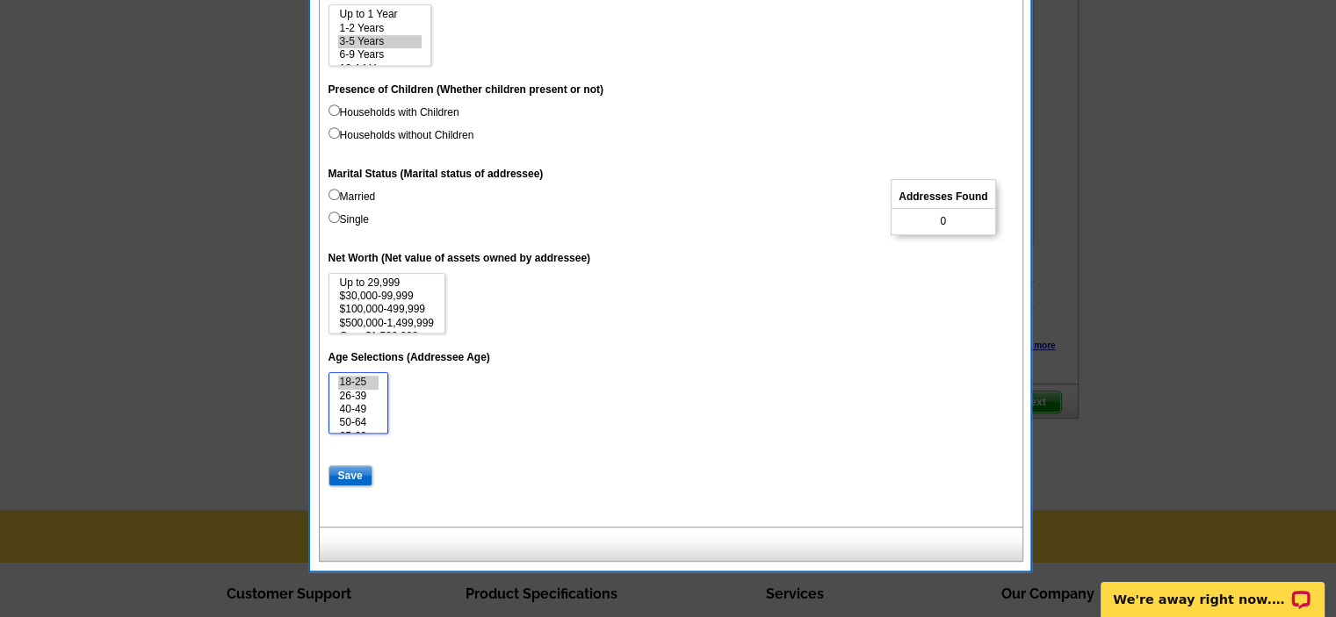
click at [333, 376] on select "18-25 26-39 40-49 50-64 65-69 70-74 Over 75" at bounding box center [358, 402] width 61 height 61
select select "26-39"
click at [361, 392] on option "26-39" at bounding box center [358, 396] width 41 height 13
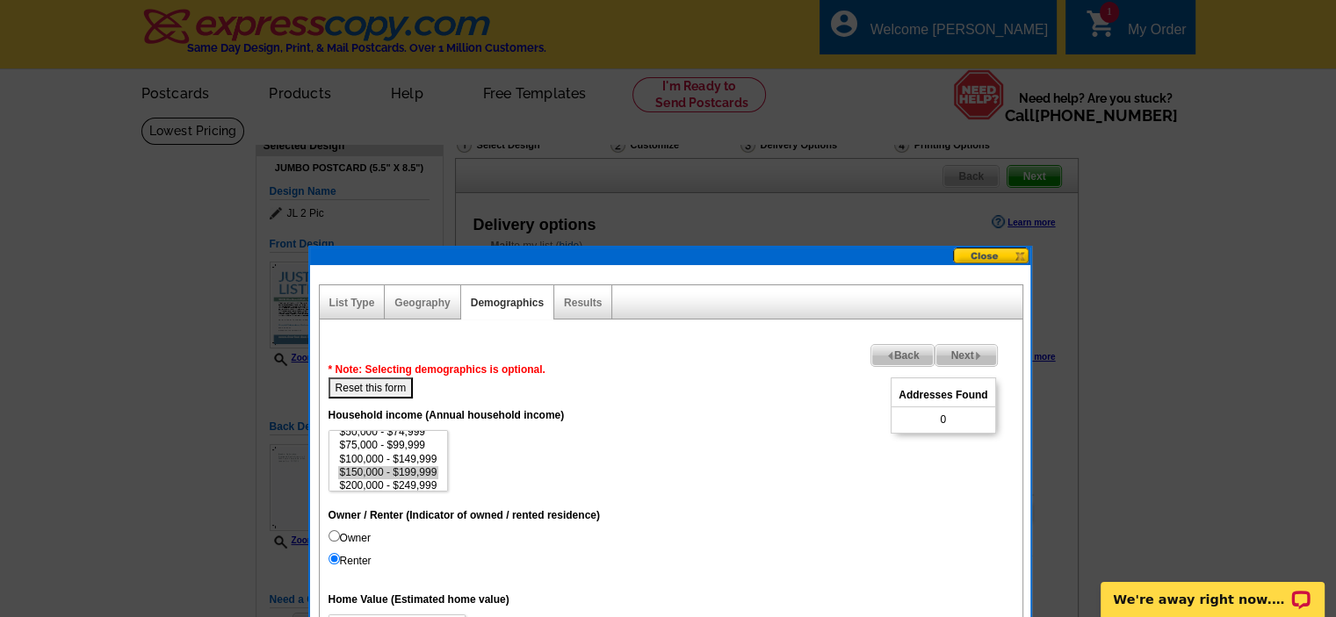
click at [367, 385] on button "Reset this form" at bounding box center [370, 388] width 85 height 21
select select
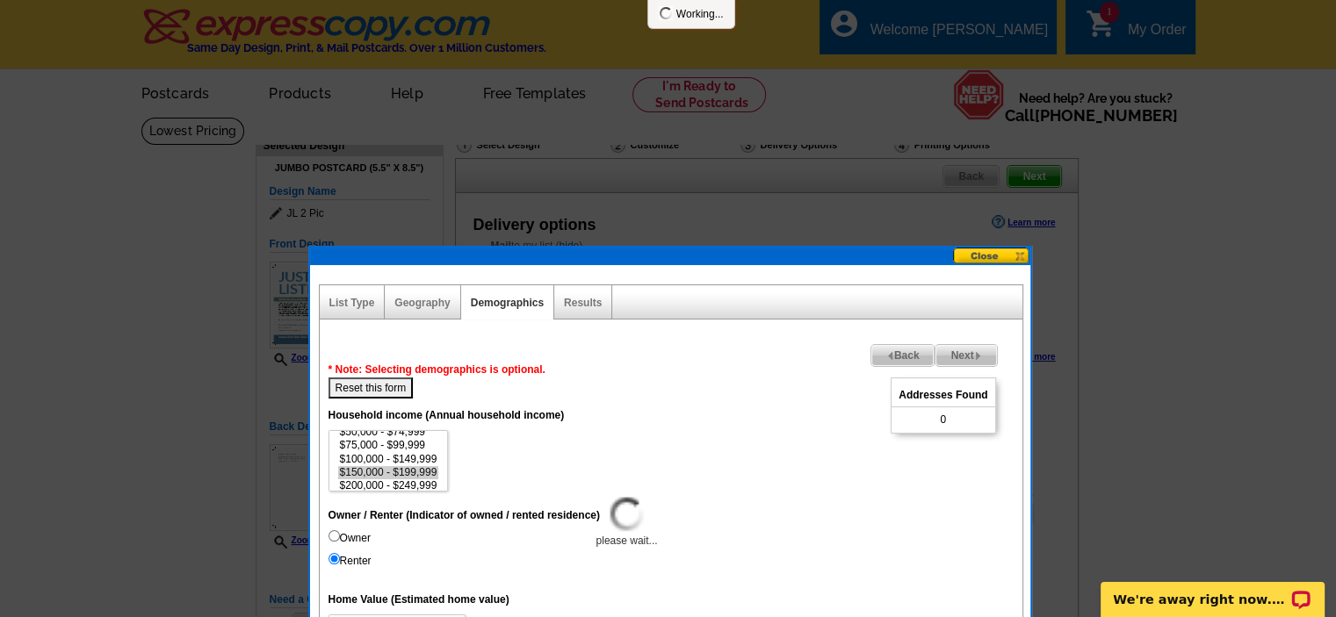
select select
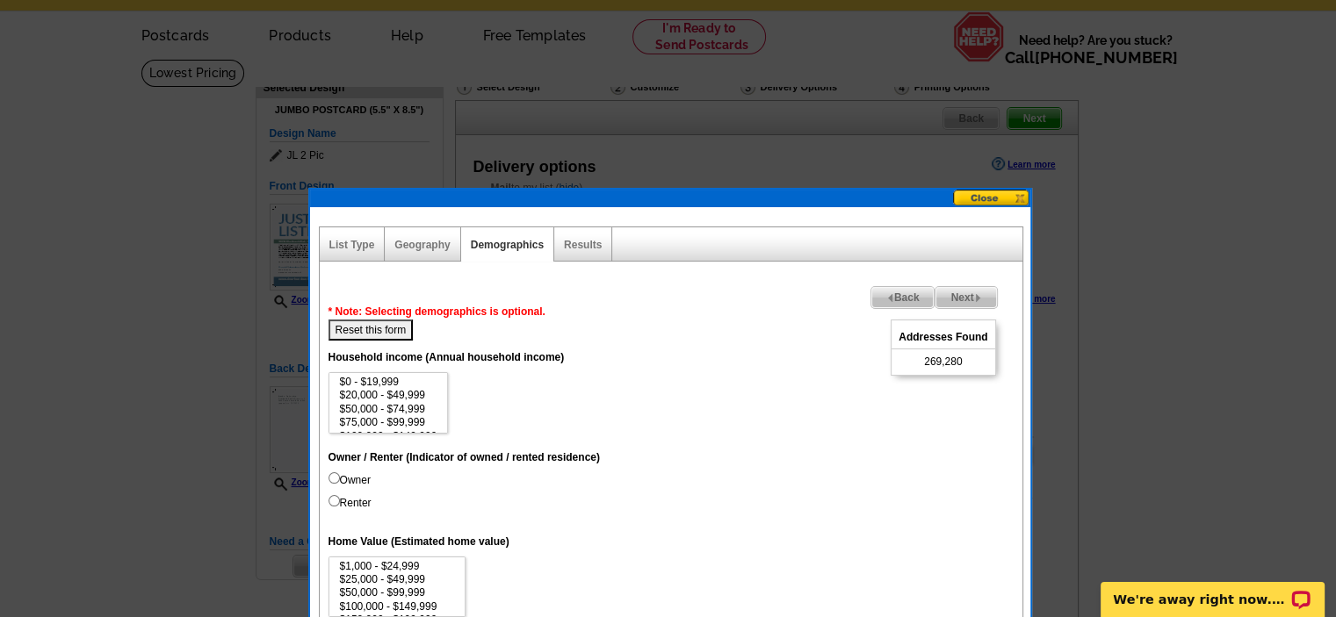
scroll to position [88, 0]
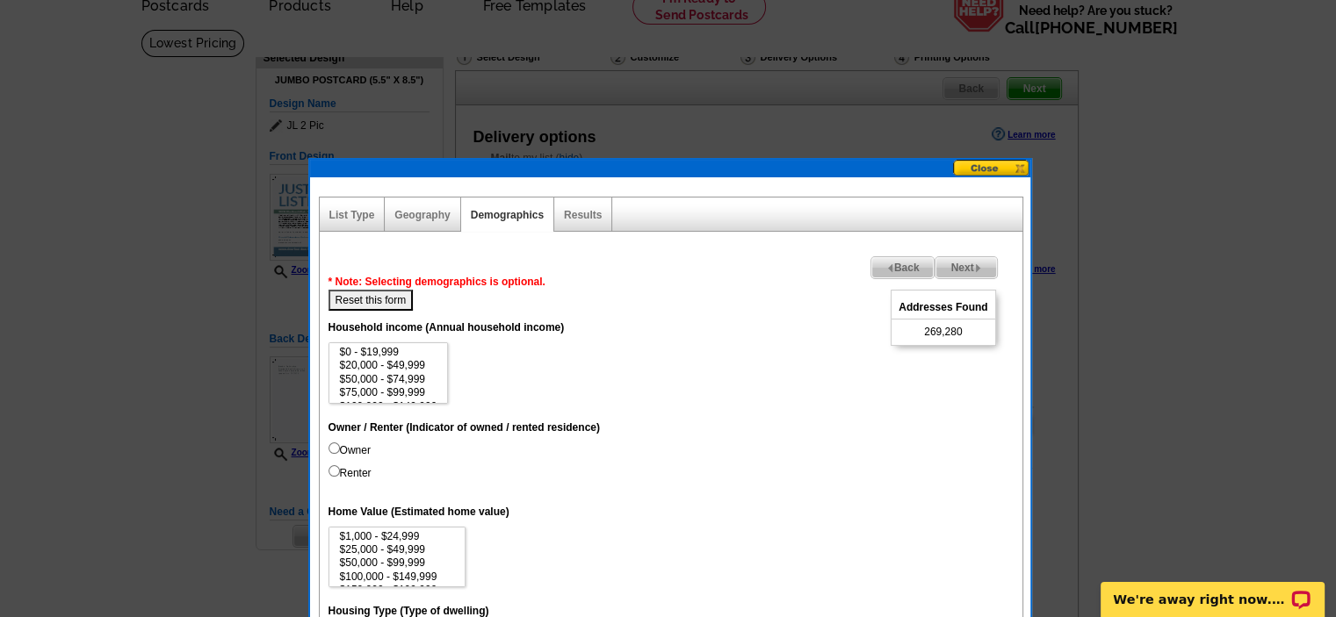
click at [330, 472] on input "Renter" at bounding box center [333, 470] width 11 height 11
radio input "true"
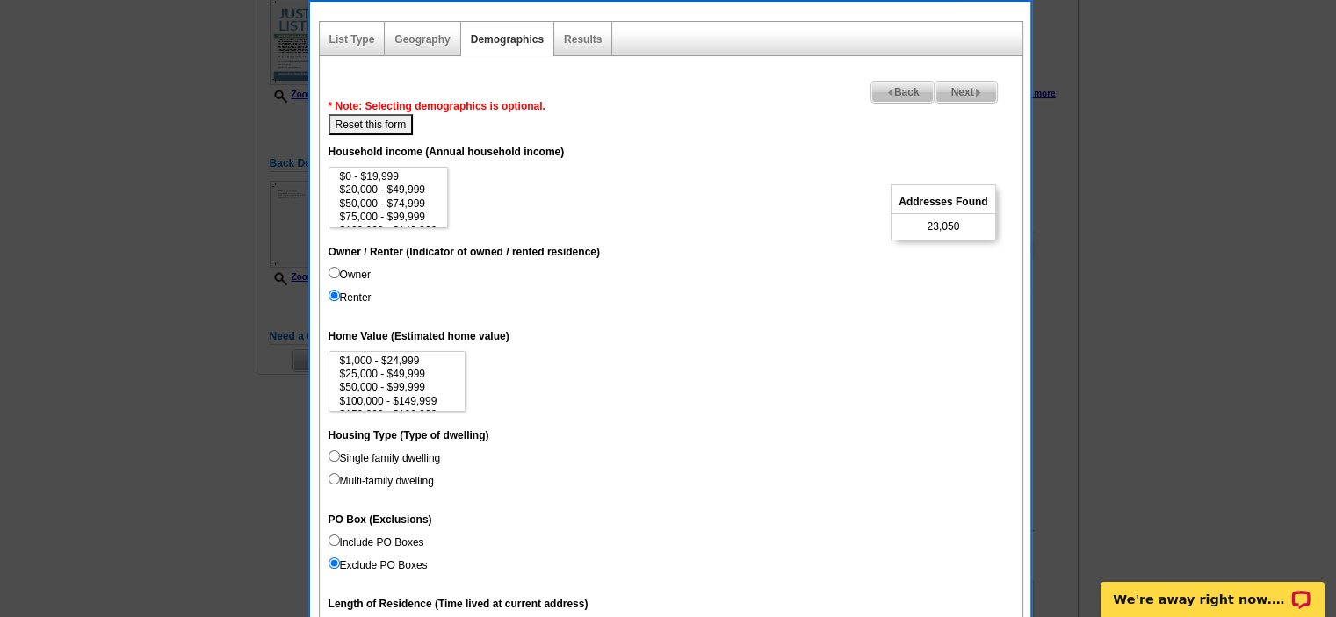
scroll to position [351, 0]
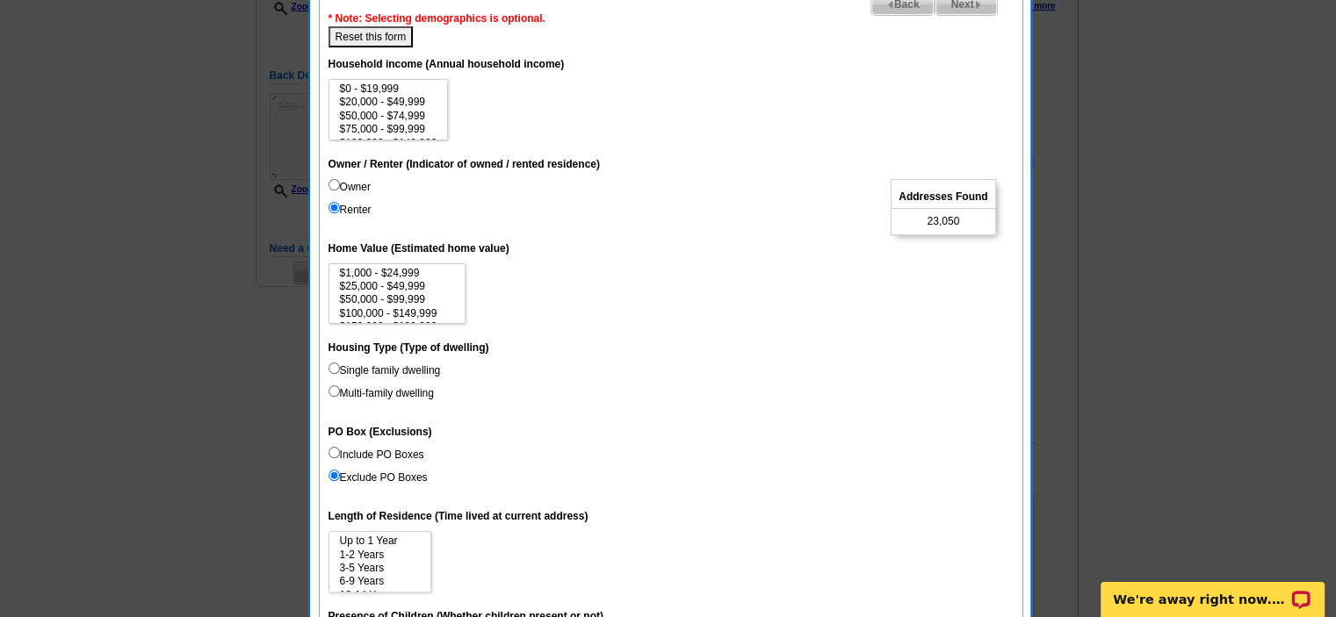
click at [328, 392] on input "Multi-family dwelling" at bounding box center [333, 391] width 11 height 11
radio input "true"
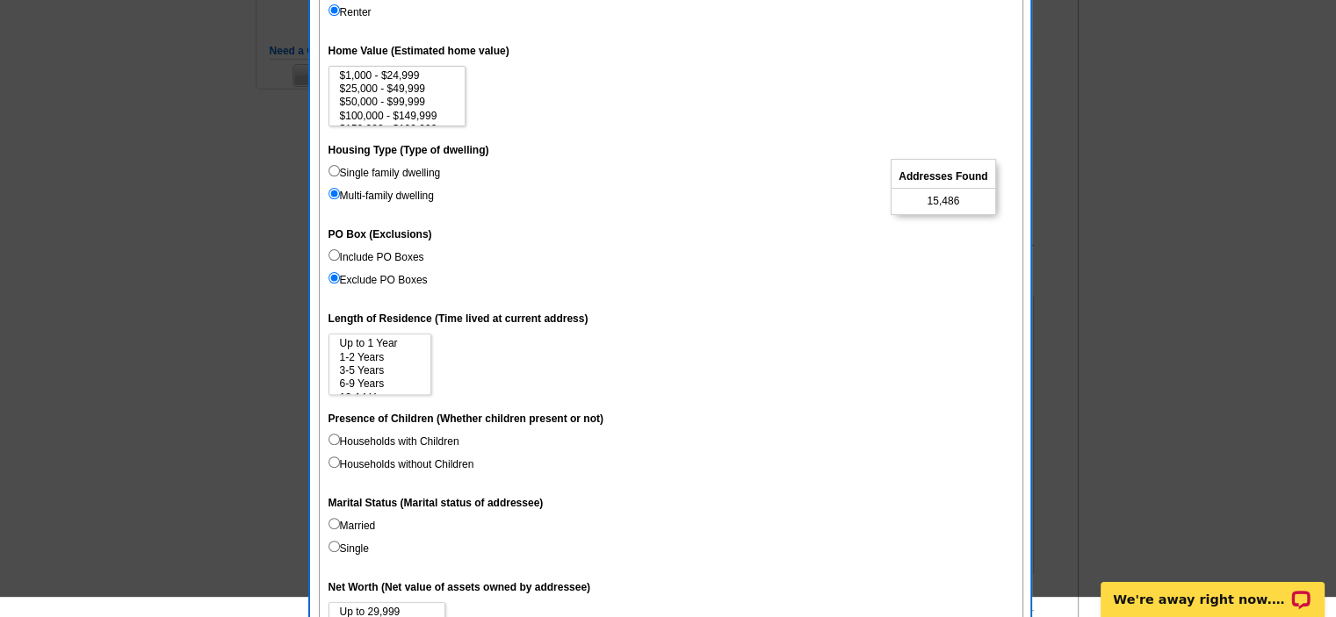
scroll to position [615, 0]
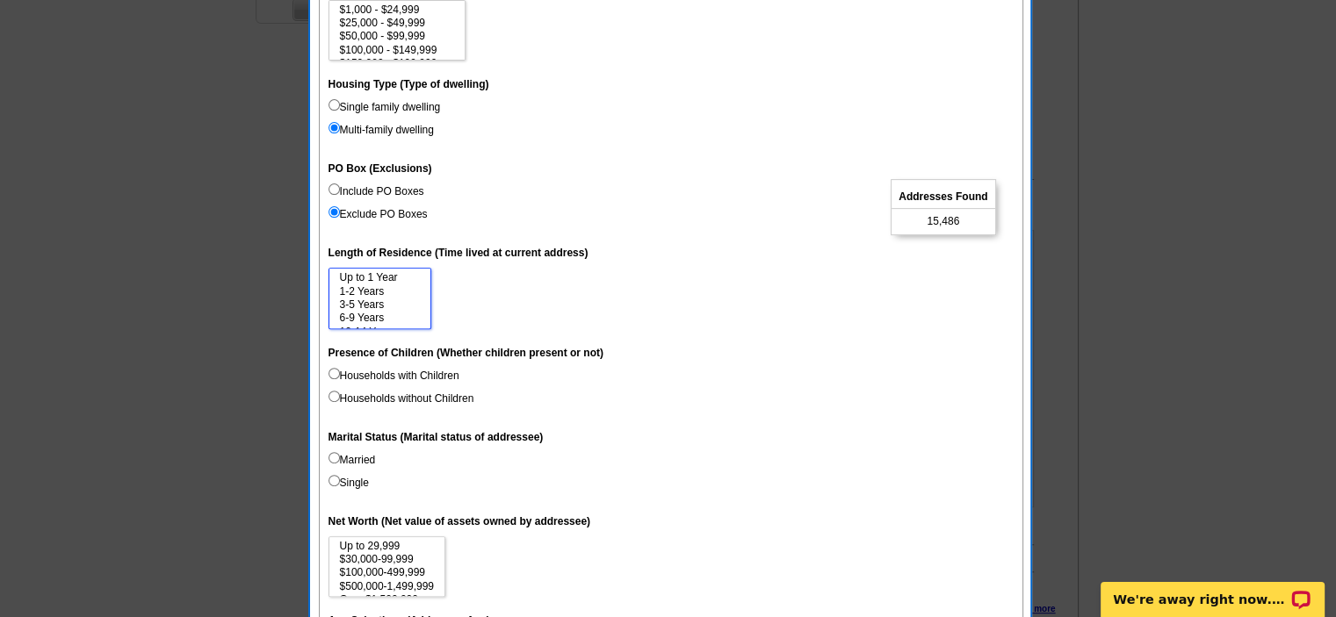
select select "3-5"
click at [353, 304] on option "3-5 Years" at bounding box center [379, 305] width 83 height 13
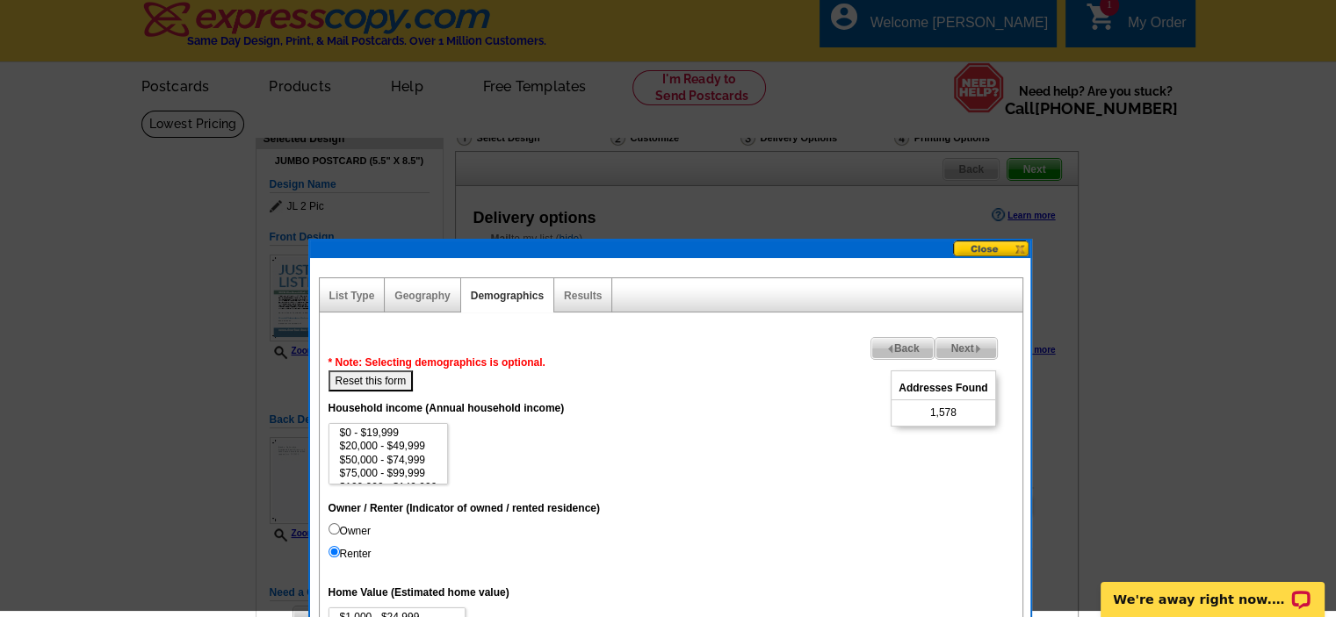
scroll to position [0, 0]
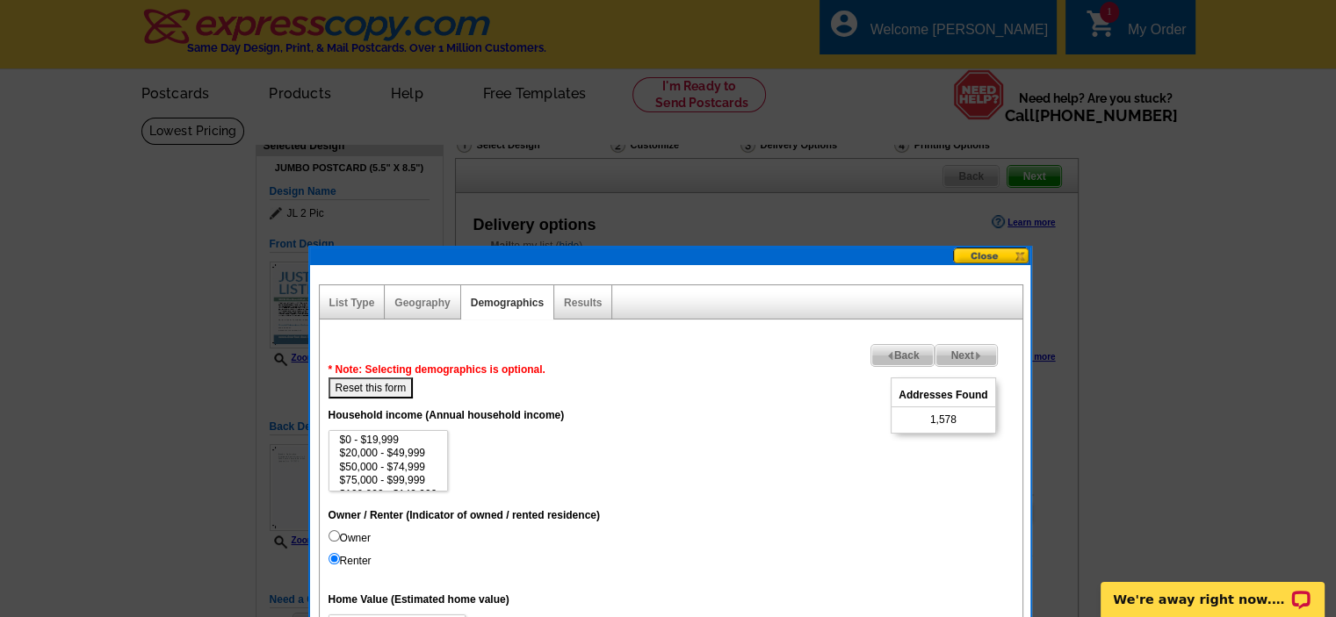
click at [959, 354] on span "Next" at bounding box center [965, 355] width 61 height 21
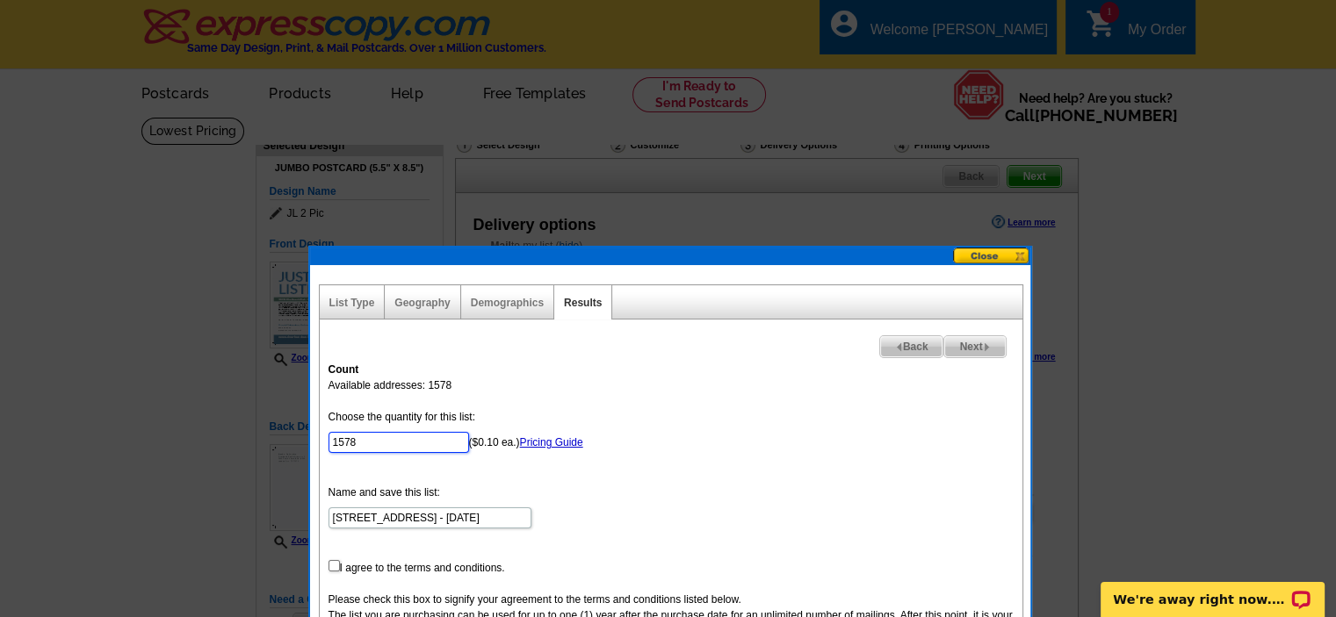
drag, startPoint x: 431, startPoint y: 444, endPoint x: 121, endPoint y: 385, distance: 315.7
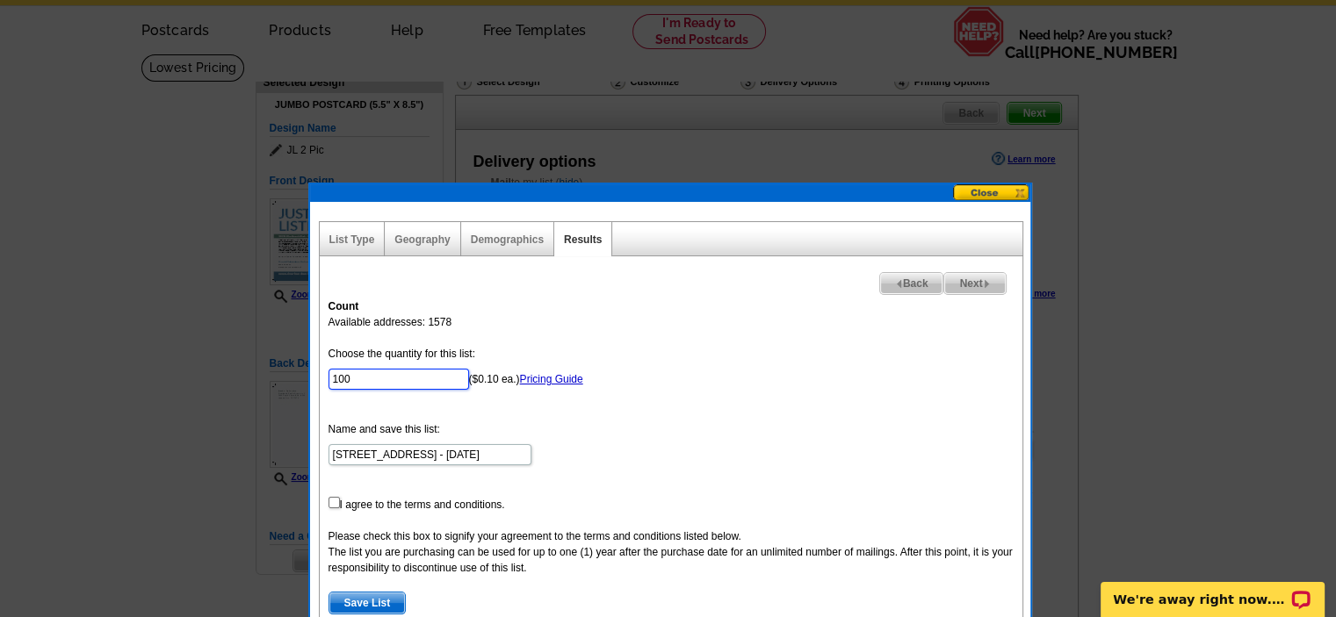
scroll to position [176, 0]
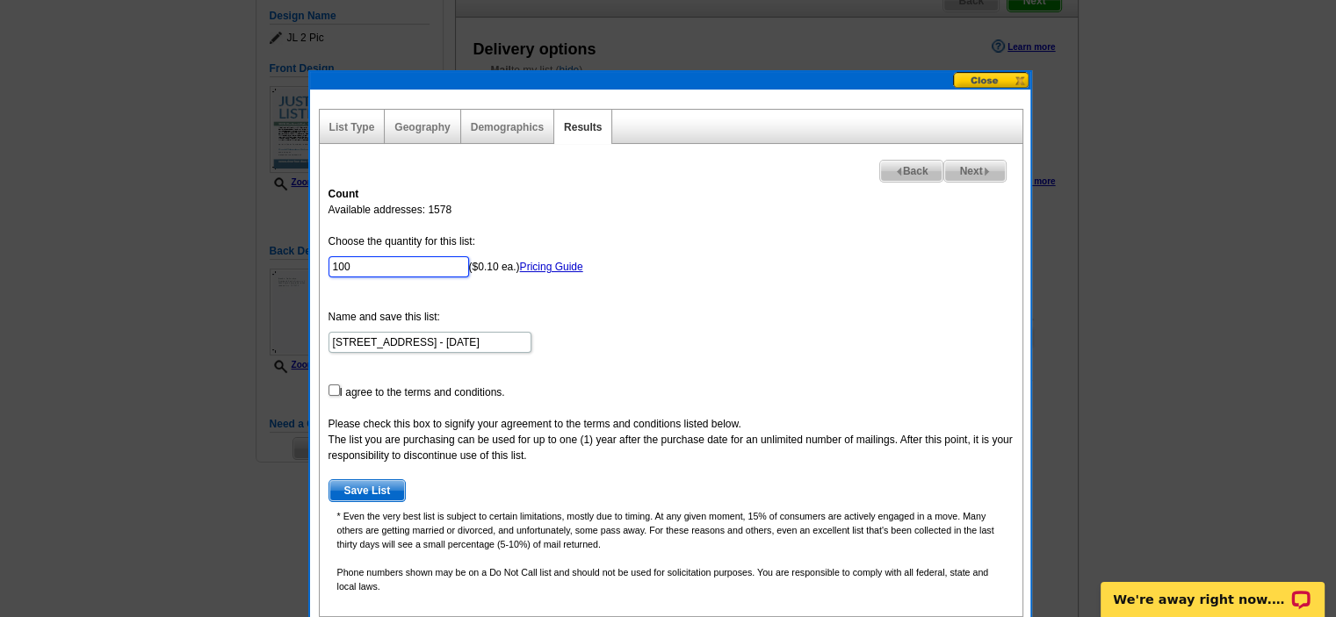
type input "100"
click at [332, 389] on input "checkbox" at bounding box center [333, 390] width 11 height 11
checkbox input "true"
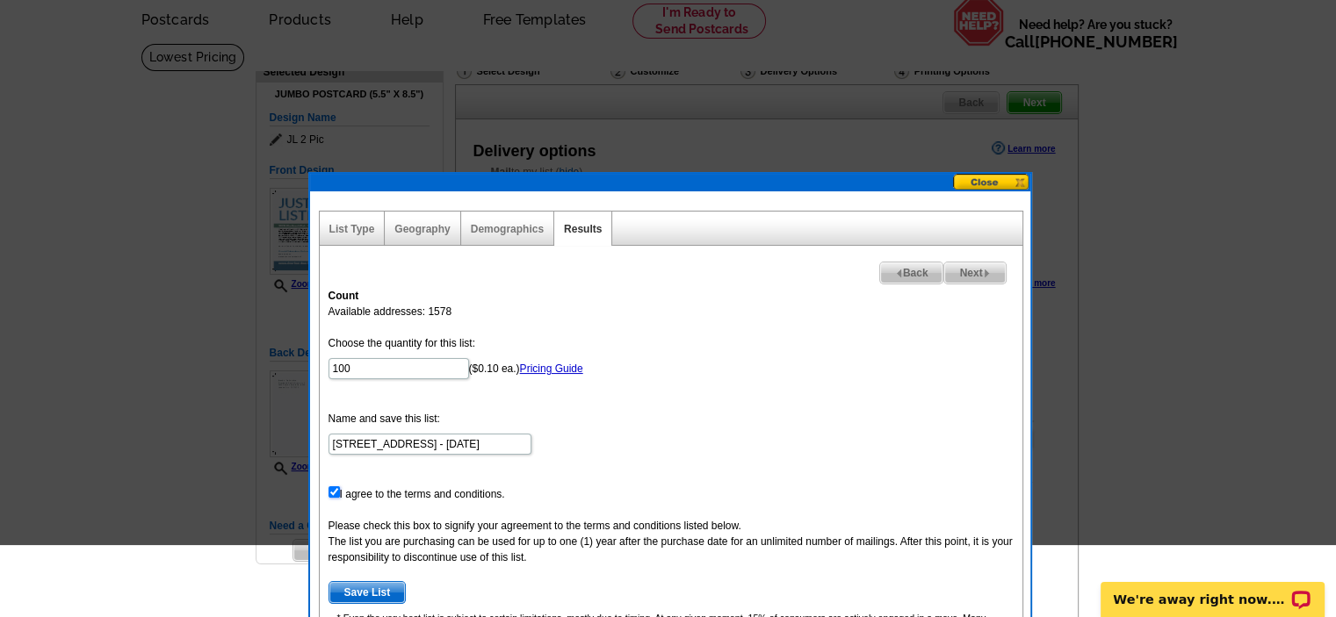
scroll to position [527, 0]
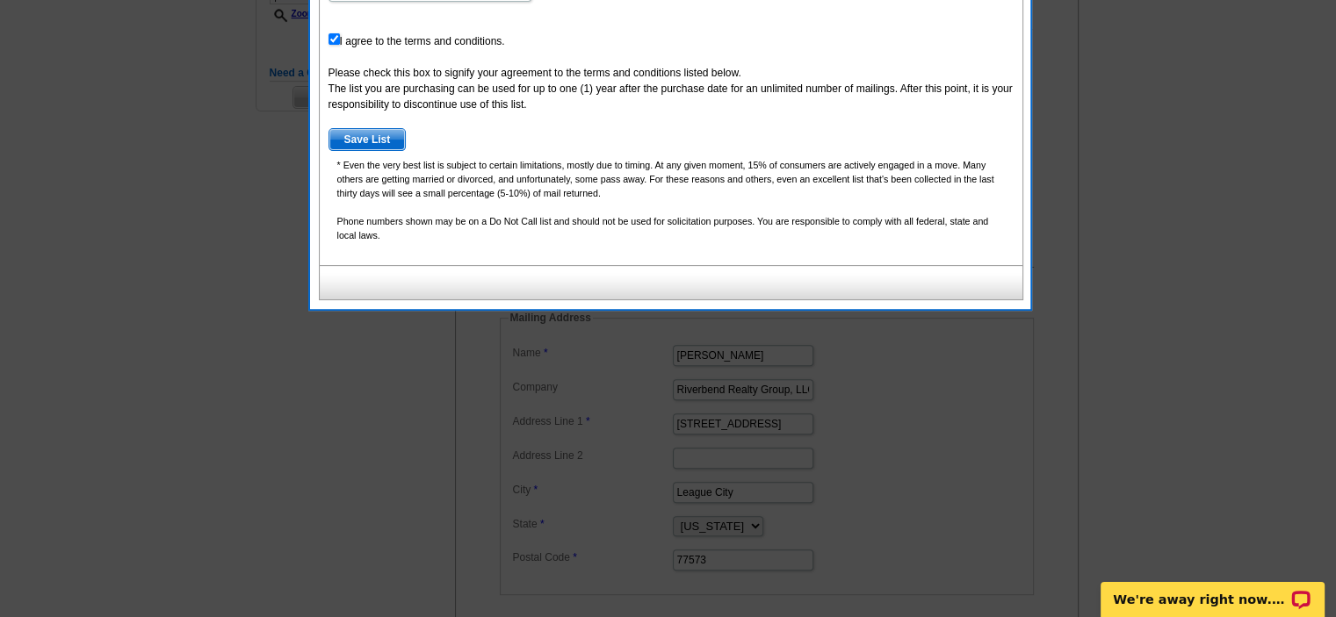
click at [358, 140] on span "Save List" at bounding box center [367, 139] width 76 height 21
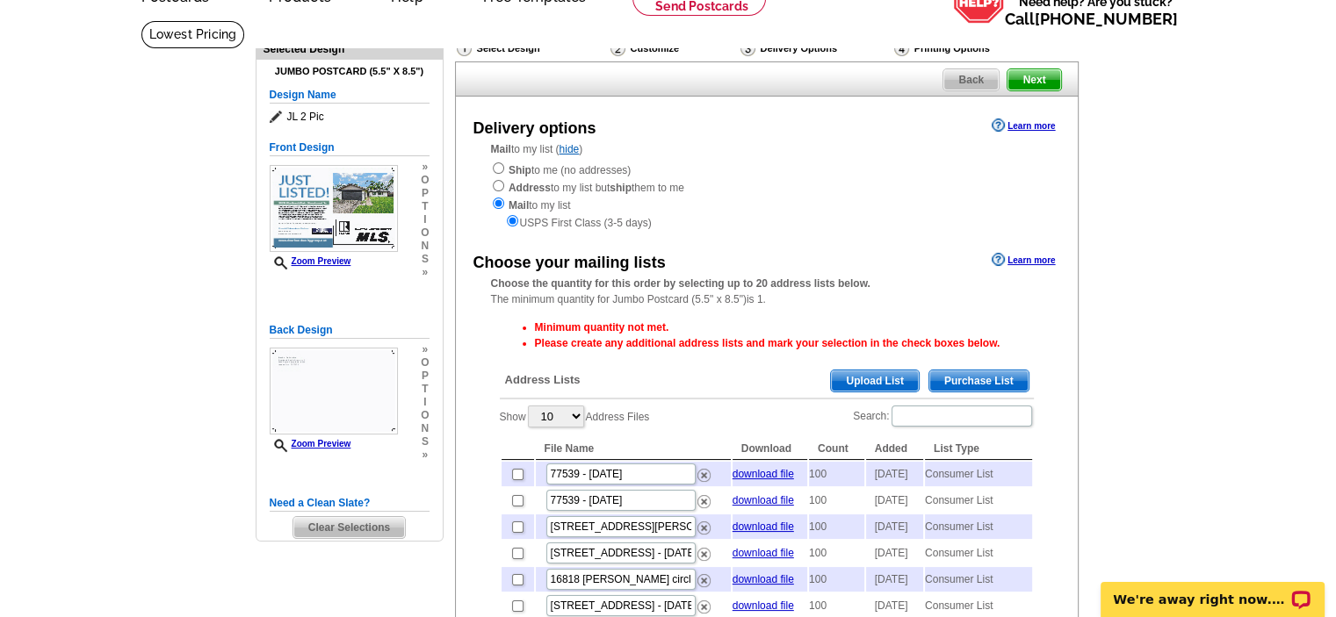
scroll to position [0, 0]
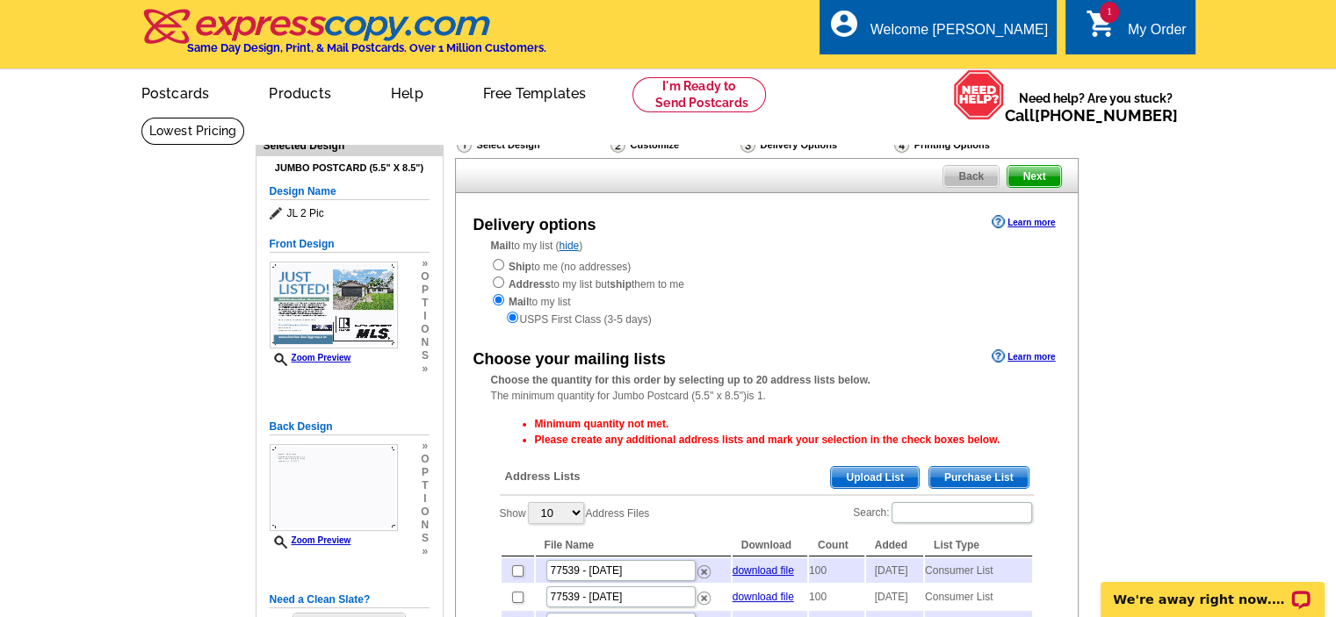
click at [1038, 177] on span "Next" at bounding box center [1033, 176] width 53 height 21
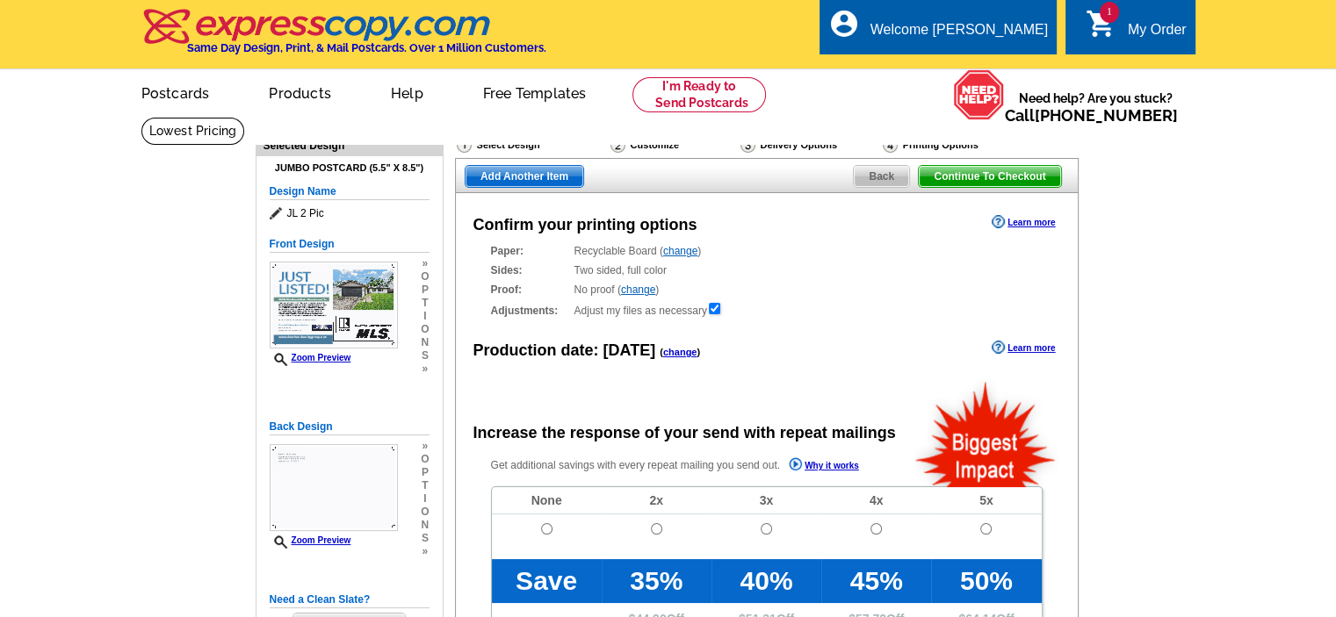
radio input "false"
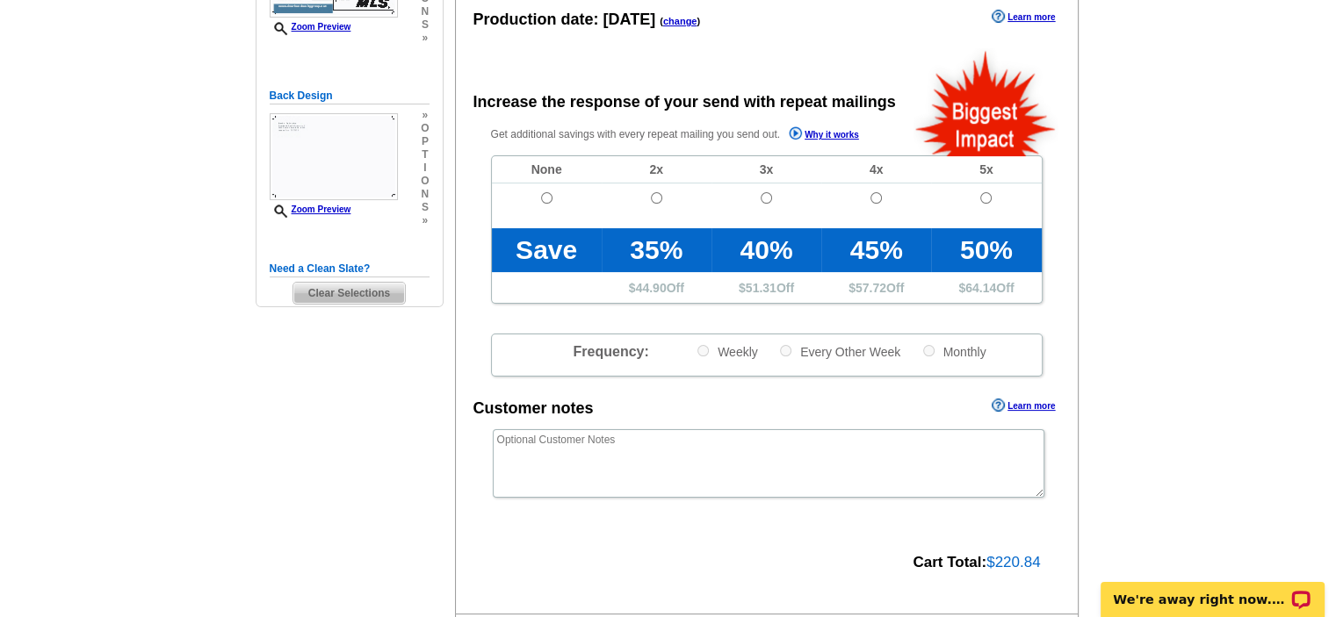
scroll to position [351, 0]
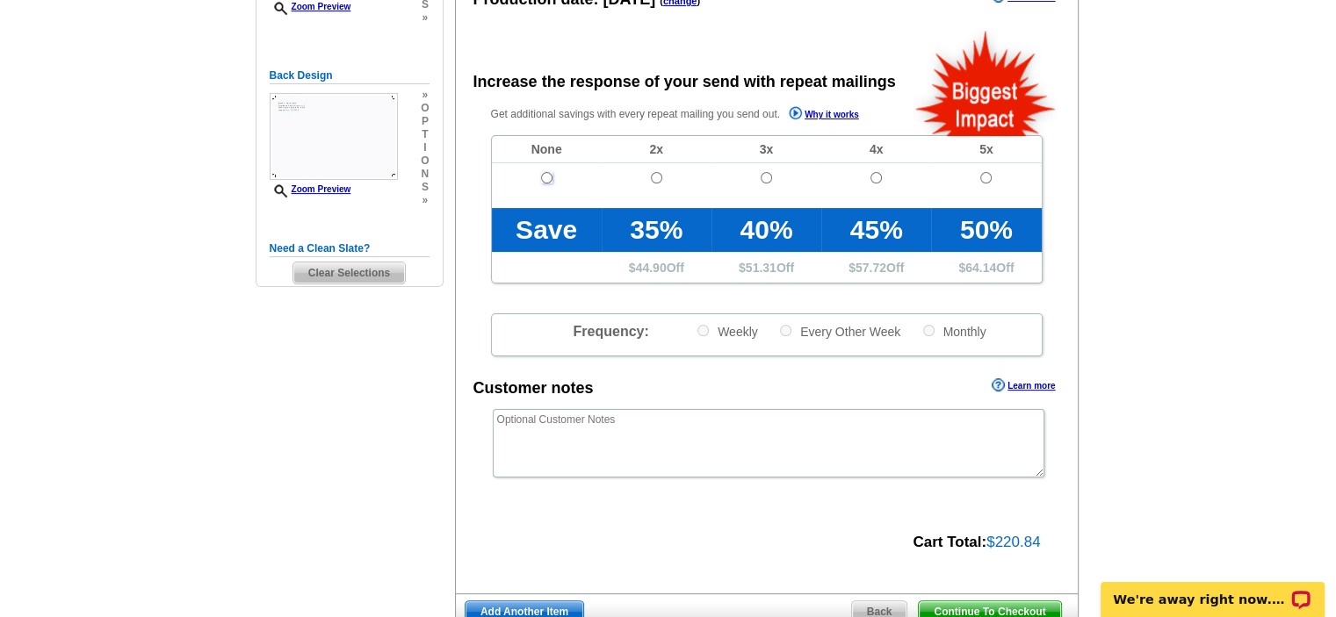
click at [541, 177] on input "radio" at bounding box center [546, 177] width 11 height 11
radio input "true"
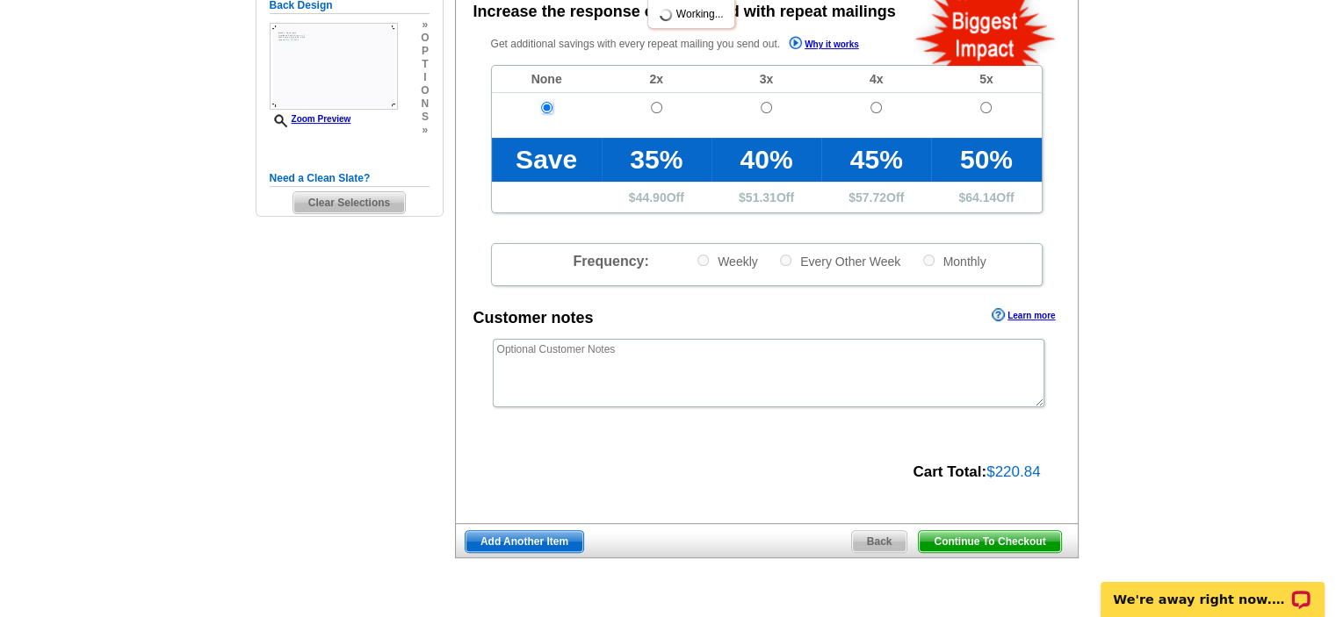
scroll to position [527, 0]
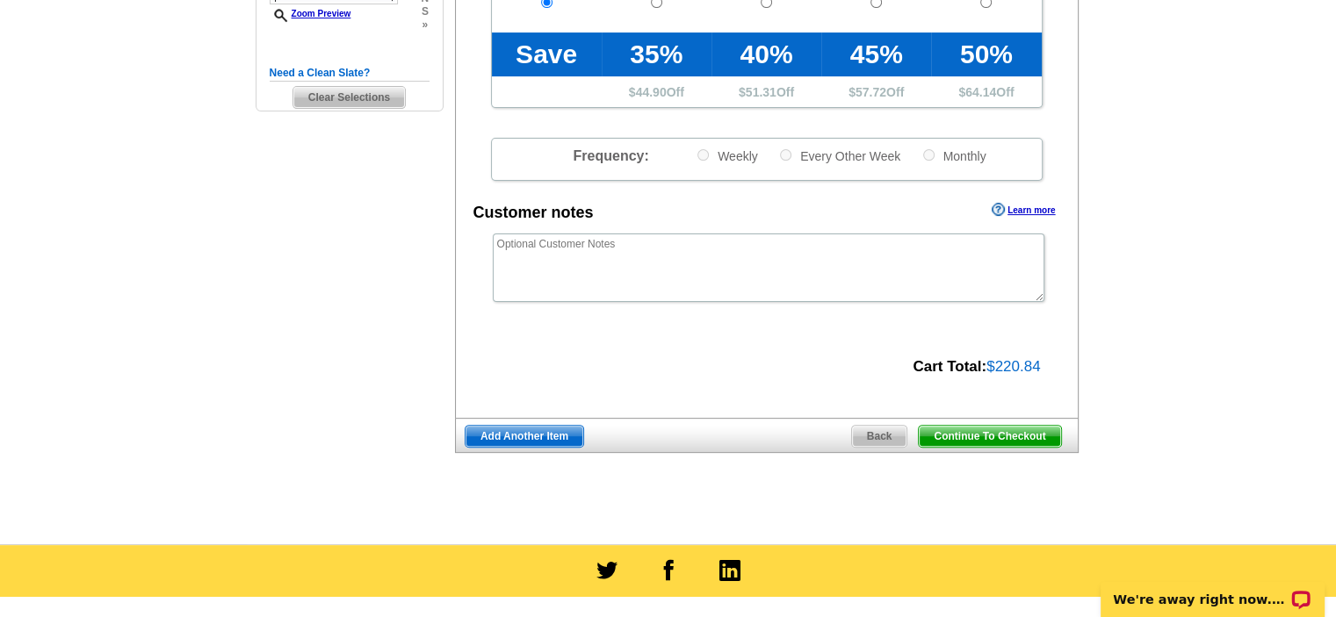
click at [977, 437] on span "Continue To Checkout" at bounding box center [989, 436] width 141 height 21
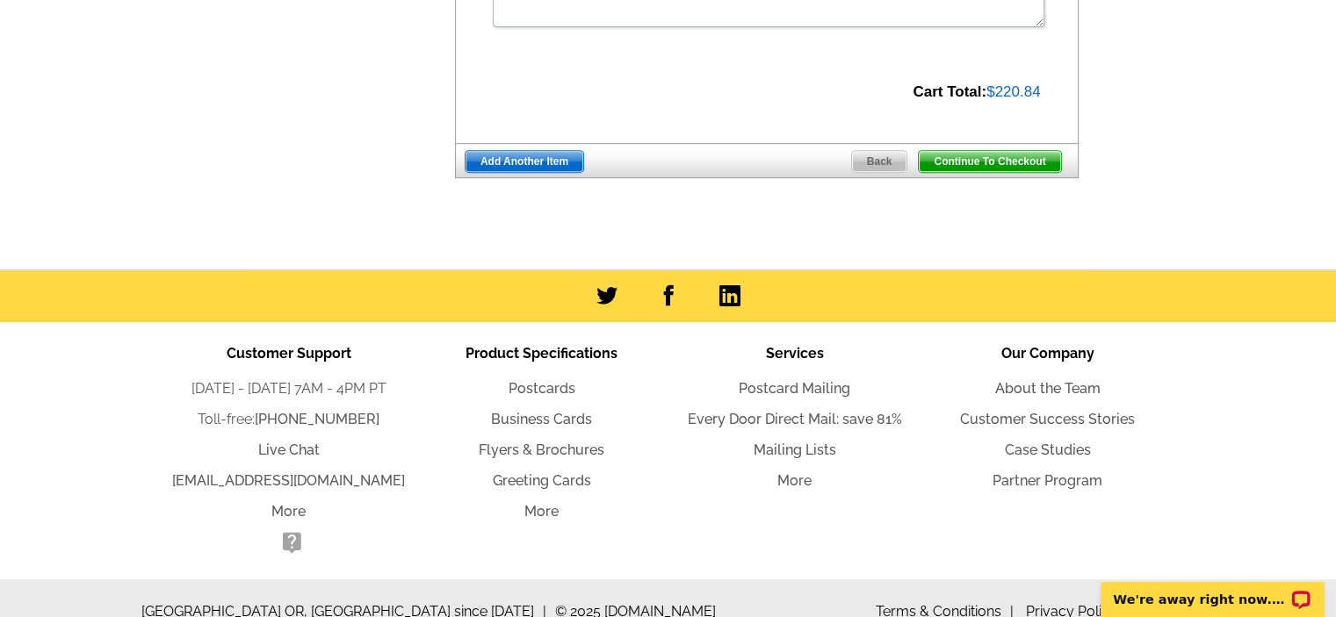
scroll to position [827, 0]
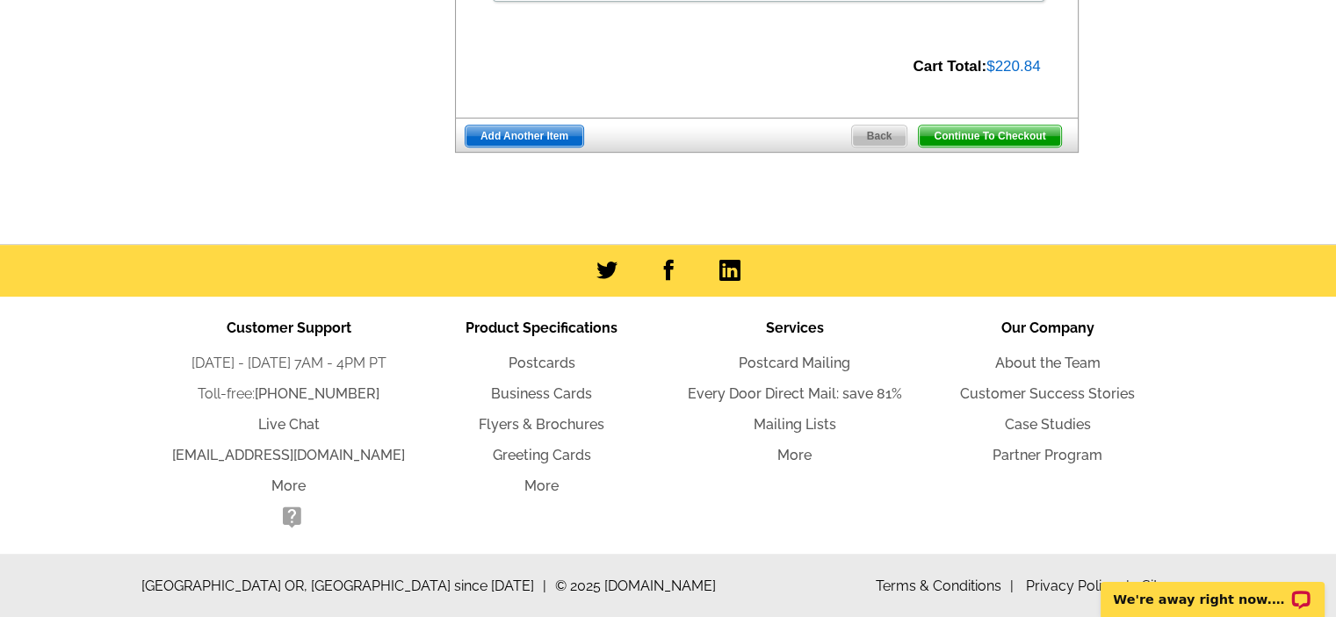
click at [1013, 137] on span "Continue To Checkout" at bounding box center [989, 136] width 141 height 21
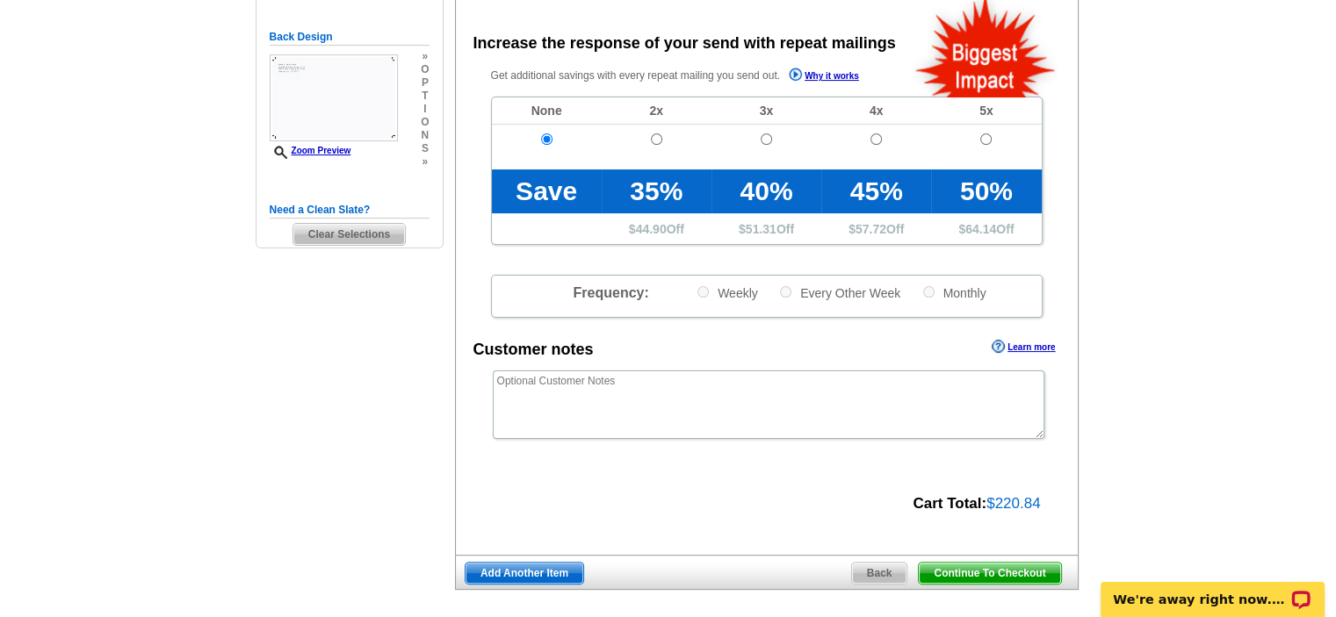
scroll to position [388, 0]
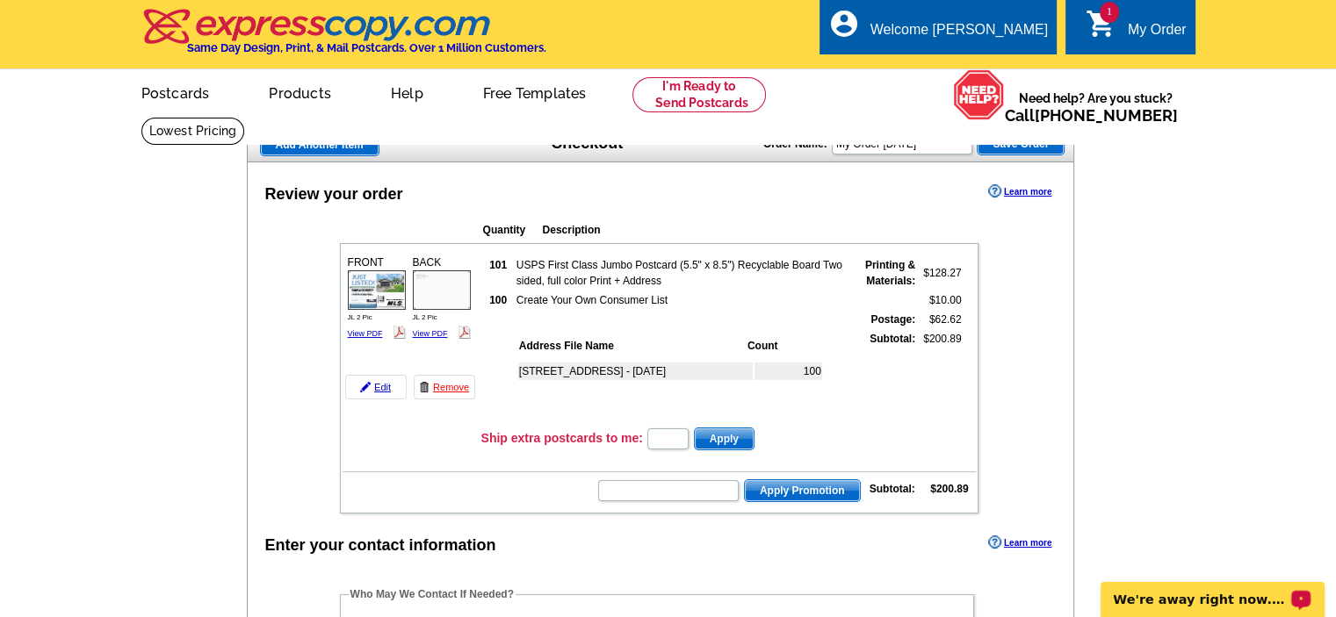
click at [1138, 602] on p "We're away right now. Please check back later!" at bounding box center [1201, 600] width 174 height 14
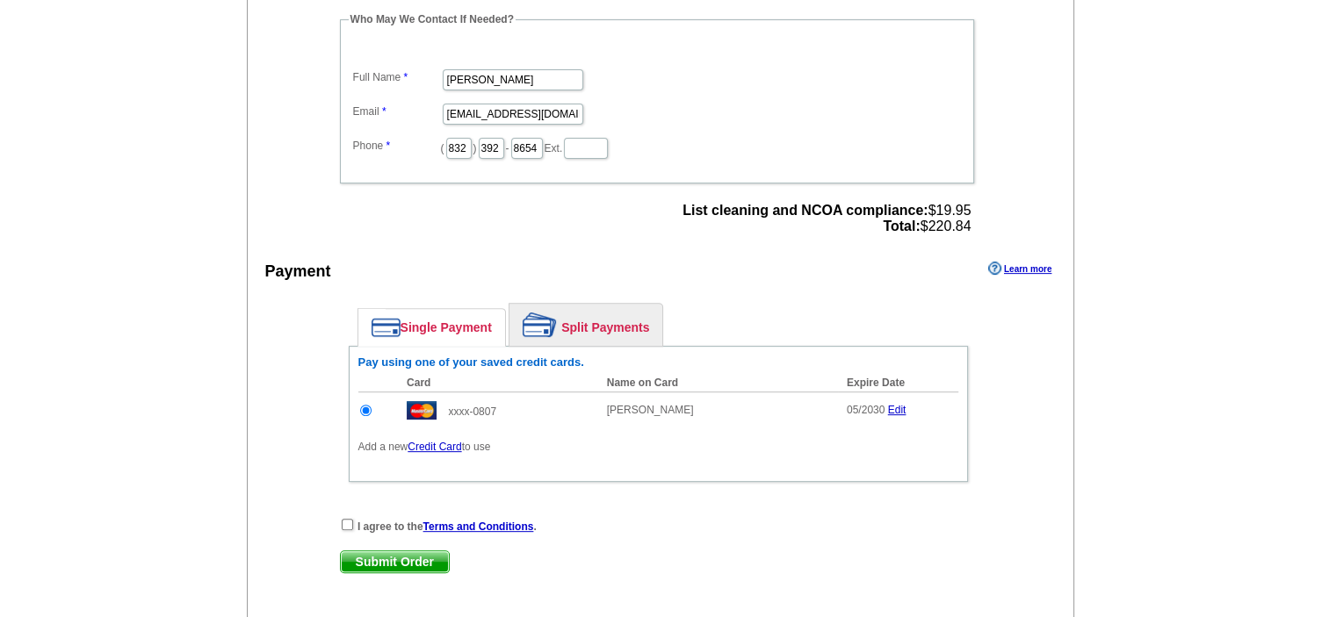
scroll to position [615, 0]
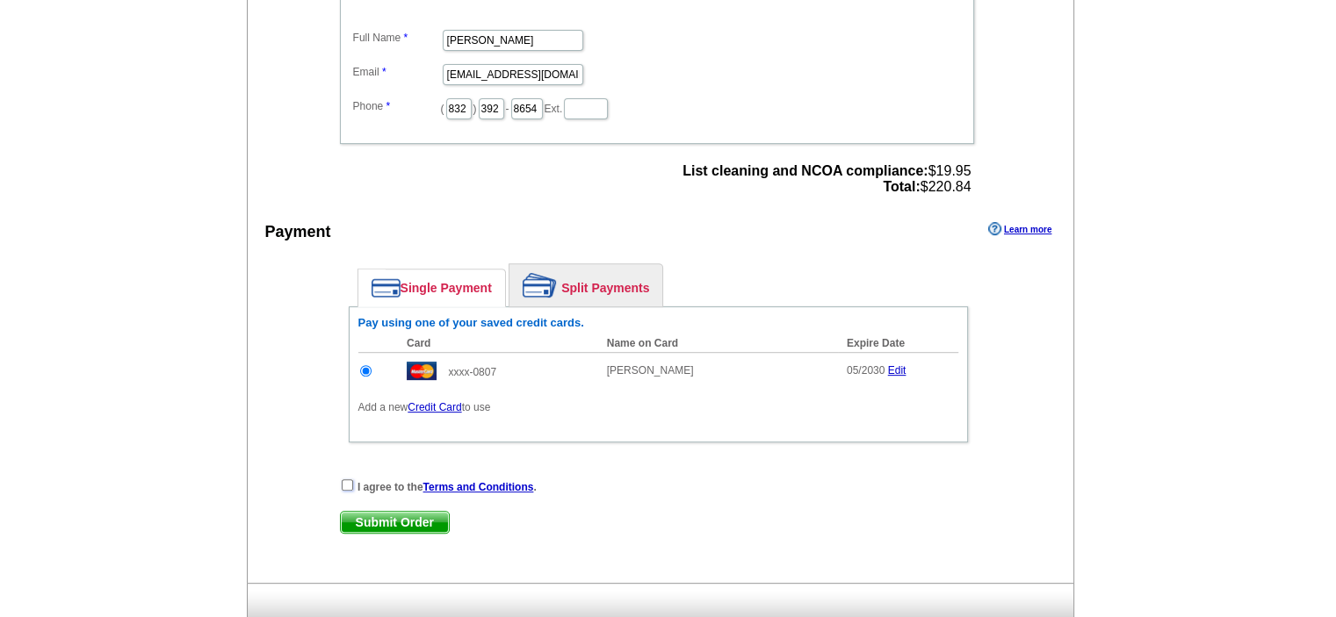
click at [346, 479] on input "checkbox" at bounding box center [347, 484] width 11 height 11
checkbox input "true"
click at [375, 513] on span "Submit Order" at bounding box center [395, 522] width 108 height 21
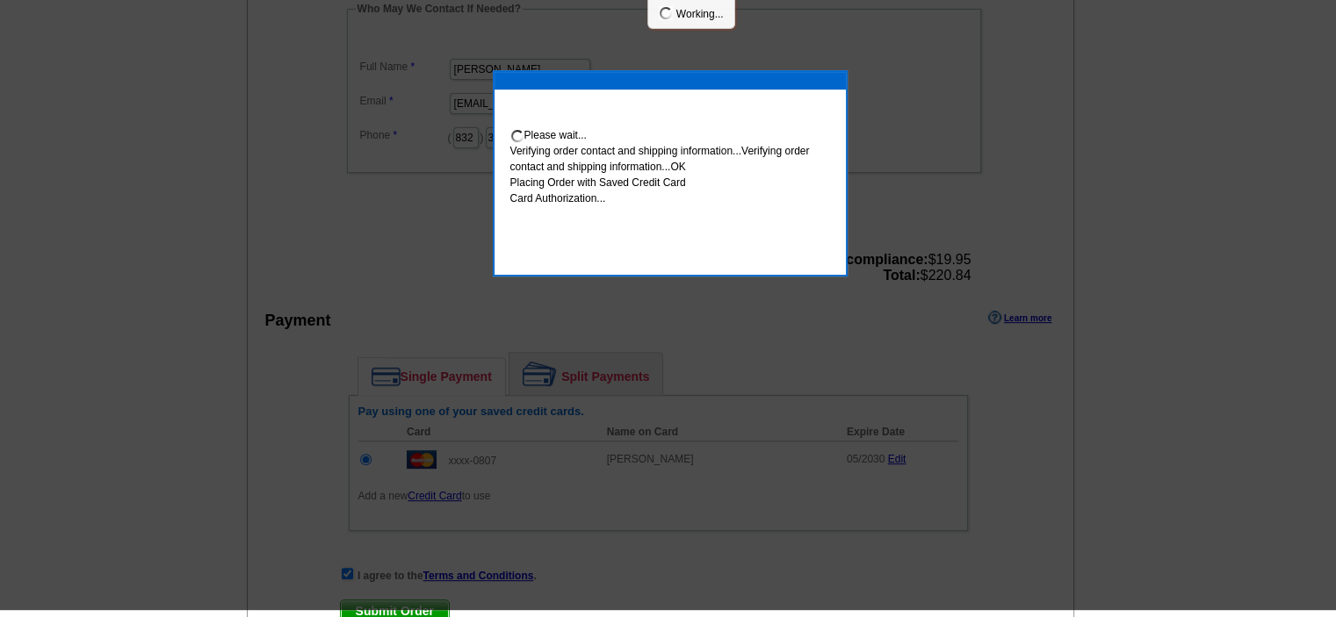
scroll to position [608, 0]
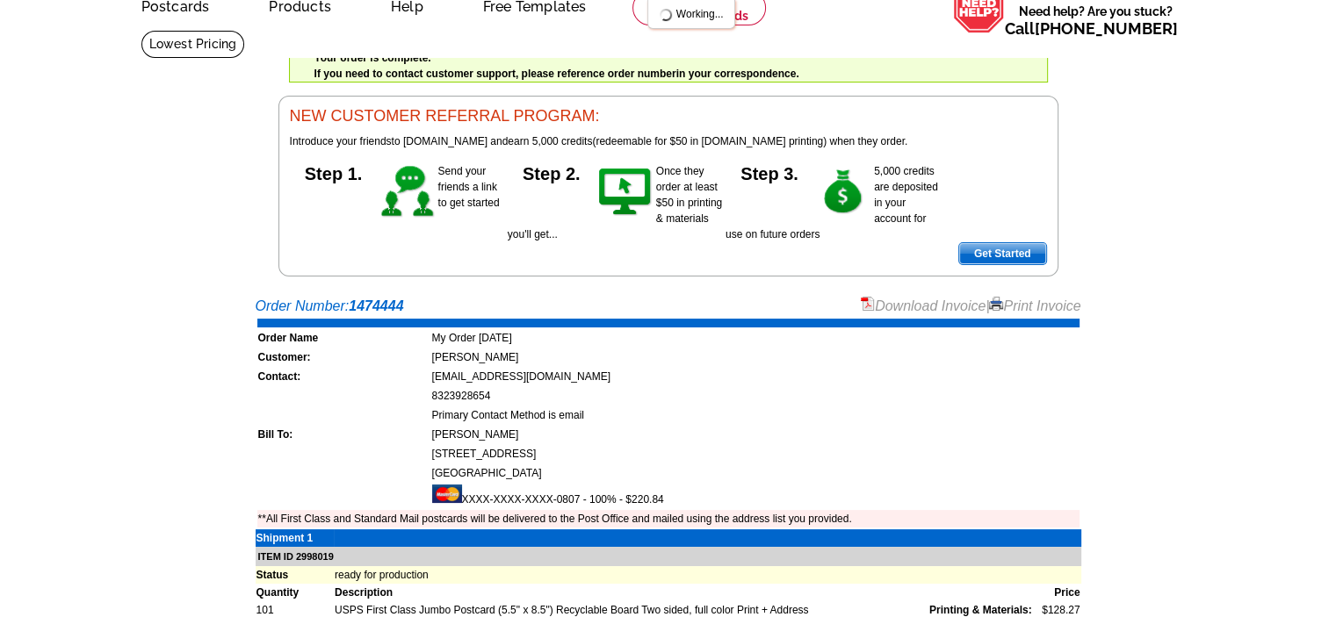
scroll to position [88, 0]
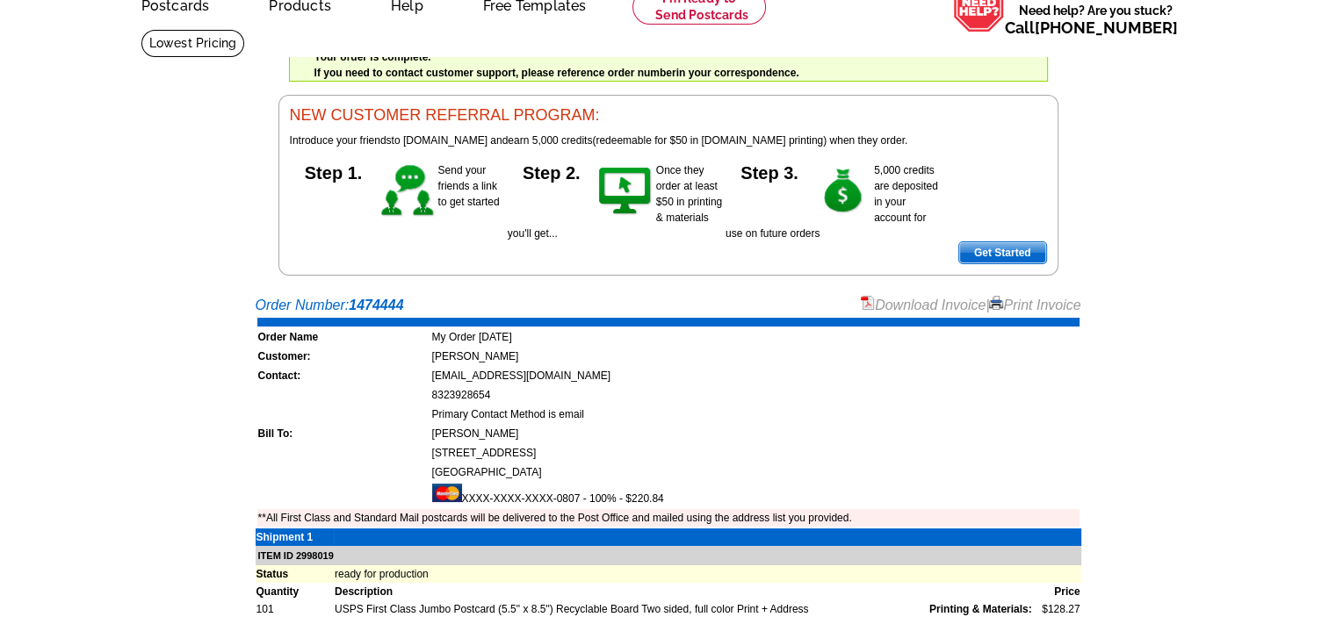
click at [890, 302] on link "Download Invoice" at bounding box center [923, 305] width 125 height 15
click at [1200, 173] on div "Welcome back [PERSON_NAME] My Account Logout local_phone Same Day Design, Print…" at bounding box center [668, 94] width 1336 height 364
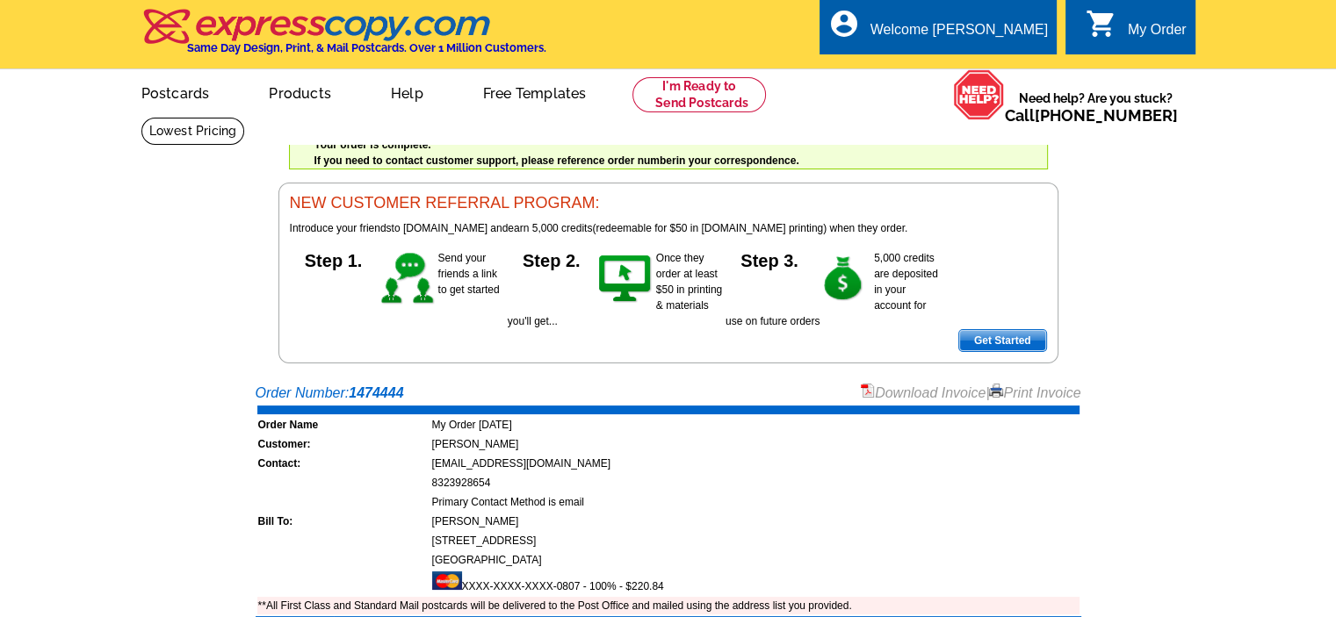
click at [1272, 146] on div "Welcome back [PERSON_NAME] My Account Logout local_phone Same Day Design, Print…" at bounding box center [668, 182] width 1336 height 364
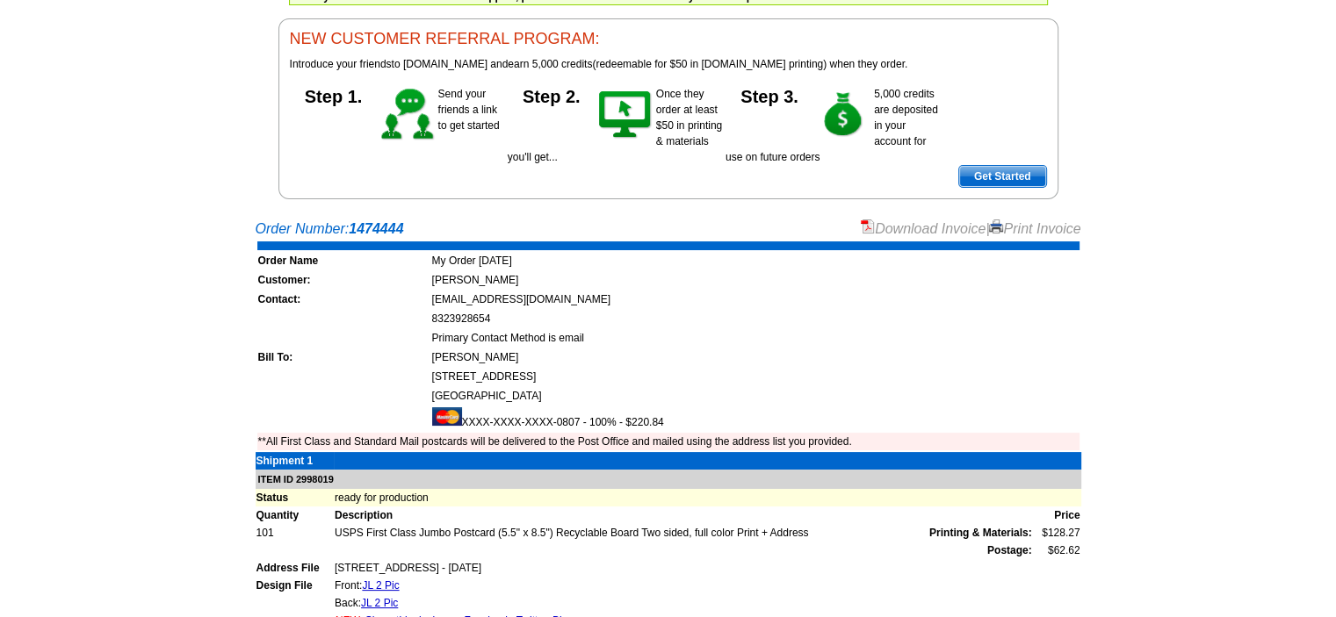
scroll to position [137, 0]
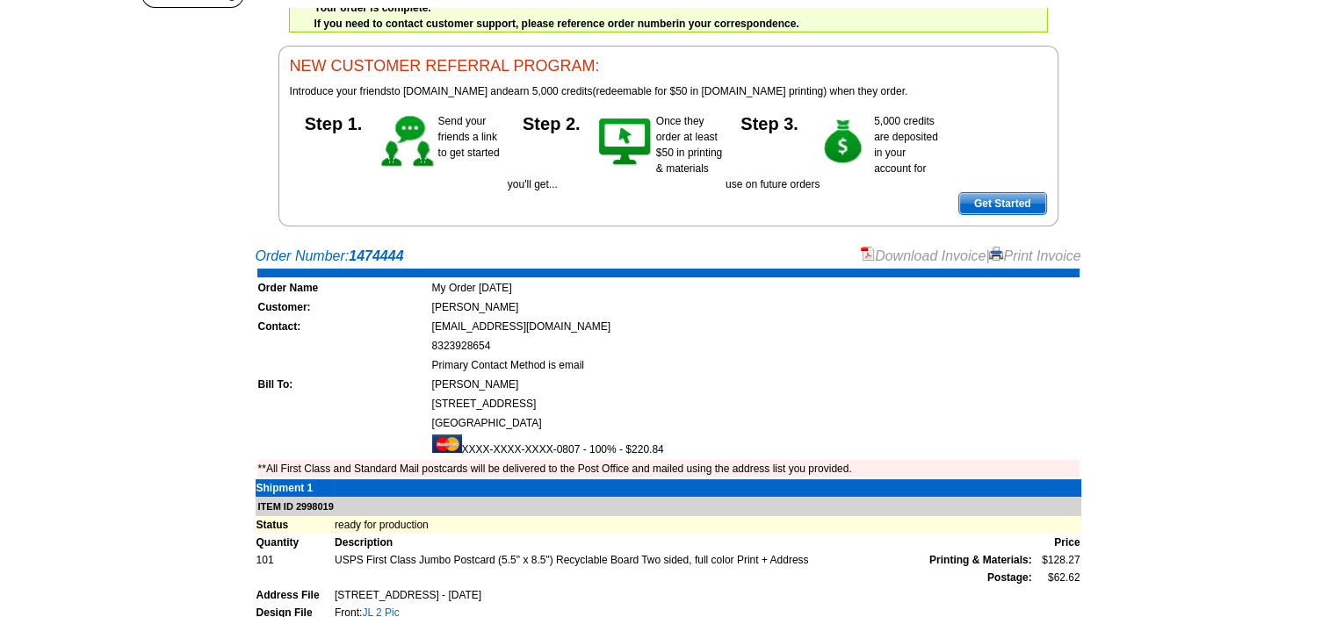
click at [380, 610] on link "JL 2 Pic" at bounding box center [380, 613] width 37 height 12
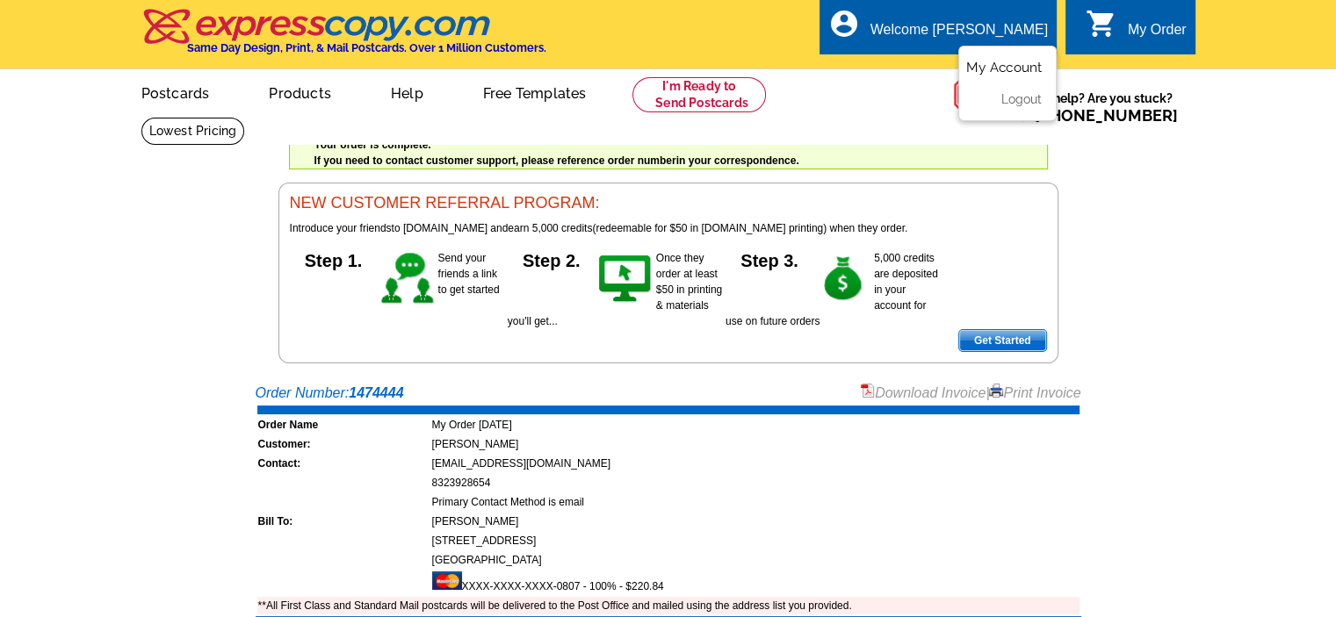
click at [1030, 66] on link "My Account" at bounding box center [1004, 68] width 76 height 16
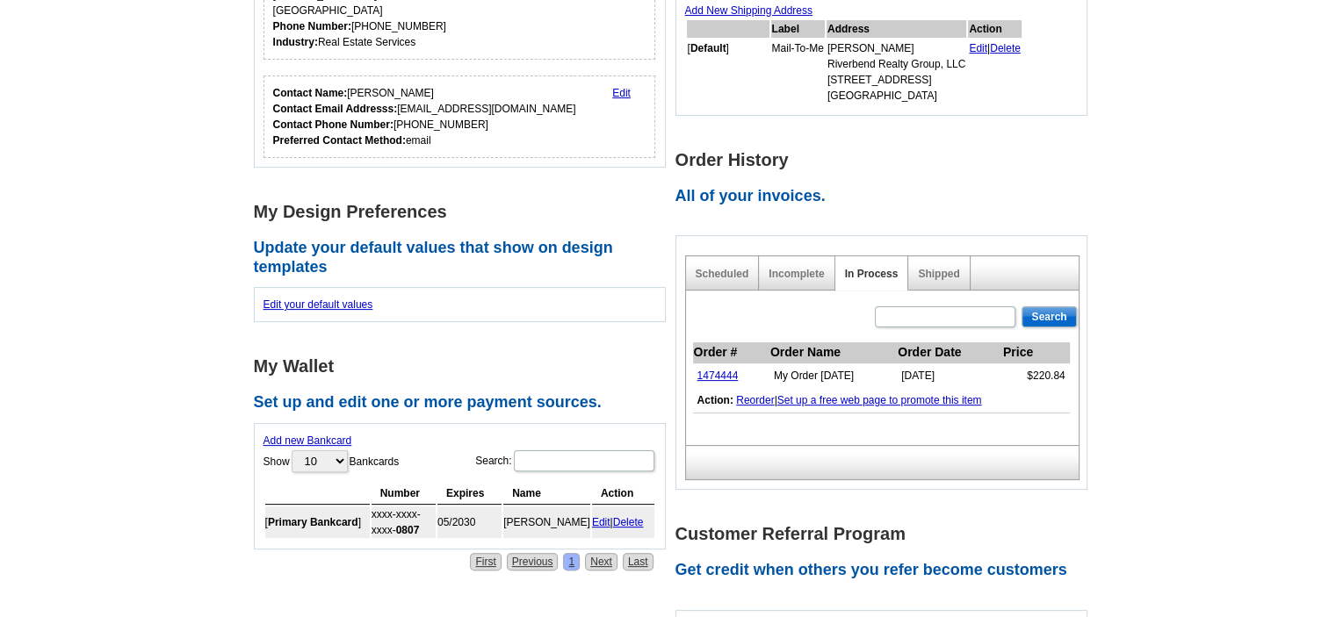
scroll to position [439, 0]
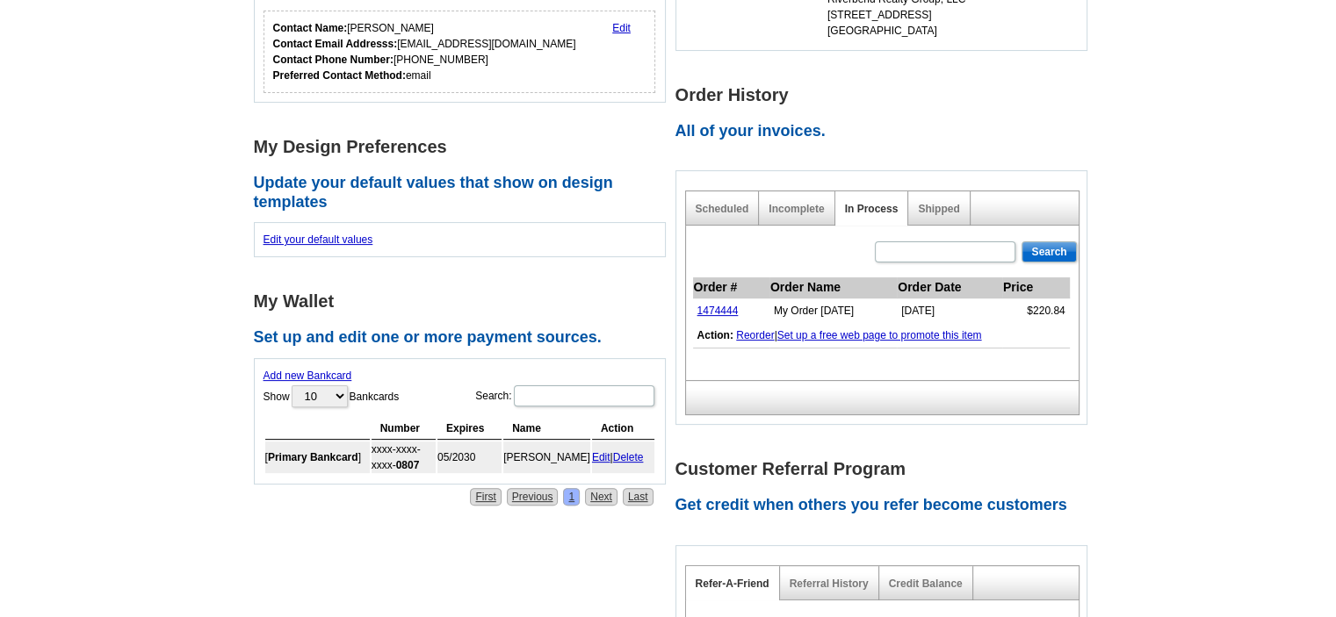
click at [596, 452] on link "Edit" at bounding box center [601, 457] width 18 height 12
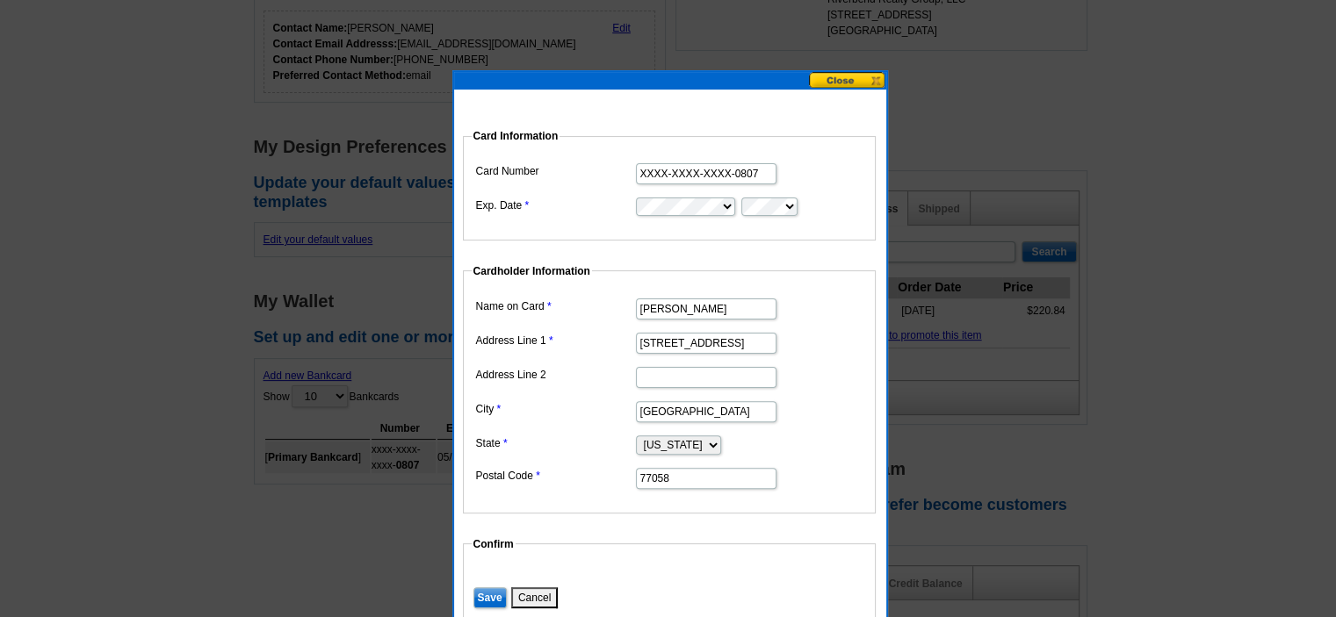
drag, startPoint x: 746, startPoint y: 337, endPoint x: 296, endPoint y: 192, distance: 472.4
click at [317, 270] on body "Welcome back [PERSON_NAME] My Account Logout local_phone Same Day Design, Print…" at bounding box center [668, 452] width 1336 height 1782
type input "[STREET_ADDRESS][PERSON_NAME]"
drag, startPoint x: 689, startPoint y: 407, endPoint x: 364, endPoint y: 335, distance: 332.8
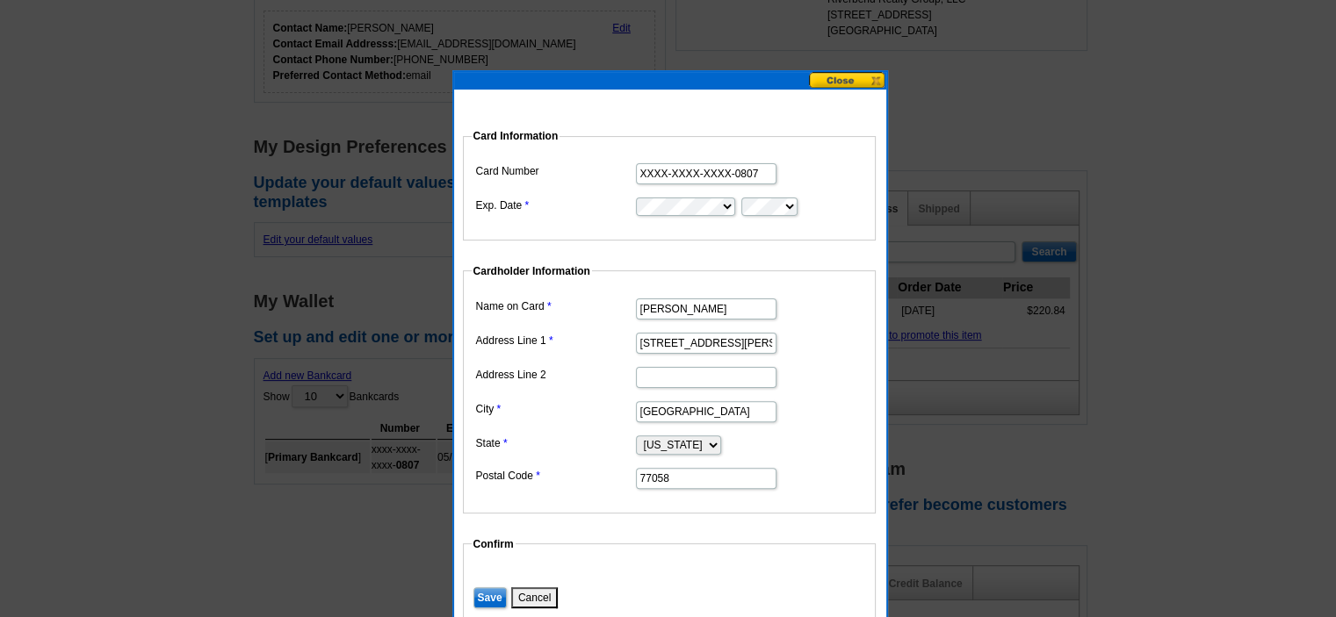
click at [364, 336] on body "Welcome back [PERSON_NAME] My Account Logout local_phone Same Day Design, Print…" at bounding box center [668, 452] width 1336 height 1782
type input "Hempstead"
drag, startPoint x: 671, startPoint y: 473, endPoint x: 674, endPoint y: 464, distance: 10.3
click at [671, 473] on input "77058" at bounding box center [706, 478] width 141 height 21
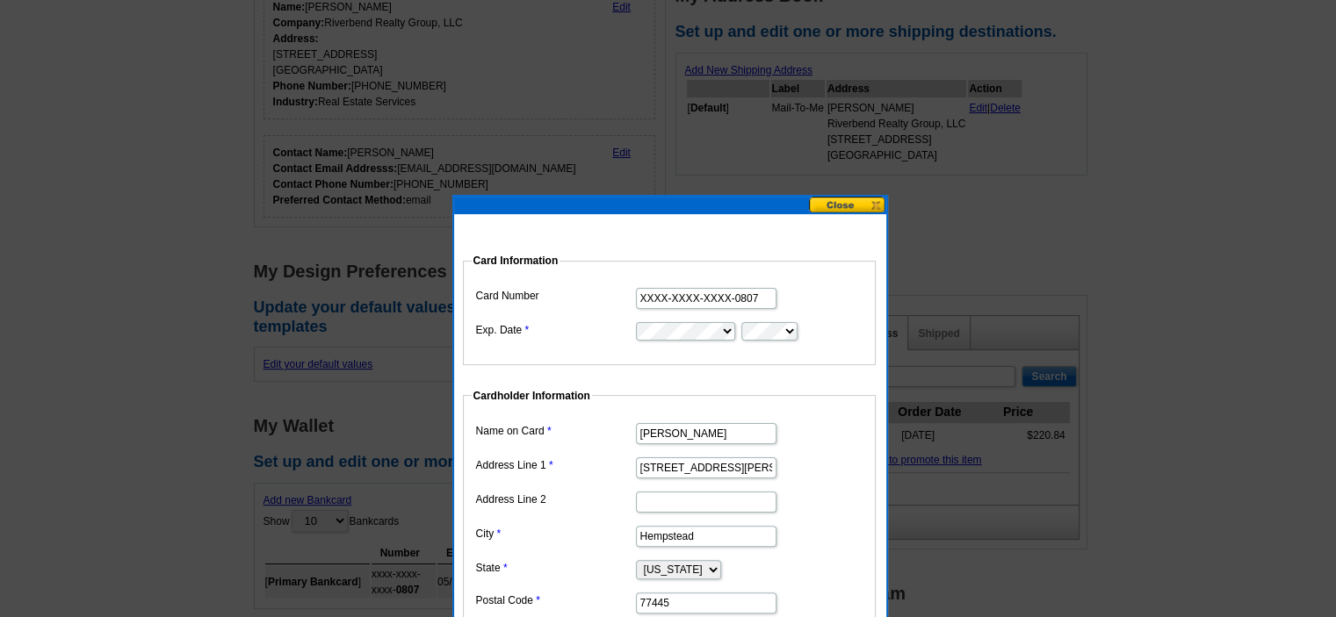
scroll to position [263, 0]
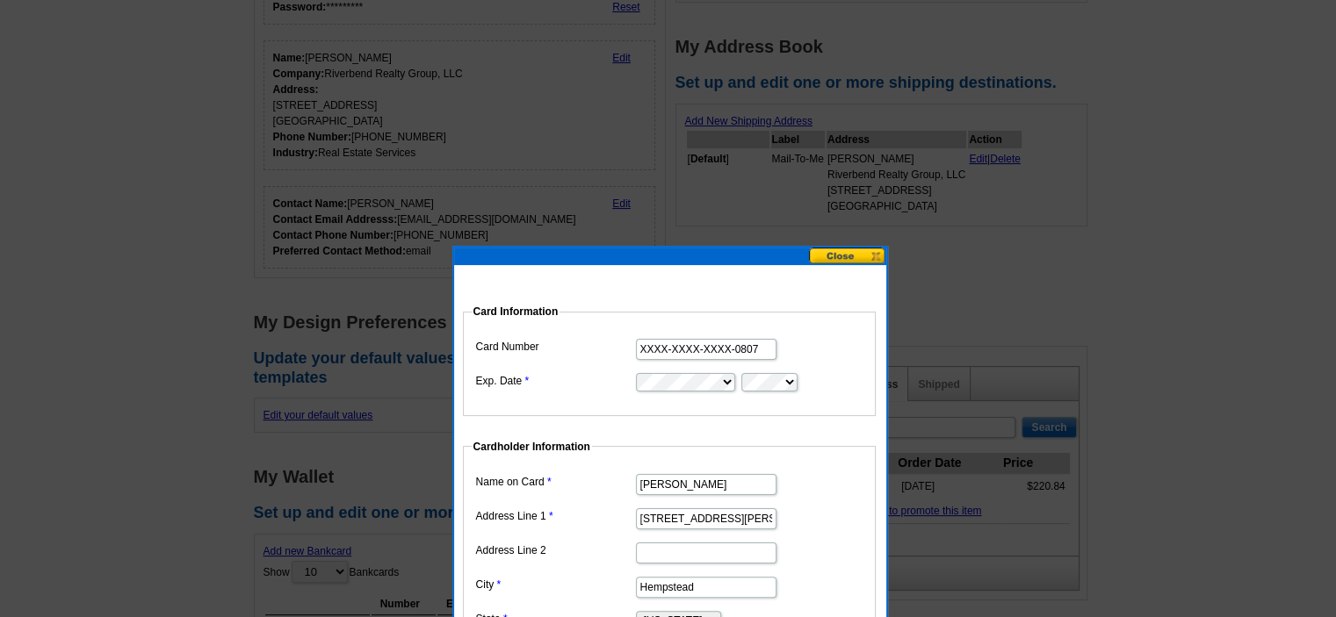
type input "77445"
click at [692, 421] on dl "Card Information Card Number XXXX-XXXX-XXXX-0807 Exp. Date Cardholder Informati…" at bounding box center [696, 545] width 467 height 528
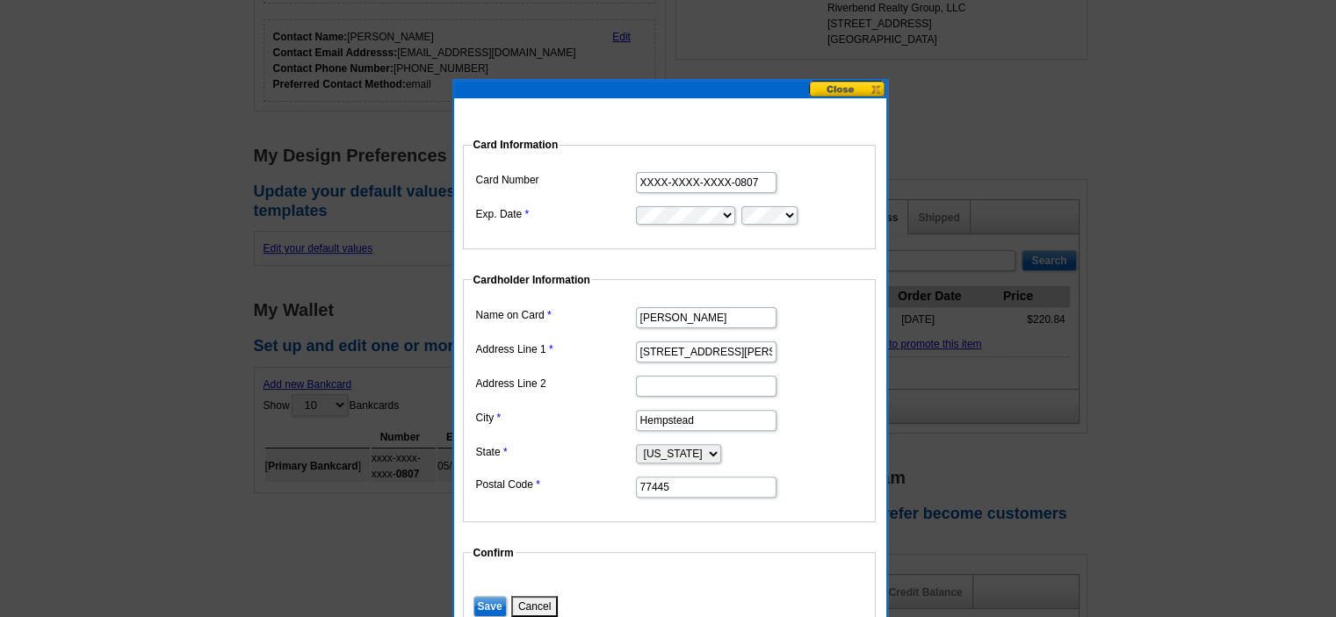
scroll to position [439, 0]
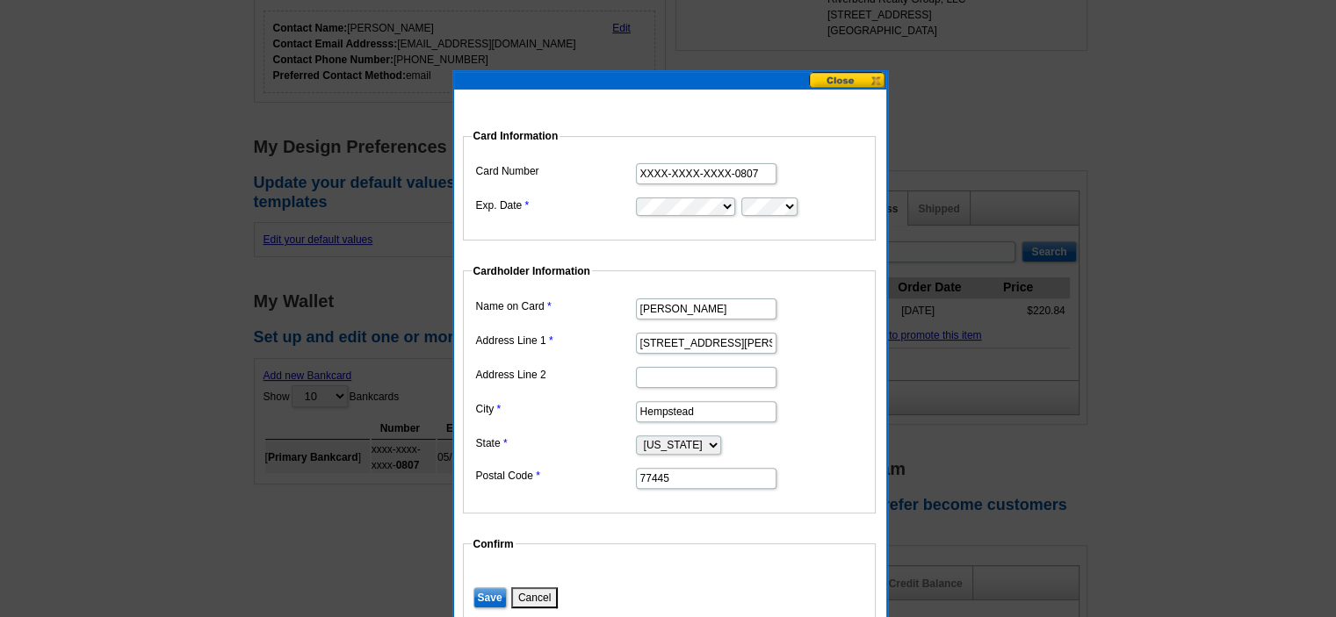
click at [484, 595] on input "Save" at bounding box center [489, 598] width 33 height 21
